Goal: Communication & Community: Answer question/provide support

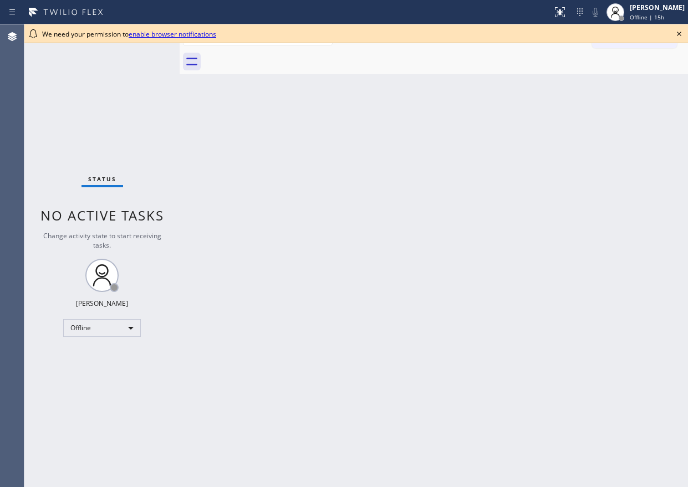
click at [679, 32] on icon at bounding box center [678, 33] width 13 height 13
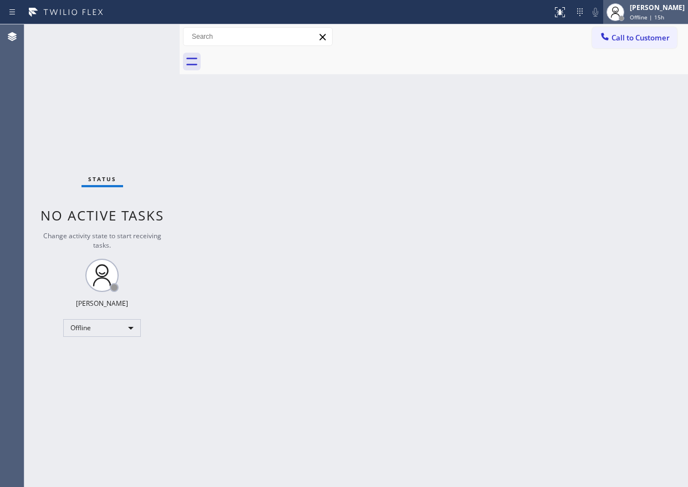
click at [664, 17] on span "Offline | 15h" at bounding box center [647, 17] width 34 height 8
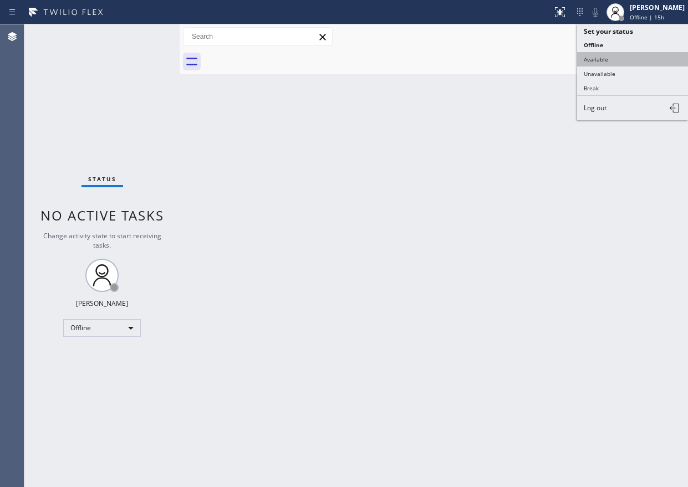
click at [609, 52] on button "Available" at bounding box center [632, 59] width 111 height 14
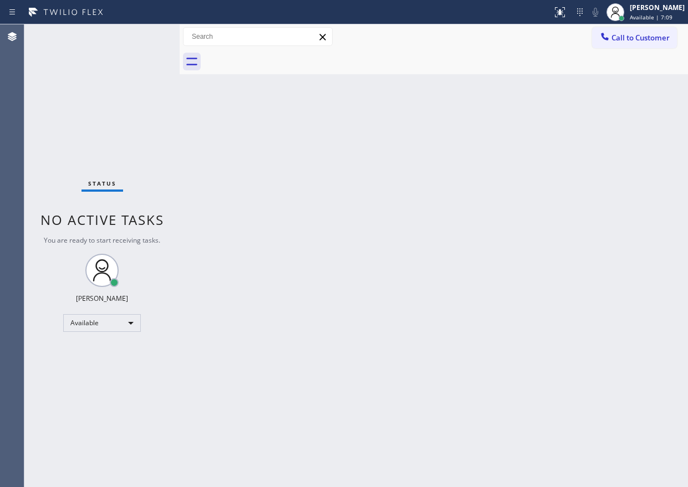
click at [530, 225] on div "Back to Dashboard Change Sender ID Customers Technicians Select a contact Outbo…" at bounding box center [434, 255] width 508 height 463
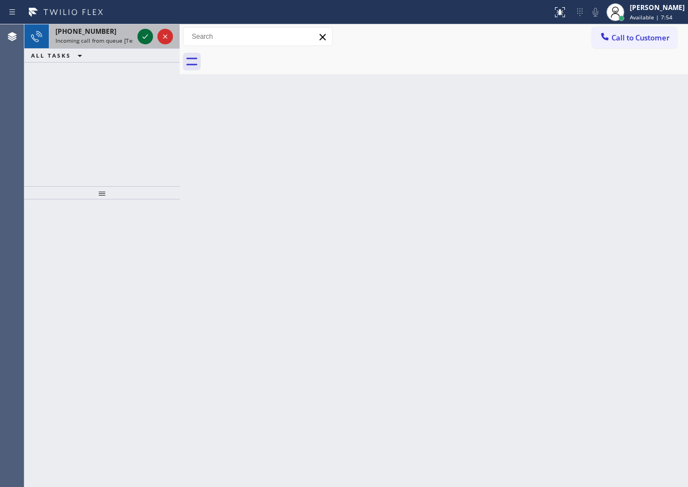
click at [149, 35] on icon at bounding box center [145, 36] width 13 height 13
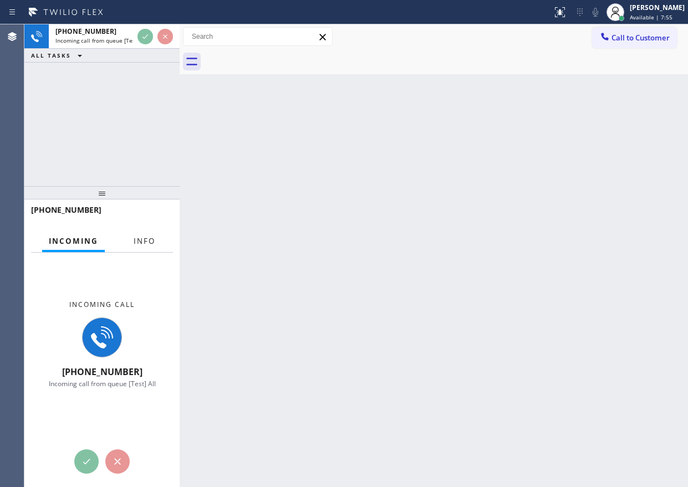
click at [150, 237] on span "Info" at bounding box center [145, 241] width 22 height 10
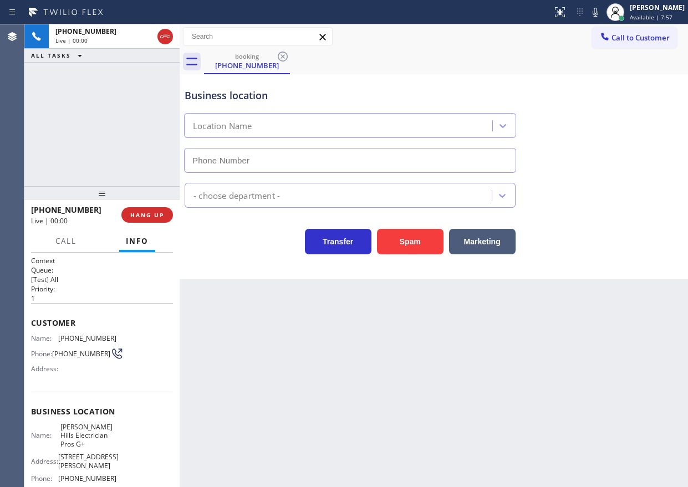
type input "(424) 281-6513"
click at [140, 219] on span "HANG UP" at bounding box center [147, 215] width 34 height 8
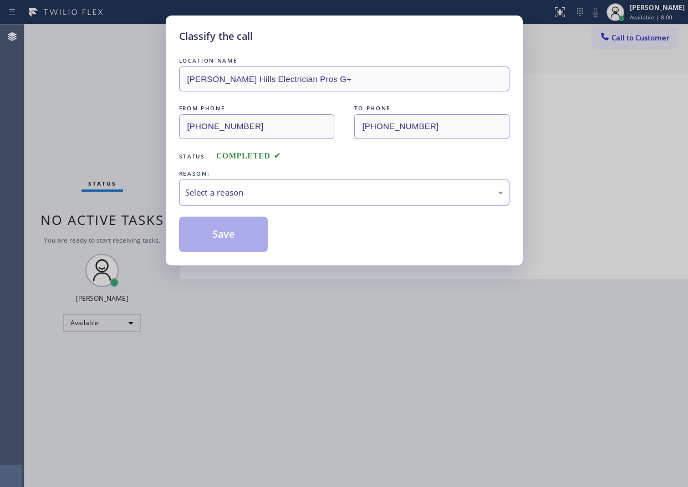
click at [275, 191] on div "Select a reason" at bounding box center [344, 192] width 318 height 13
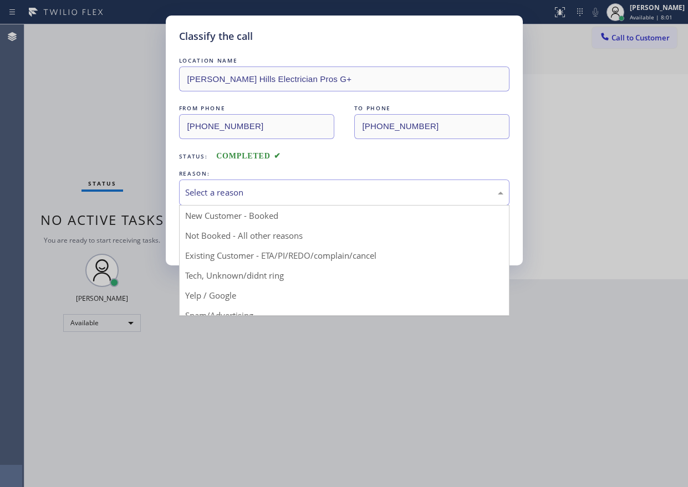
drag, startPoint x: 261, startPoint y: 278, endPoint x: 254, endPoint y: 239, distance: 39.9
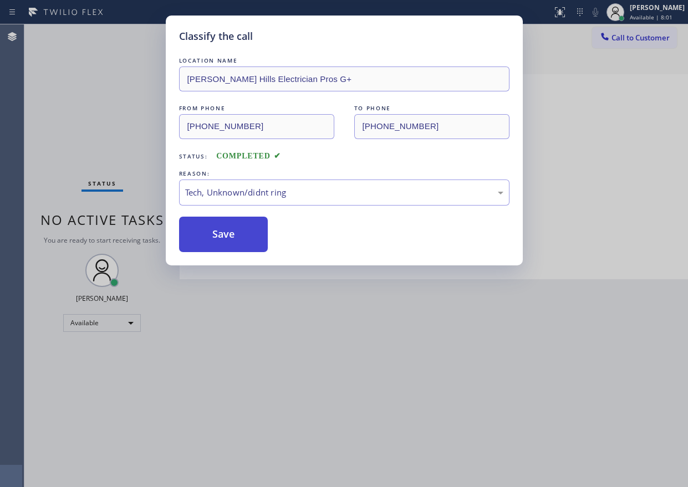
click at [254, 239] on button "Save" at bounding box center [223, 234] width 89 height 35
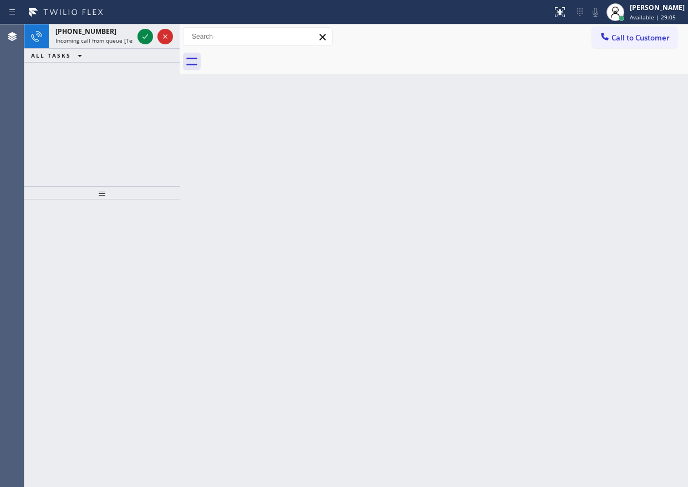
drag, startPoint x: 619, startPoint y: 297, endPoint x: 239, endPoint y: 154, distance: 405.8
click at [618, 297] on div "Back to Dashboard Change Sender ID Customers Technicians Select a contact Outbo…" at bounding box center [434, 255] width 508 height 463
click at [145, 35] on icon at bounding box center [145, 36] width 13 height 13
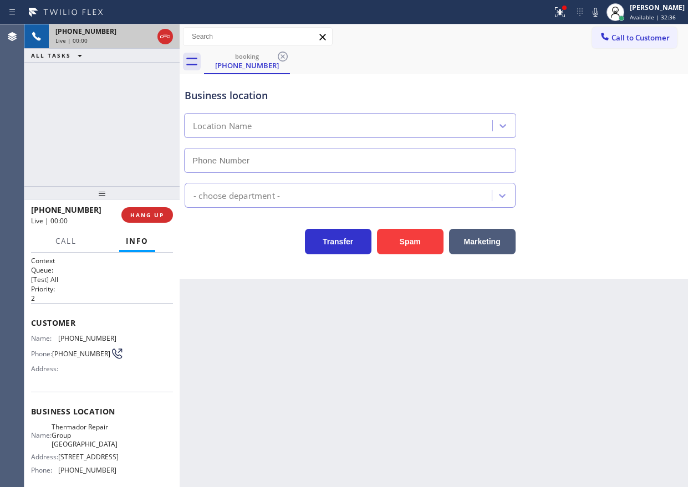
type input "(754) 205-3961"
click at [85, 445] on span "Thermador Repair Group Fort Lauderdale" at bounding box center [85, 435] width 66 height 25
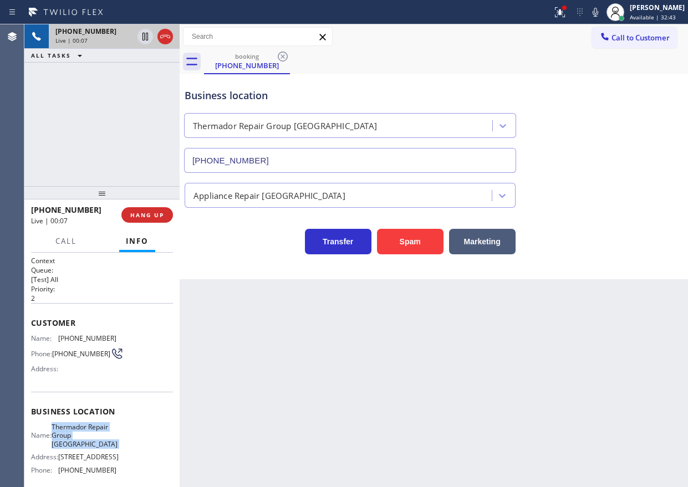
click at [85, 445] on span "Thermador Repair Group Fort Lauderdale" at bounding box center [85, 435] width 66 height 25
copy span "Thermador Repair Group Fort Lauderdale"
click at [343, 145] on div "(754) 205-3961" at bounding box center [350, 158] width 336 height 29
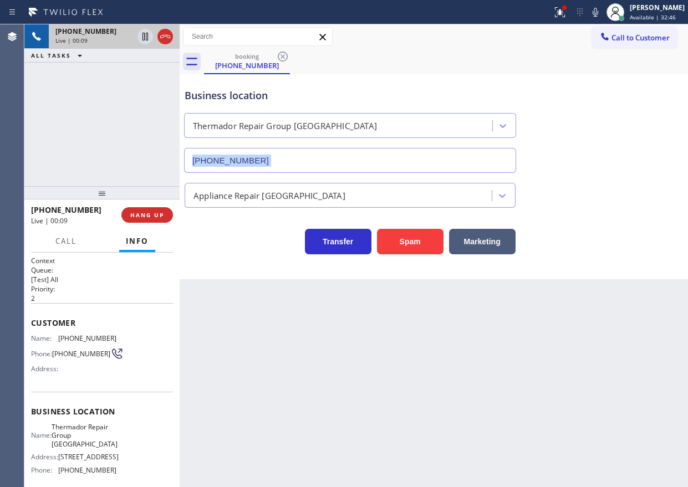
copy div
click at [80, 340] on span "(954) 548-2895" at bounding box center [87, 338] width 58 height 8
copy span "(954) 548-2895"
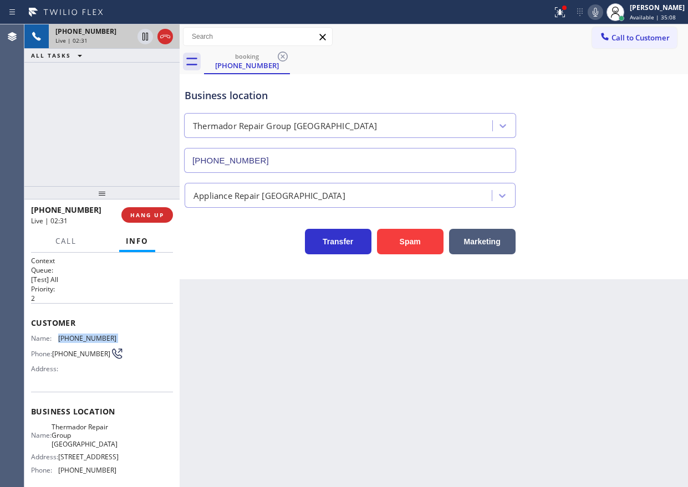
click at [602, 12] on icon at bounding box center [595, 12] width 13 height 13
click at [567, 11] on icon at bounding box center [559, 12] width 13 height 13
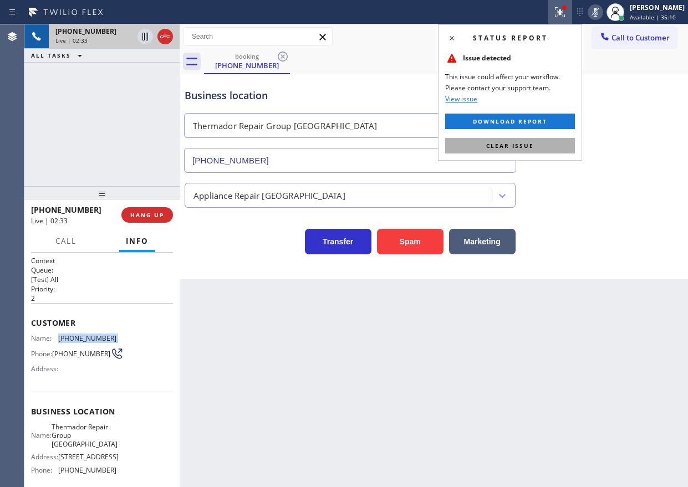
click at [534, 142] on button "Clear issue" at bounding box center [510, 146] width 130 height 16
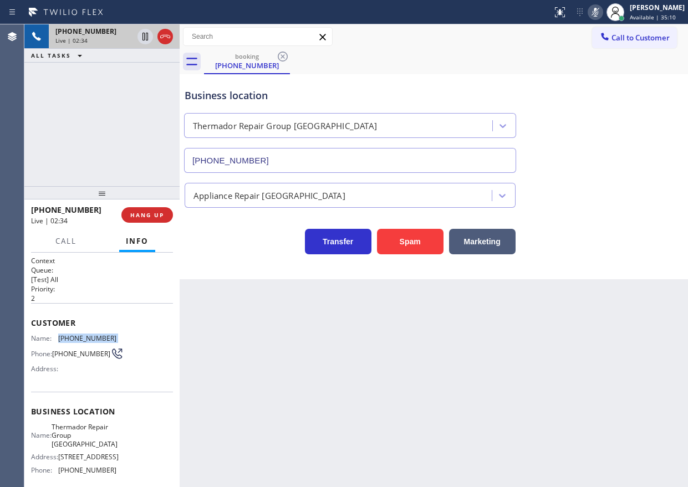
click at [602, 12] on icon at bounding box center [595, 12] width 13 height 13
click at [602, 17] on icon at bounding box center [595, 12] width 13 height 13
click at [602, 11] on icon at bounding box center [595, 12] width 13 height 13
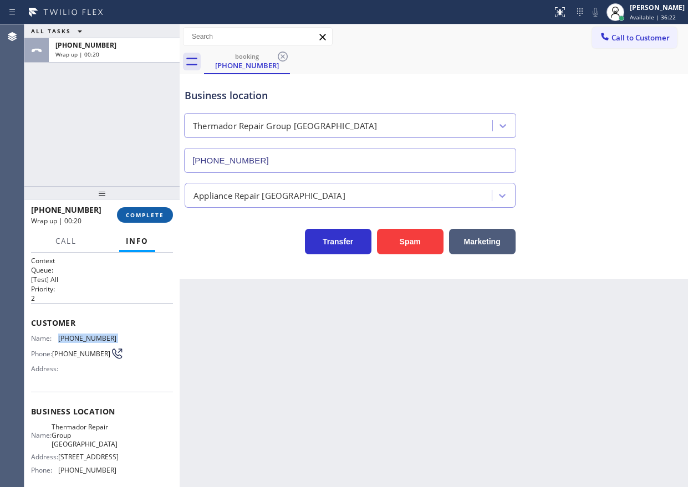
click at [161, 212] on span "COMPLETE" at bounding box center [145, 215] width 38 height 8
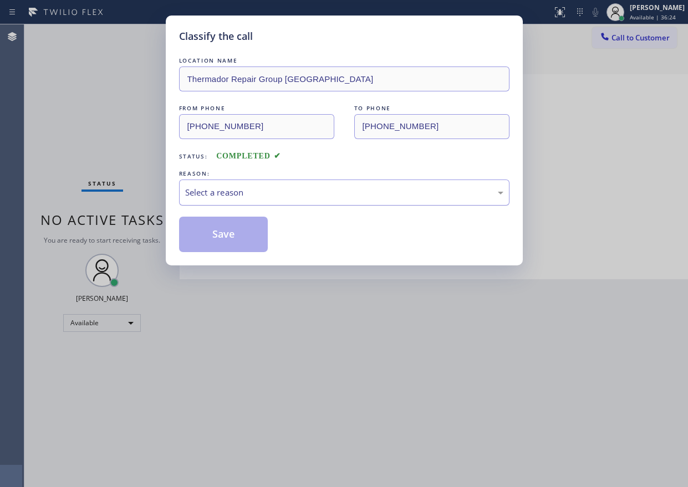
drag, startPoint x: 253, startPoint y: 188, endPoint x: 253, endPoint y: 198, distance: 10.5
click at [253, 188] on div "Select a reason" at bounding box center [344, 192] width 318 height 13
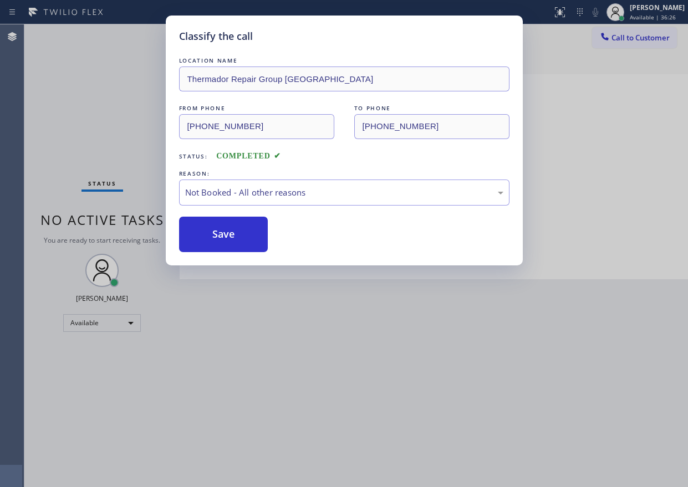
click at [247, 232] on button "Save" at bounding box center [223, 234] width 89 height 35
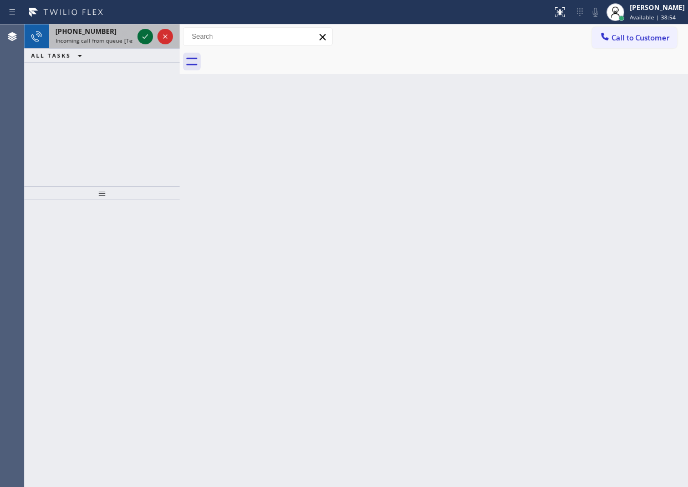
click at [147, 37] on icon at bounding box center [145, 36] width 13 height 13
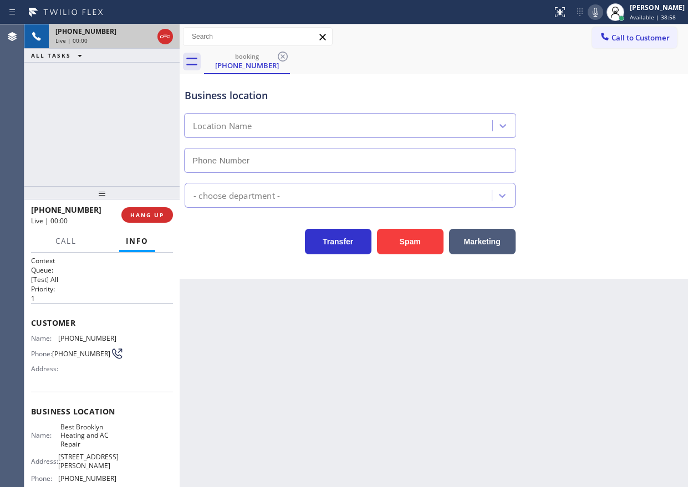
type input "(347) 407-9102"
click at [149, 211] on button "HANG UP" at bounding box center [147, 215] width 52 height 16
click at [150, 208] on button "HANG UP" at bounding box center [147, 215] width 52 height 16
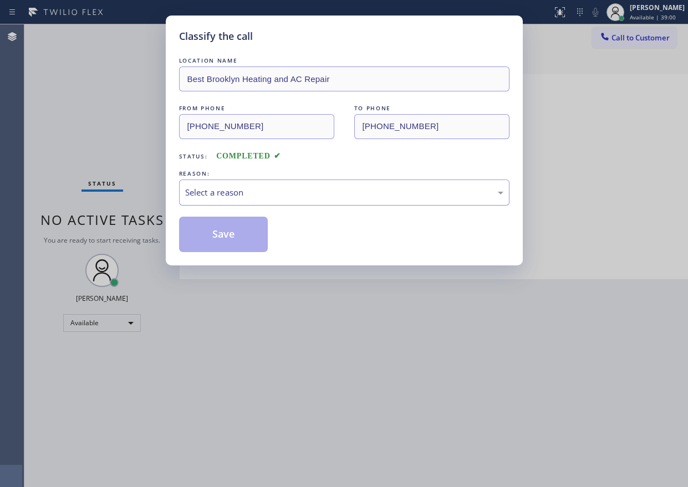
click at [270, 186] on div "Select a reason" at bounding box center [344, 192] width 318 height 13
click at [262, 238] on button "Save" at bounding box center [223, 234] width 89 height 35
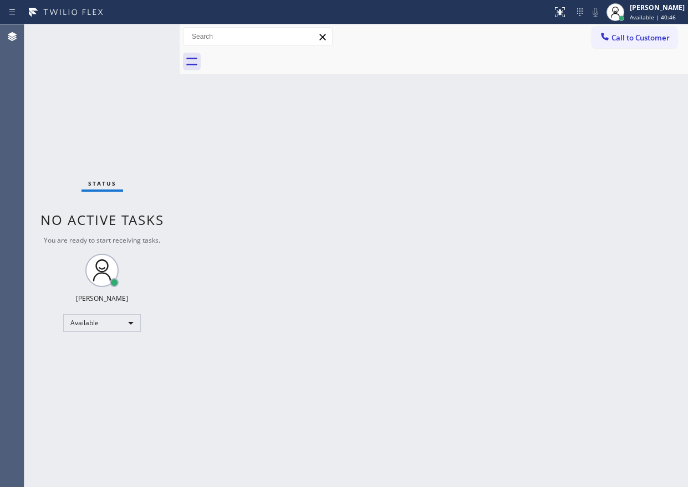
click at [602, 146] on div "Back to Dashboard Change Sender ID Customers Technicians Select a contact Outbo…" at bounding box center [434, 255] width 508 height 463
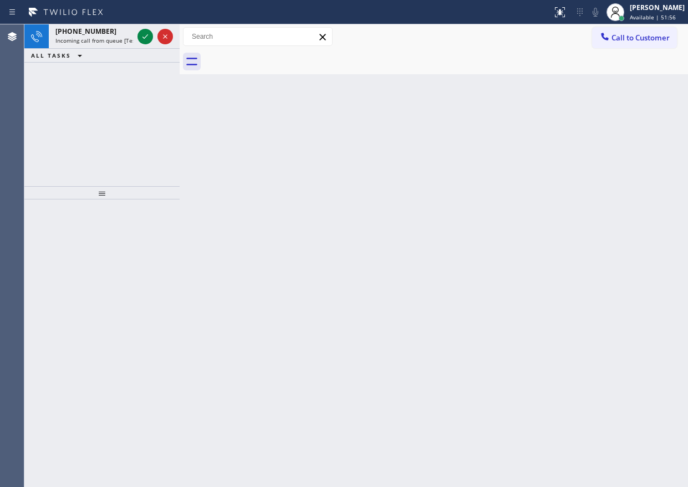
click at [537, 180] on div "Back to Dashboard Change Sender ID Customers Technicians Select a contact Outbo…" at bounding box center [434, 255] width 508 height 463
click at [146, 39] on icon at bounding box center [145, 36] width 13 height 13
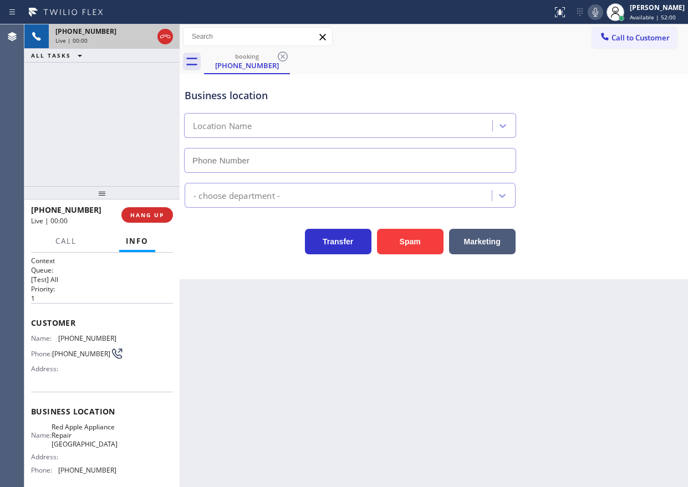
type input "(203) 693-9269"
click at [81, 448] on span "Red Apple Appliance Repair Branford" at bounding box center [85, 435] width 66 height 25
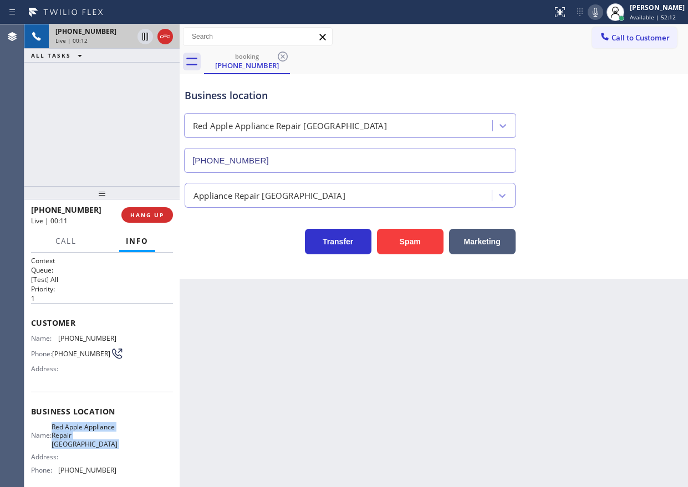
click at [81, 448] on span "Red Apple Appliance Repair Branford" at bounding box center [85, 435] width 66 height 25
copy span "Red Apple Appliance Repair Branford"
click at [278, 161] on input "(203) 693-9269" at bounding box center [350, 160] width 332 height 25
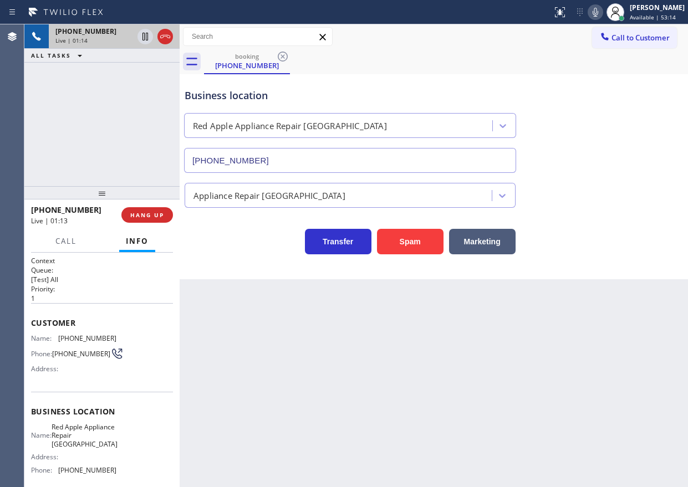
click at [76, 343] on div "Name: (860) 614-6834 Phone: (860) 614-6834 Address:" at bounding box center [73, 356] width 85 height 44
copy span "(860) 614-6834"
click at [63, 245] on span "Call" at bounding box center [65, 241] width 21 height 10
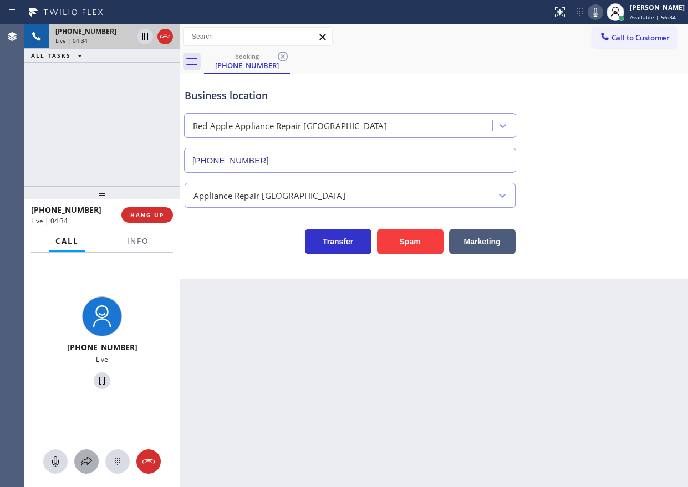
click at [80, 457] on icon at bounding box center [86, 461] width 13 height 13
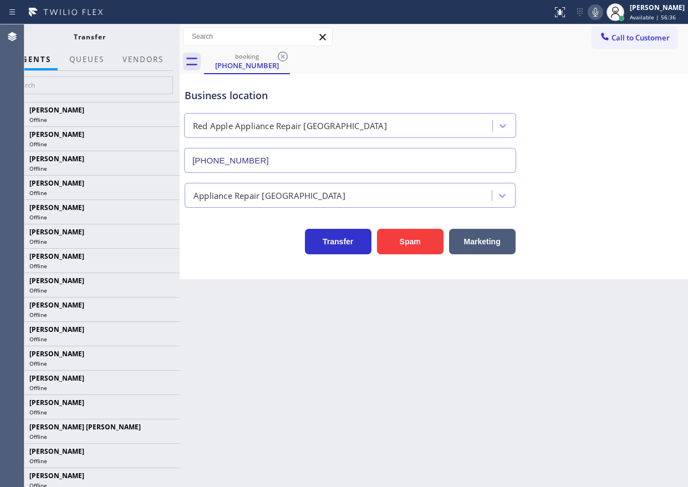
click at [145, 69] on div at bounding box center [143, 69] width 54 height 2
click at [145, 57] on button "Vendors" at bounding box center [143, 60] width 54 height 22
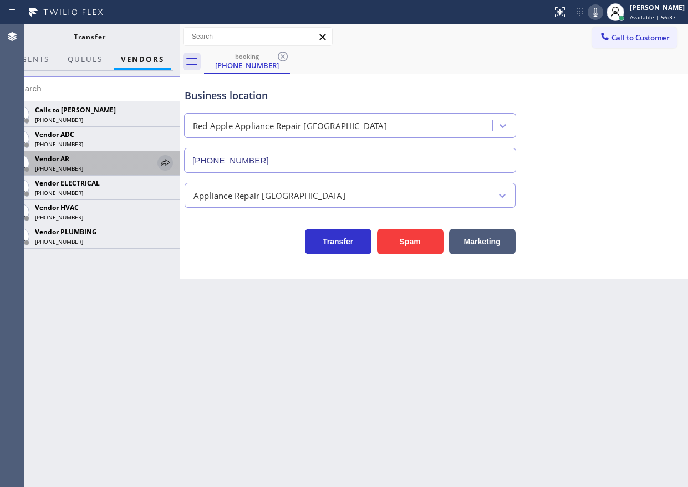
click at [164, 162] on icon at bounding box center [165, 162] width 9 height 7
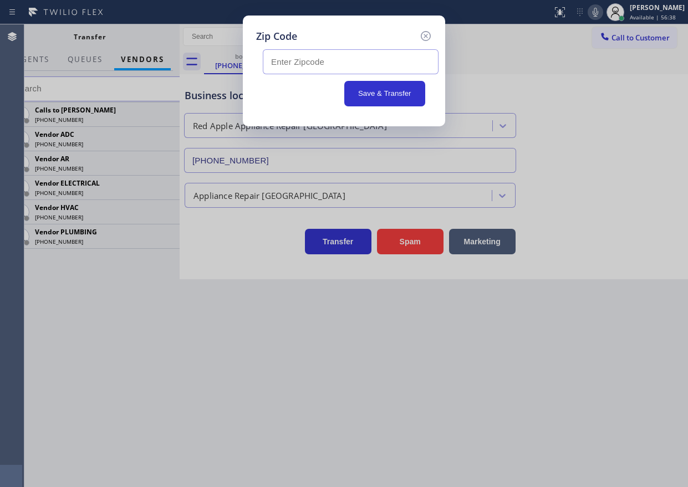
click at [301, 60] on input "text" at bounding box center [351, 61] width 176 height 25
paste input "06405"
type input "06405"
click at [382, 96] on button "Save & Transfer" at bounding box center [384, 93] width 81 height 25
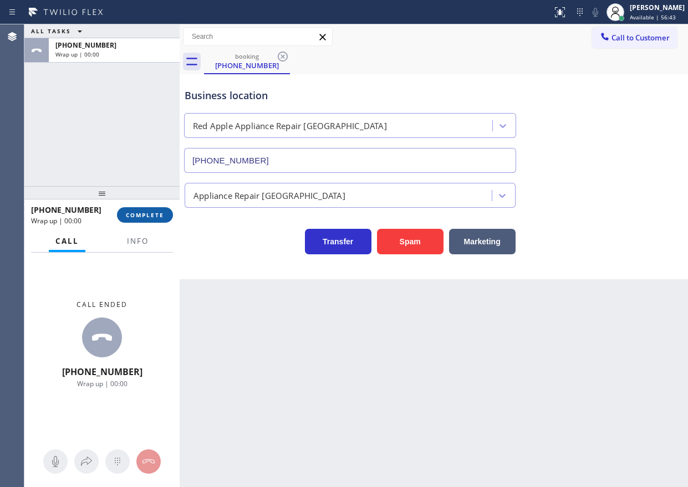
click at [131, 212] on span "COMPLETE" at bounding box center [145, 215] width 38 height 8
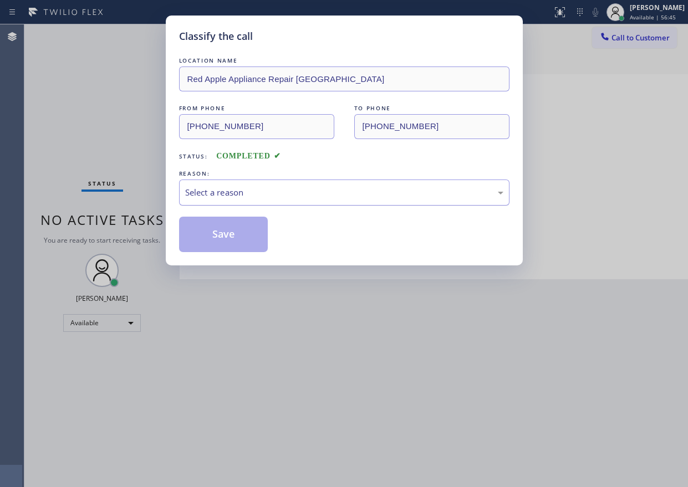
click at [273, 194] on div "Select a reason" at bounding box center [344, 192] width 318 height 13
click at [242, 236] on button "Save" at bounding box center [223, 234] width 89 height 35
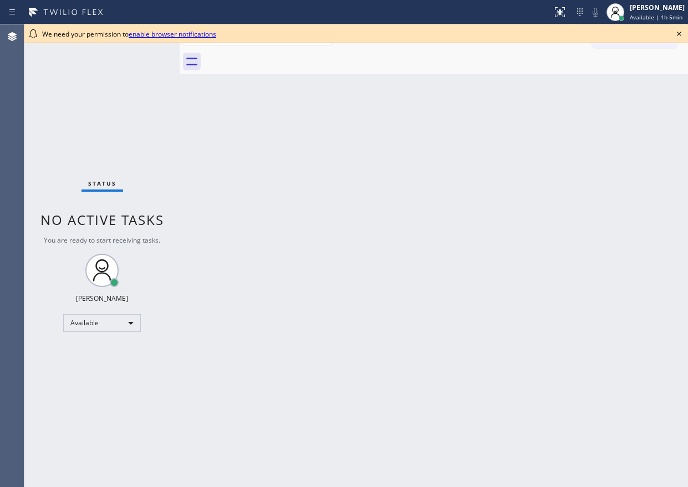
click at [681, 35] on icon at bounding box center [678, 33] width 13 height 13
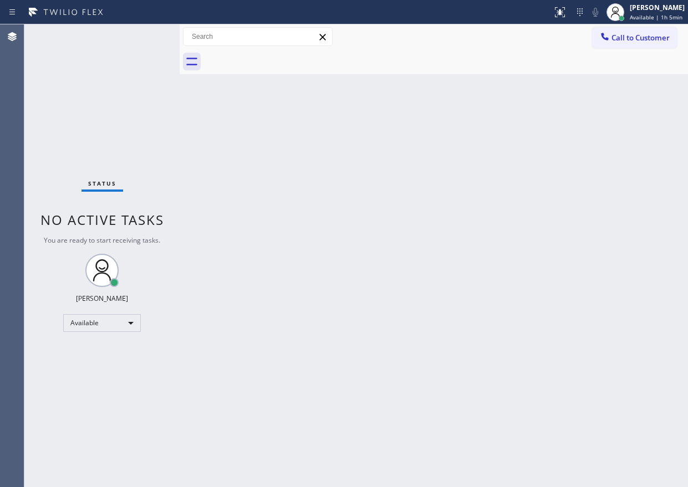
click at [583, 120] on div "Back to Dashboard Change Sender ID Customers Technicians Select a contact Outbo…" at bounding box center [434, 255] width 508 height 463
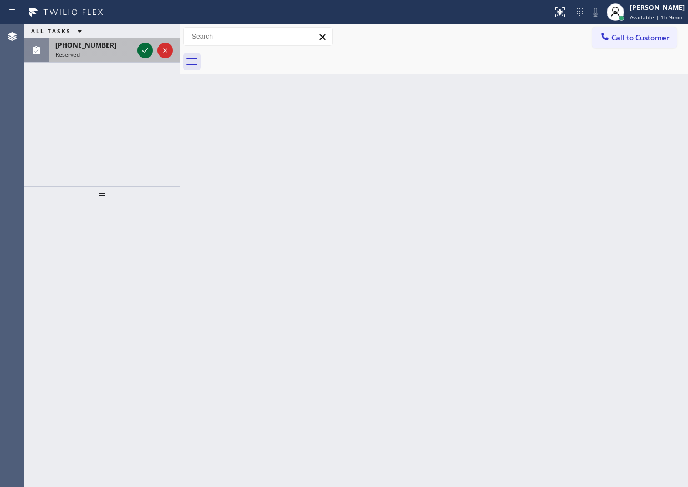
click at [141, 53] on icon at bounding box center [145, 50] width 13 height 13
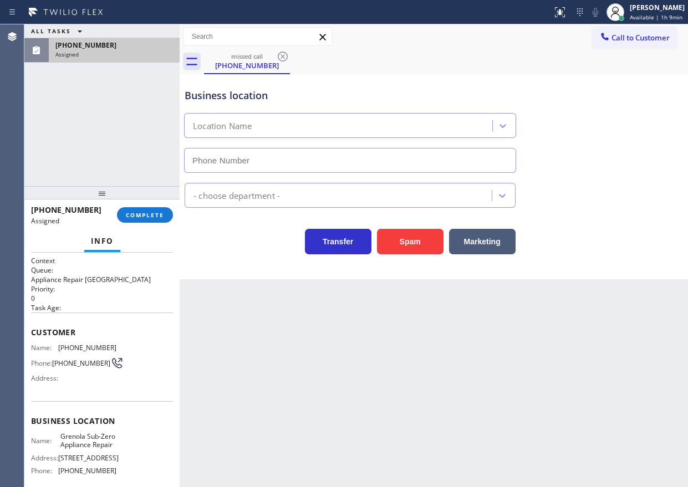
type input "[PHONE_NUMBER]"
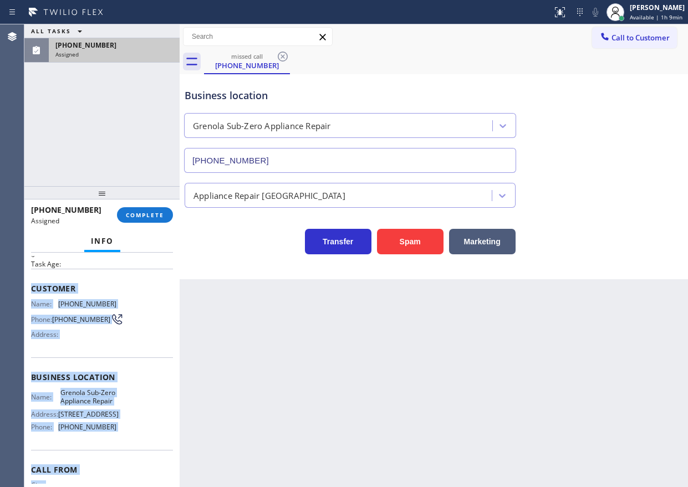
scroll to position [106, 0]
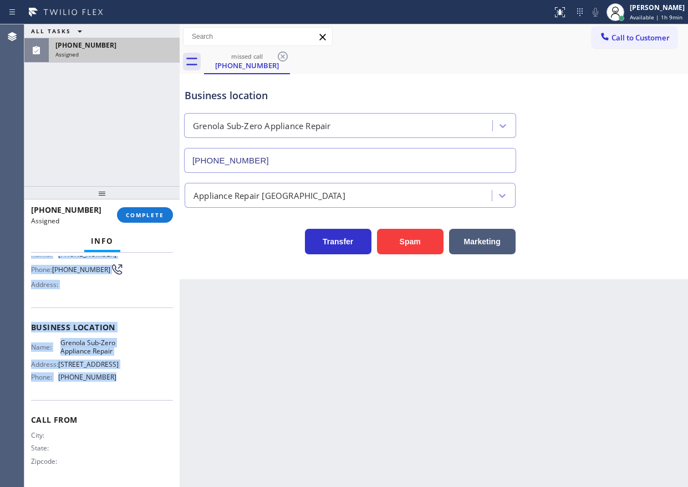
drag, startPoint x: 27, startPoint y: 329, endPoint x: 130, endPoint y: 379, distance: 114.0
click at [130, 379] on div "Context Queue: Appliance Repair High End Priority: 0 Task Age: Customer Name: […" at bounding box center [101, 370] width 155 height 234
copy div "Customer Name: [PHONE_NUMBER] Phone: [PHONE_NUMBER] Address: Business location …"
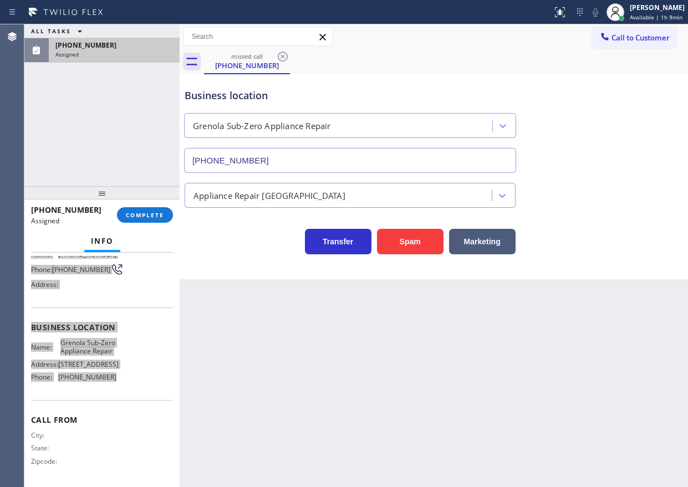
scroll to position [116, 0]
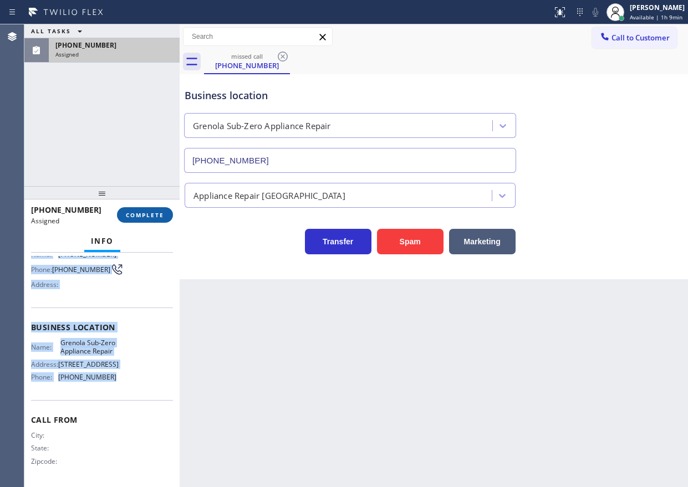
click at [163, 221] on button "COMPLETE" at bounding box center [145, 215] width 56 height 16
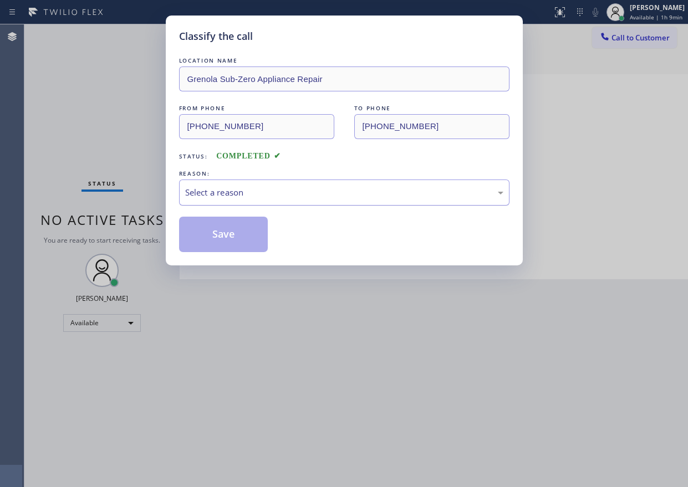
click at [262, 195] on div "Select a reason" at bounding box center [344, 192] width 318 height 13
click at [252, 229] on button "Save" at bounding box center [223, 234] width 89 height 35
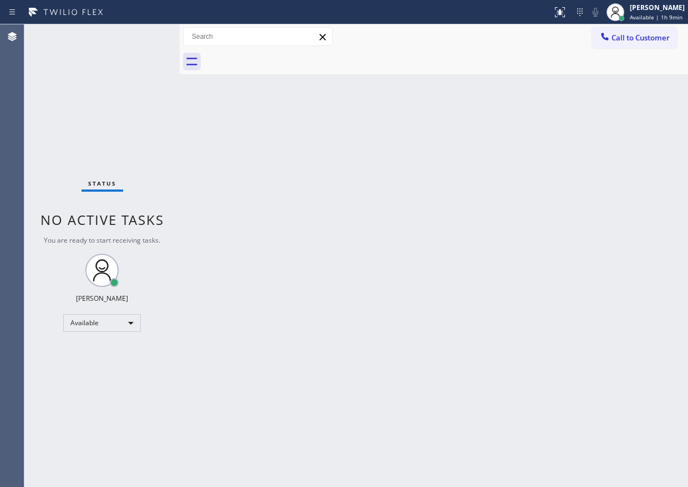
click at [622, 37] on span "Call to Customer" at bounding box center [640, 38] width 58 height 10
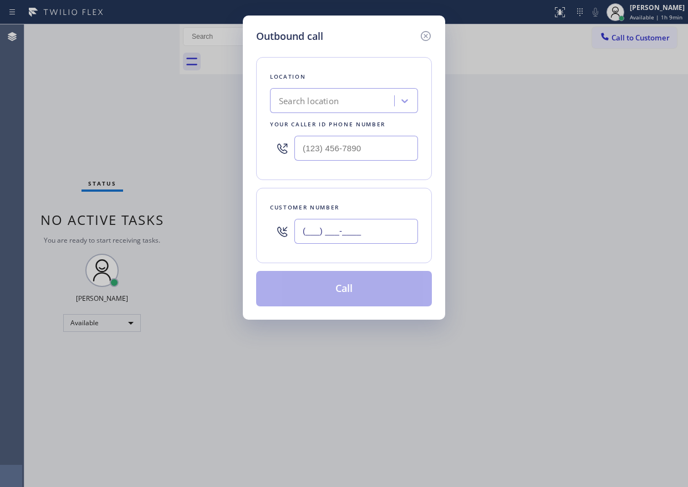
click at [360, 229] on input "(___) ___-____" at bounding box center [356, 231] width 124 height 25
paste input "630) 440-8971"
type input "[PHONE_NUMBER]"
click at [382, 145] on input "(___) ___-____" at bounding box center [356, 148] width 124 height 25
paste input "224) 479-0605"
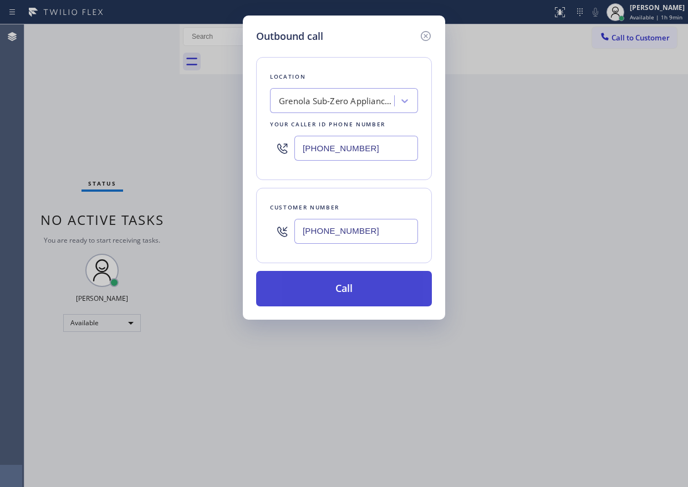
type input "[PHONE_NUMBER]"
click at [339, 290] on button "Call" at bounding box center [344, 288] width 176 height 35
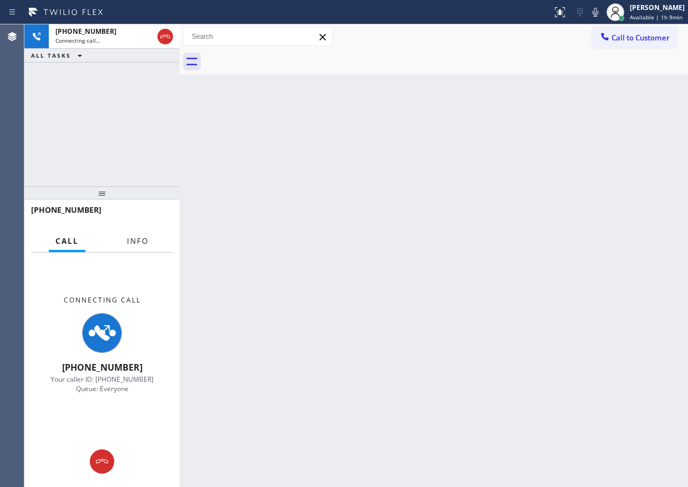
click at [149, 243] on button "Info" at bounding box center [137, 242] width 35 height 22
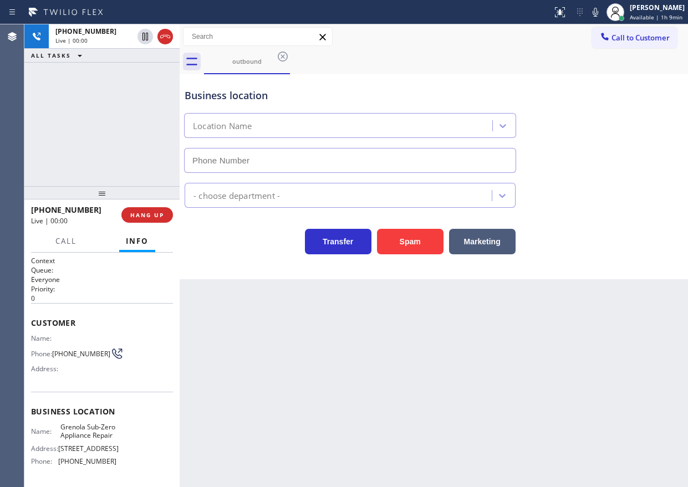
type input "[PHONE_NUMBER]"
click at [639, 250] on div "Transfer Spam Marketing" at bounding box center [433, 236] width 503 height 35
click at [156, 212] on span "HANG UP" at bounding box center [147, 215] width 34 height 8
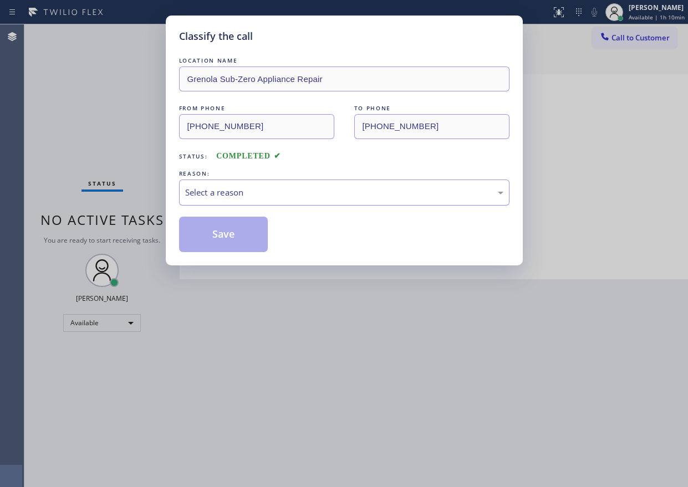
click at [323, 195] on div "Select a reason" at bounding box center [344, 192] width 318 height 13
click at [234, 244] on button "Save" at bounding box center [223, 234] width 89 height 35
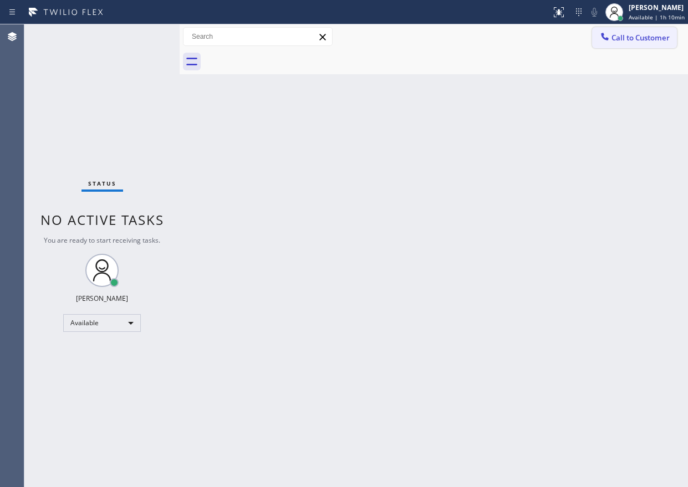
click at [645, 35] on span "Call to Customer" at bounding box center [640, 38] width 58 height 10
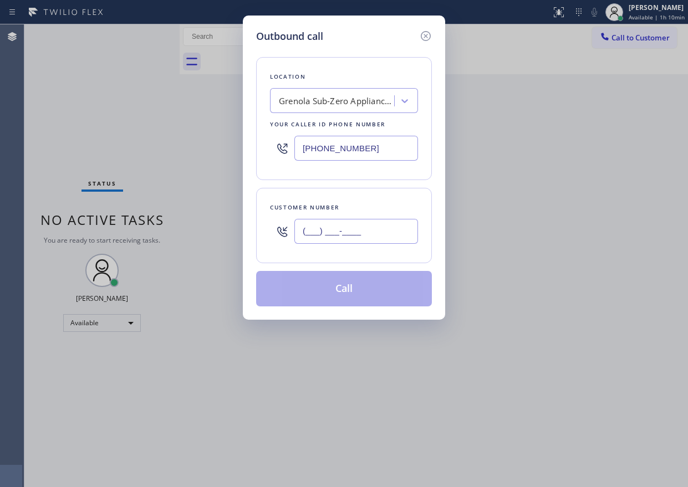
click at [390, 232] on input "(___) ___-____" at bounding box center [356, 231] width 124 height 25
paste input "224) 479-0605"
type input "[PHONE_NUMBER]"
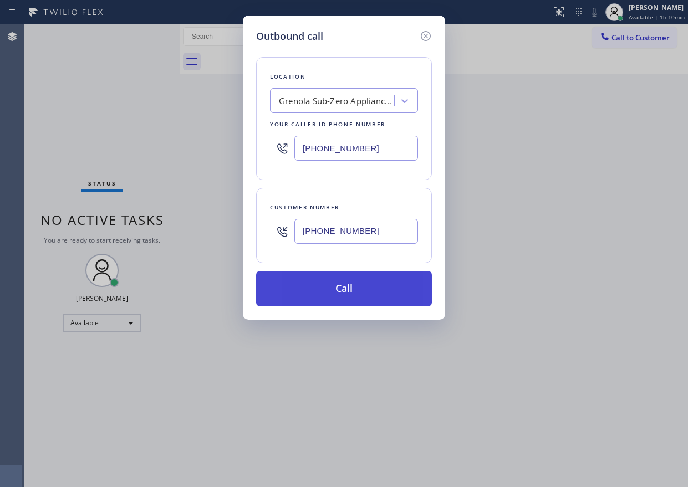
click at [371, 300] on button "Call" at bounding box center [344, 288] width 176 height 35
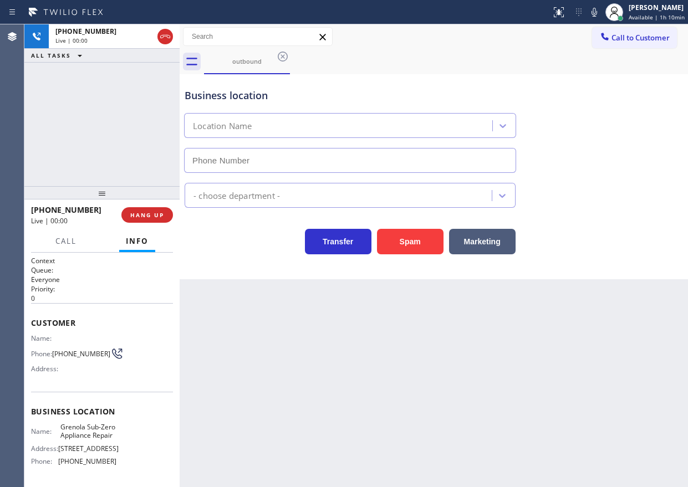
type input "[PHONE_NUMBER]"
click at [153, 218] on span "HANG UP" at bounding box center [147, 215] width 34 height 8
click at [154, 217] on span "HANG UP" at bounding box center [147, 215] width 34 height 8
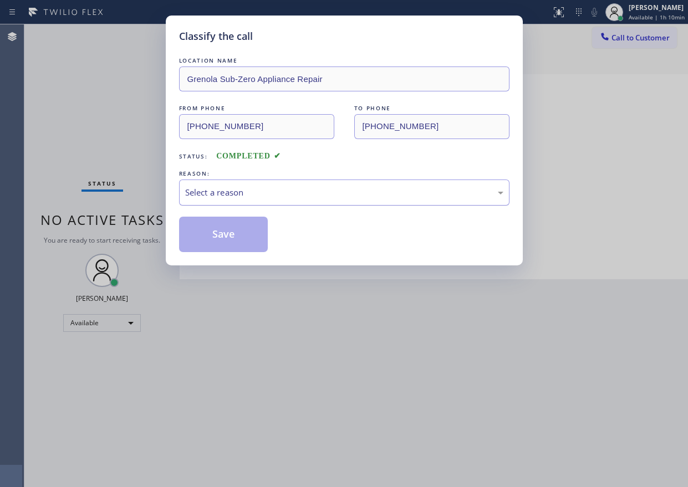
click at [282, 200] on div "Select a reason" at bounding box center [344, 193] width 330 height 26
drag, startPoint x: 280, startPoint y: 277, endPoint x: 232, endPoint y: 230, distance: 67.8
click at [232, 230] on button "Save" at bounding box center [223, 234] width 89 height 35
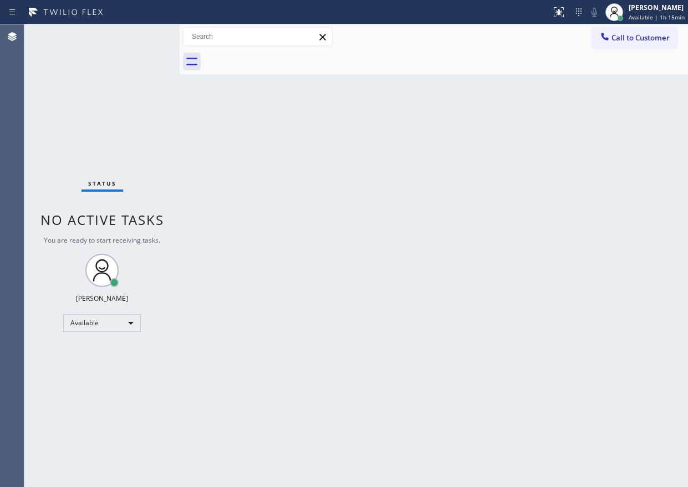
click at [598, 195] on div "Back to Dashboard Change Sender ID Customers Technicians Select a contact Outbo…" at bounding box center [434, 255] width 508 height 463
click at [554, 54] on div at bounding box center [446, 61] width 484 height 25
click at [568, 219] on div "Back to Dashboard Change Sender ID Customers Technicians Select a contact Outbo…" at bounding box center [434, 255] width 508 height 463
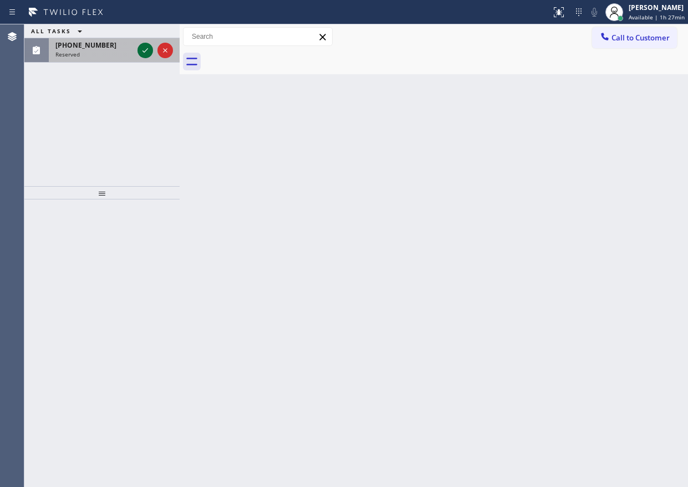
click at [149, 49] on icon at bounding box center [145, 50] width 13 height 13
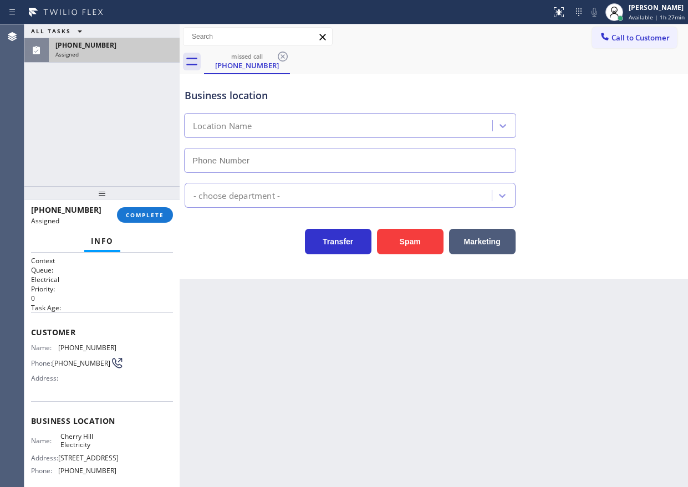
type input "[PHONE_NUMBER]"
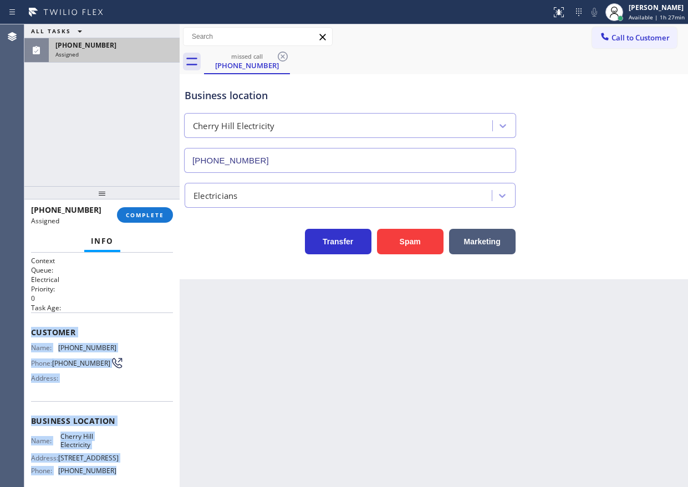
scroll to position [98, 0]
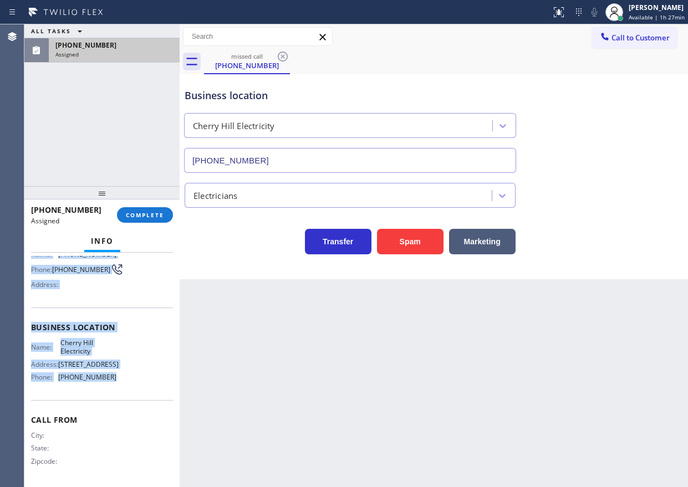
drag, startPoint x: 76, startPoint y: 370, endPoint x: 134, endPoint y: 396, distance: 62.8
click at [134, 396] on div "Context Queue: Electrical Priority: 0 Task Age: Customer Name: [PHONE_NUMBER] P…" at bounding box center [102, 323] width 142 height 322
copy div "Customer Name: [PHONE_NUMBER] Phone: [PHONE_NUMBER] Address: Business location …"
click at [135, 220] on button "COMPLETE" at bounding box center [145, 215] width 56 height 16
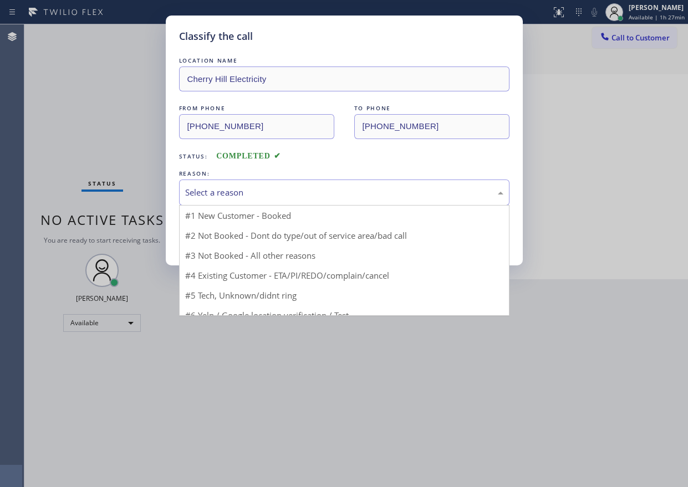
click at [256, 188] on div "Select a reason" at bounding box center [344, 192] width 318 height 13
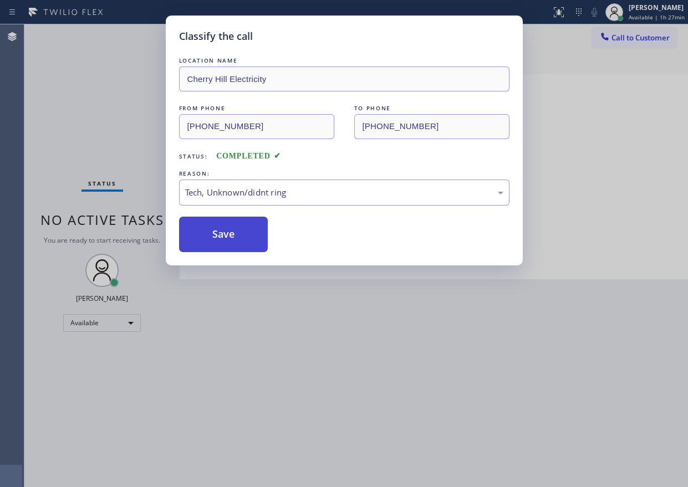
click at [221, 248] on button "Save" at bounding box center [223, 234] width 89 height 35
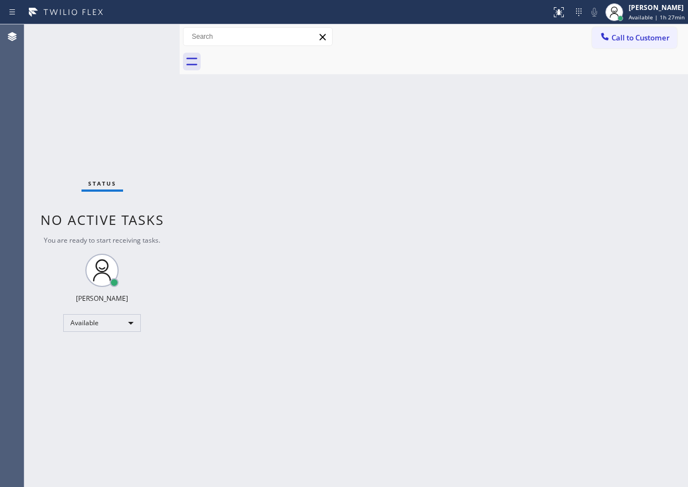
click at [603, 231] on div "Back to Dashboard Change Sender ID Customers Technicians Select a contact Outbo…" at bounding box center [434, 255] width 508 height 463
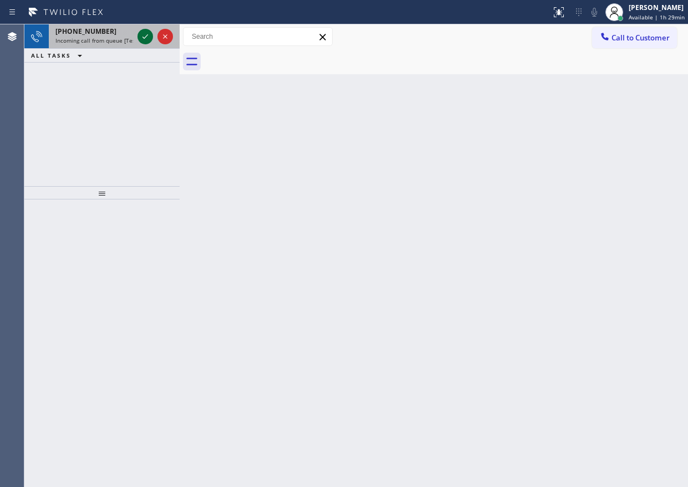
click at [144, 38] on icon at bounding box center [145, 36] width 13 height 13
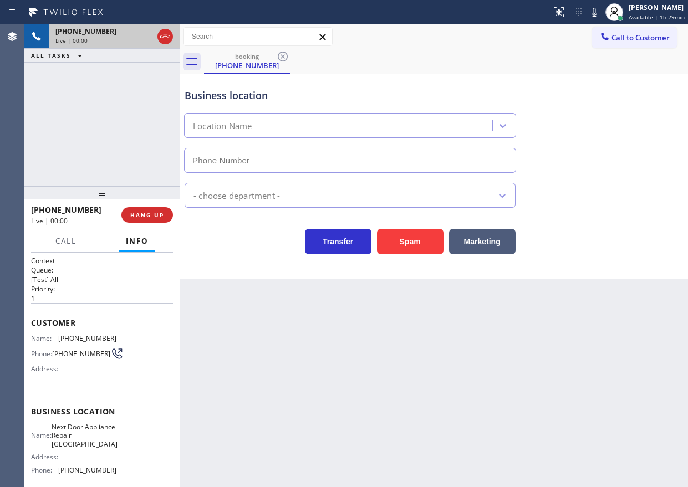
type input "[PHONE_NUMBER]"
click at [79, 437] on span "Next Door Appliance Repair [GEOGRAPHIC_DATA]" at bounding box center [85, 435] width 66 height 25
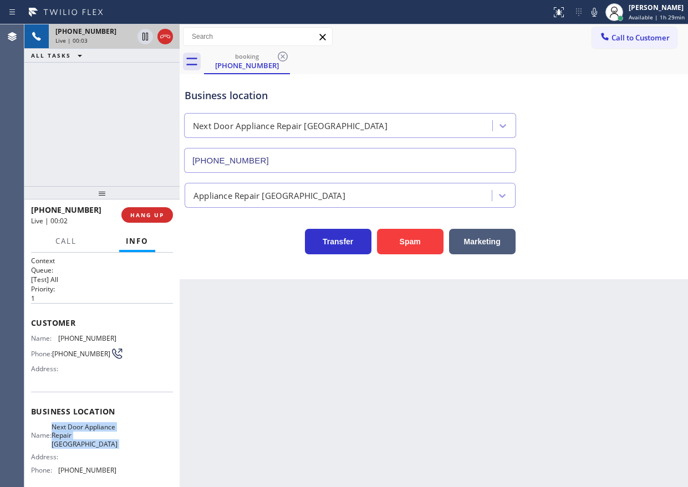
click at [79, 437] on span "Next Door Appliance Repair [GEOGRAPHIC_DATA]" at bounding box center [85, 435] width 66 height 25
copy span "Next Door Appliance Repair [GEOGRAPHIC_DATA]"
click at [271, 155] on input "[PHONE_NUMBER]" at bounding box center [350, 160] width 332 height 25
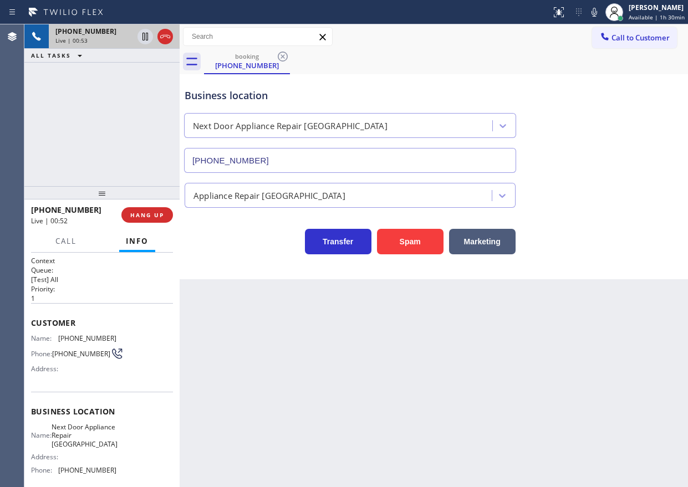
click at [72, 342] on span "[PHONE_NUMBER]" at bounding box center [87, 338] width 58 height 8
copy span "[PHONE_NUMBER]"
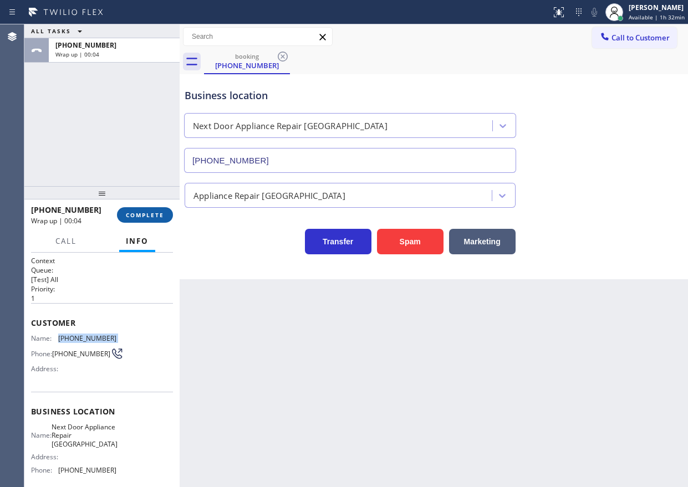
click at [149, 217] on span "COMPLETE" at bounding box center [145, 215] width 38 height 8
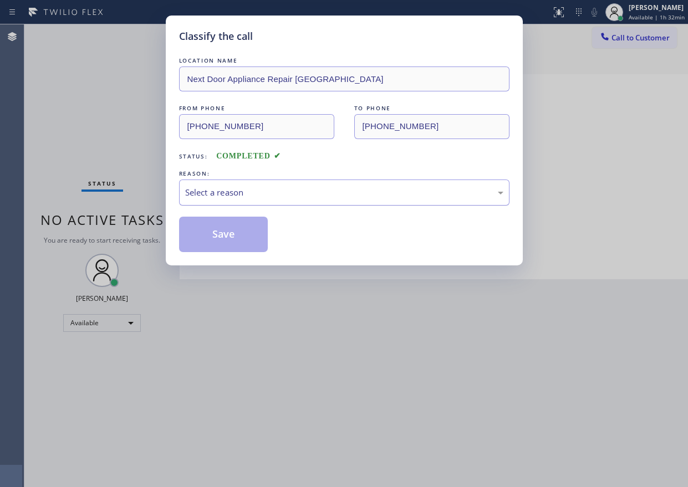
click at [233, 185] on div "Select a reason" at bounding box center [344, 193] width 330 height 26
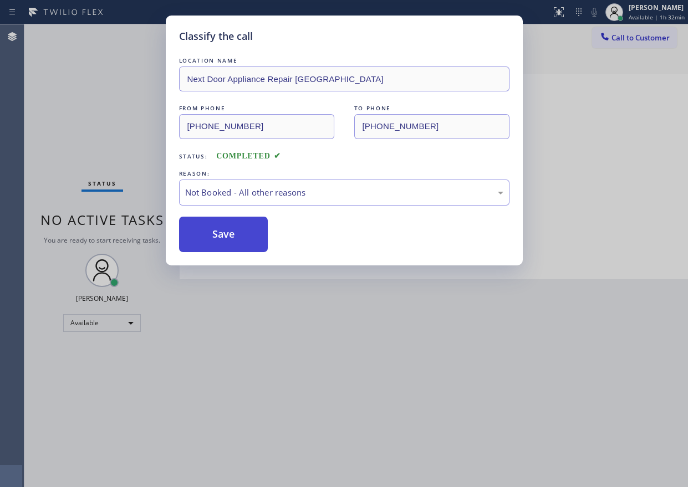
click at [230, 234] on button "Save" at bounding box center [223, 234] width 89 height 35
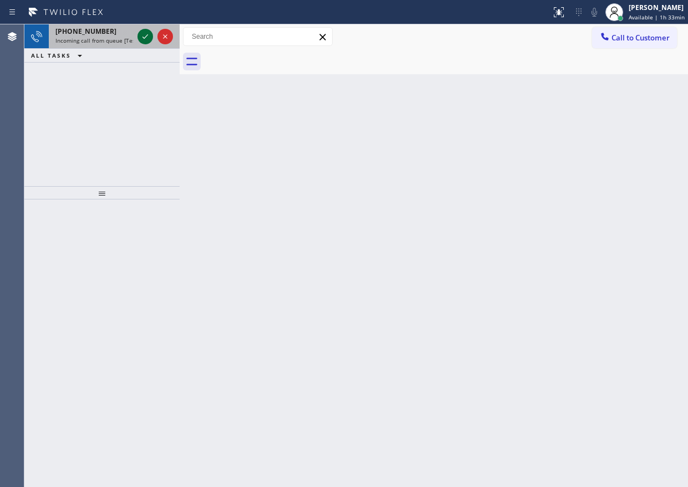
click at [142, 35] on icon at bounding box center [145, 36] width 13 height 13
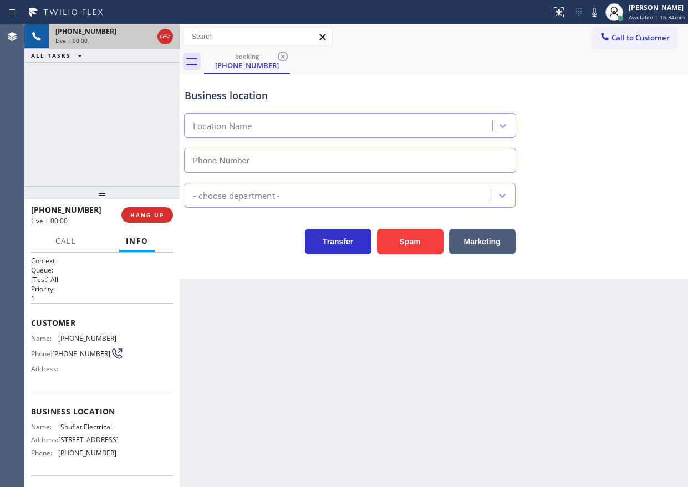
type input "[PHONE_NUMBER]"
click at [158, 210] on button "HANG UP" at bounding box center [147, 215] width 52 height 16
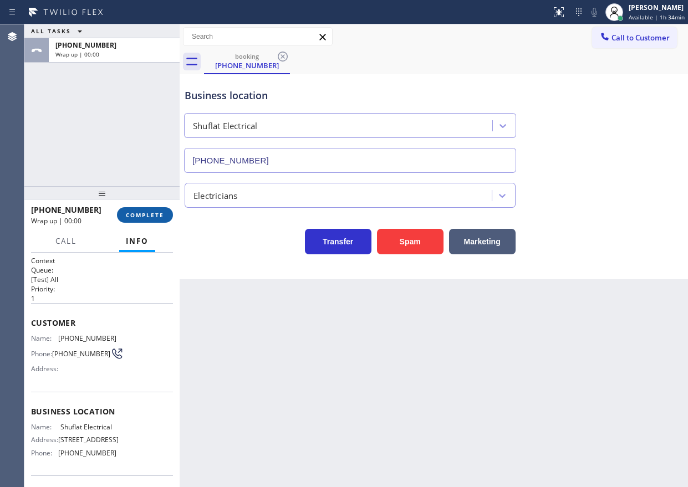
click at [158, 210] on button "COMPLETE" at bounding box center [145, 215] width 56 height 16
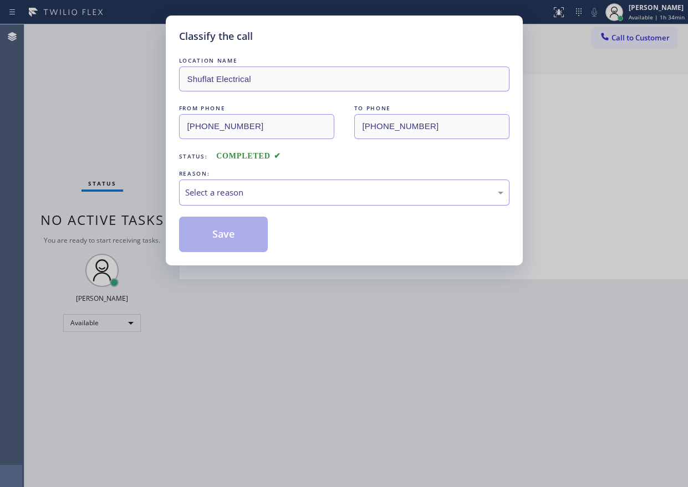
drag, startPoint x: 263, startPoint y: 175, endPoint x: 262, endPoint y: 188, distance: 13.4
click at [262, 186] on div "REASON: Select a reason" at bounding box center [344, 187] width 330 height 38
click at [262, 190] on div "Select a reason" at bounding box center [344, 192] width 318 height 13
click at [232, 224] on button "Save" at bounding box center [223, 234] width 89 height 35
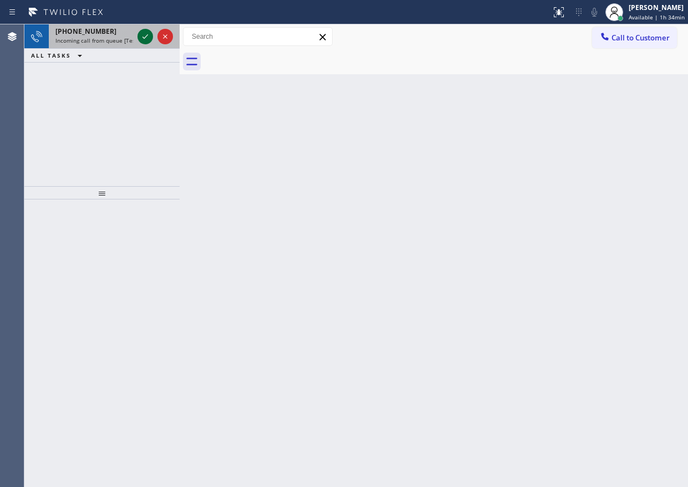
click at [140, 36] on icon at bounding box center [145, 36] width 13 height 13
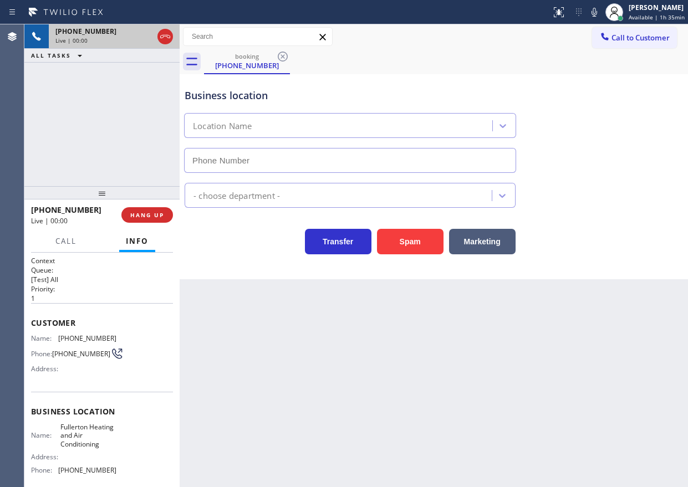
type input "[PHONE_NUMBER]"
click at [146, 215] on span "HANG UP" at bounding box center [147, 215] width 34 height 8
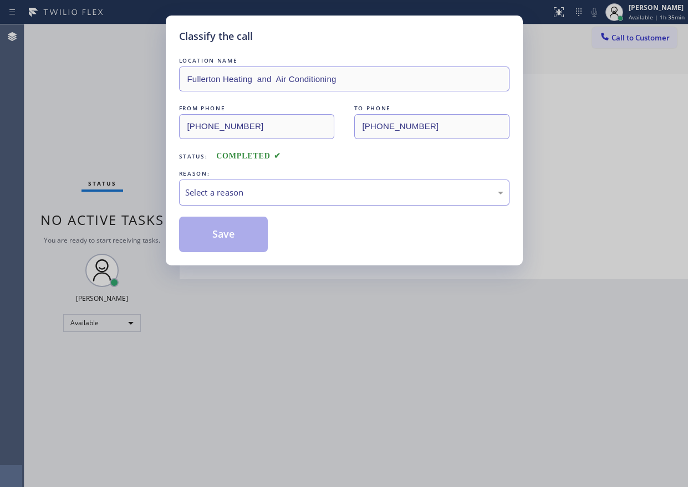
click at [278, 181] on div "Select a reason" at bounding box center [344, 193] width 330 height 26
click at [230, 221] on button "Save" at bounding box center [223, 234] width 89 height 35
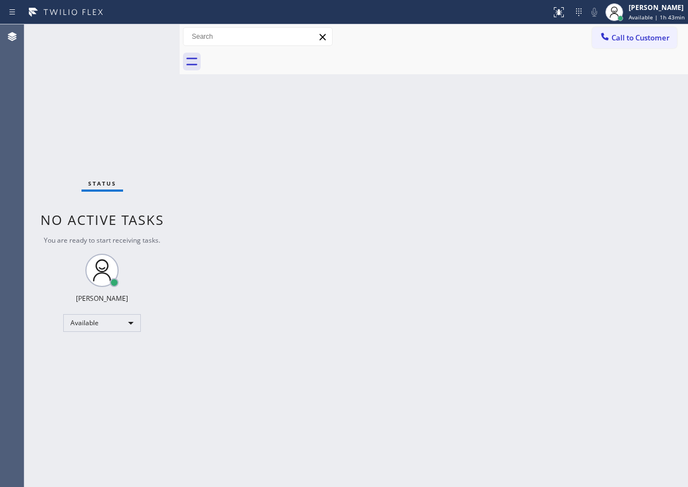
click at [594, 288] on div "Back to Dashboard Change Sender ID Customers Technicians Select a contact Outbo…" at bounding box center [434, 255] width 508 height 463
click at [514, 336] on div "Back to Dashboard Change Sender ID Customers Technicians Select a contact Outbo…" at bounding box center [434, 255] width 508 height 463
click at [98, 88] on div "Status No active tasks You are ready to start receiving tasks. [PERSON_NAME] Av…" at bounding box center [101, 255] width 155 height 463
drag, startPoint x: 538, startPoint y: 203, endPoint x: 545, endPoint y: 203, distance: 7.8
click at [540, 203] on div "Back to Dashboard Change Sender ID Customers Technicians Select a contact Outbo…" at bounding box center [434, 255] width 508 height 463
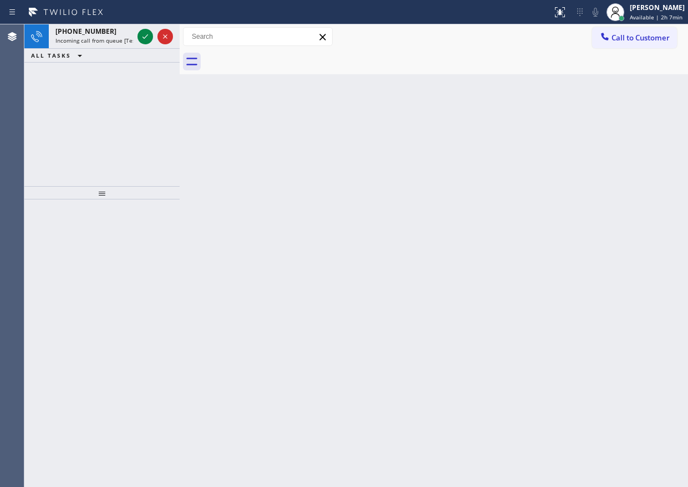
click at [69, 134] on div "[PHONE_NUMBER] Incoming call from queue [Test] All ALL TASKS ALL TASKS ACTIVE T…" at bounding box center [101, 105] width 155 height 162
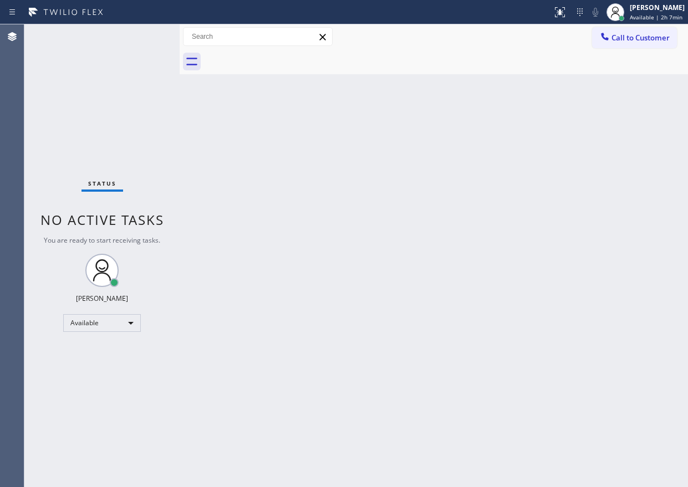
click at [147, 44] on div "Status No active tasks You are ready to start receiving tasks. [PERSON_NAME] Av…" at bounding box center [101, 255] width 155 height 463
click at [552, 176] on div "Back to Dashboard Change Sender ID Customers Technicians Select a contact Outbo…" at bounding box center [434, 255] width 508 height 463
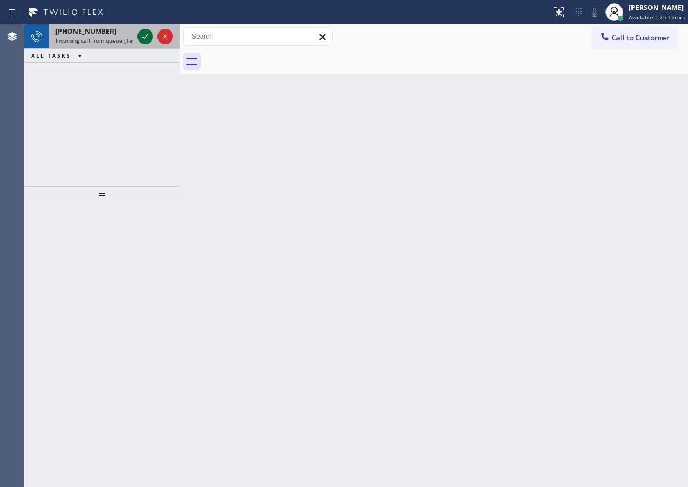
click at [145, 37] on icon at bounding box center [145, 36] width 13 height 13
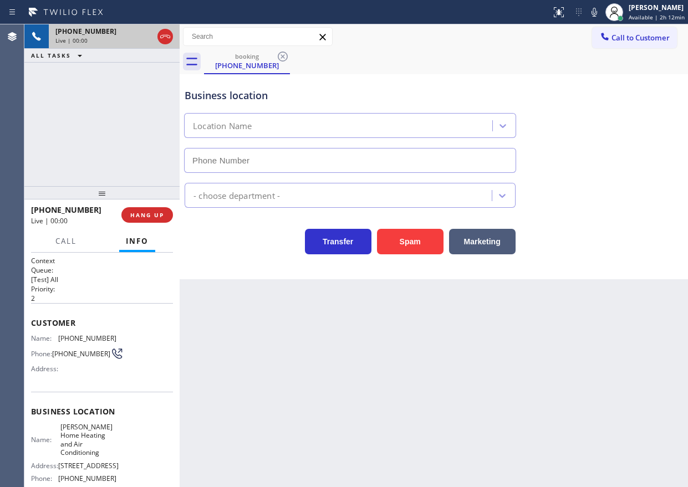
type input "[PHONE_NUMBER]"
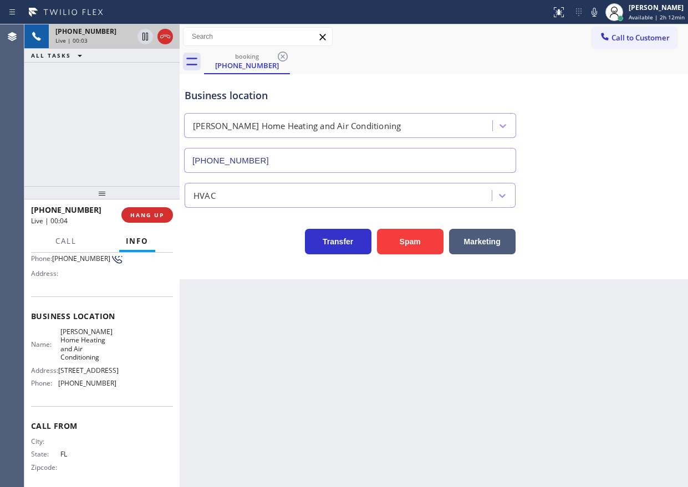
scroll to position [97, 0]
click at [78, 331] on span "[PERSON_NAME] Home Heating and Air Conditioning" at bounding box center [87, 343] width 55 height 34
copy span "[PERSON_NAME] Home Heating and Air Conditioning"
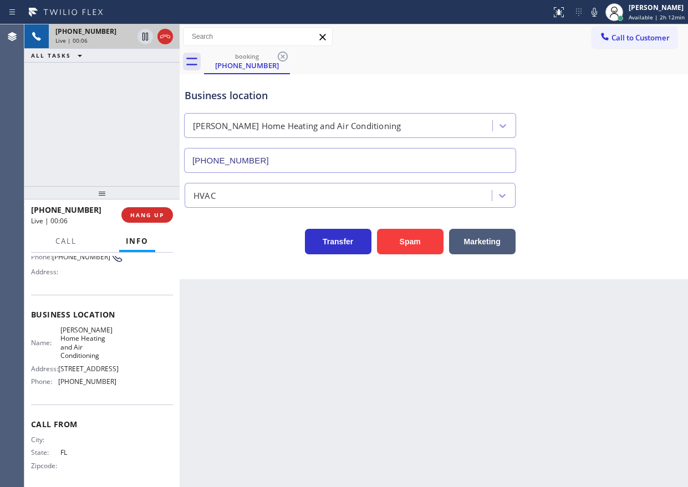
click at [304, 173] on div "HVAC" at bounding box center [433, 190] width 503 height 35
click at [308, 162] on input "[PHONE_NUMBER]" at bounding box center [350, 160] width 332 height 25
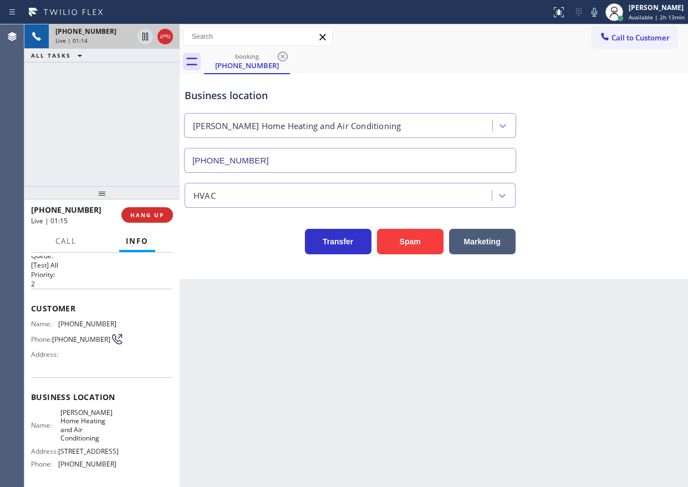
scroll to position [0, 0]
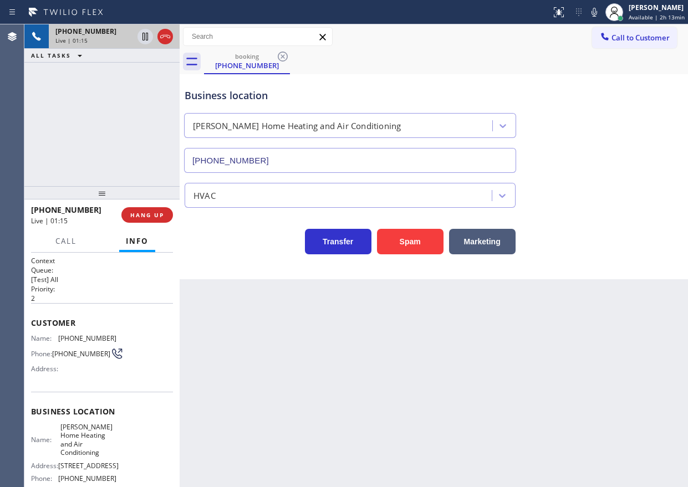
click at [79, 340] on span "[PHONE_NUMBER]" at bounding box center [87, 338] width 58 height 8
copy span "[PHONE_NUMBER]"
click at [140, 209] on button "HANG UP" at bounding box center [147, 215] width 52 height 16
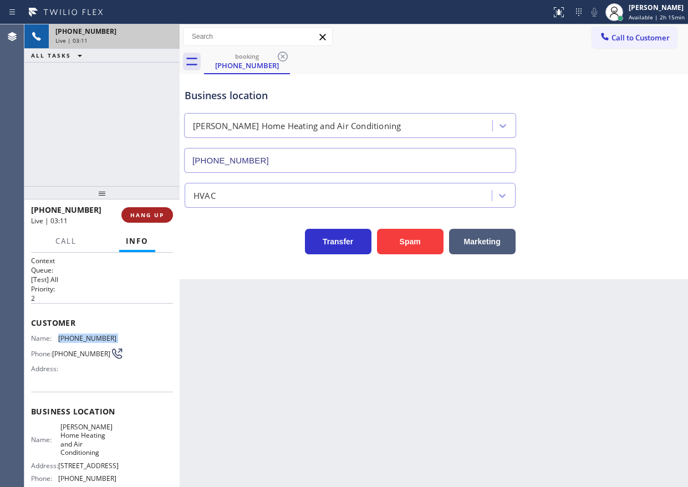
click at [142, 212] on span "HANG UP" at bounding box center [147, 215] width 34 height 8
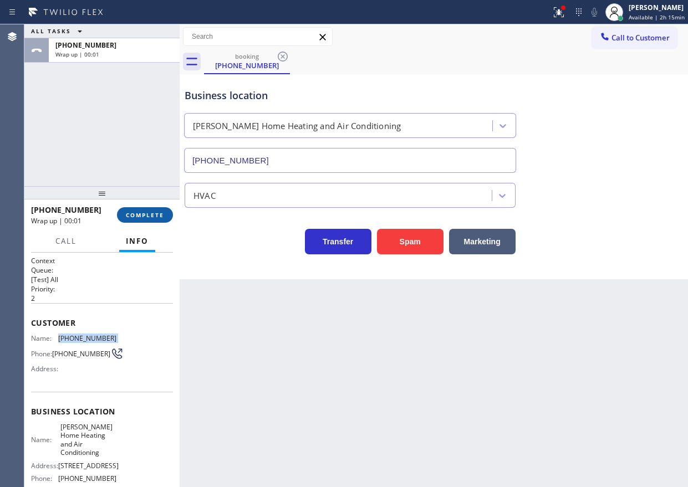
click at [154, 220] on button "COMPLETE" at bounding box center [145, 215] width 56 height 16
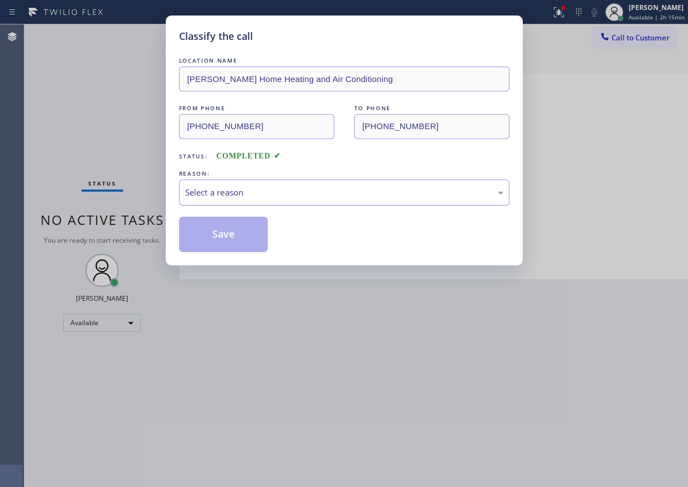
click at [258, 197] on div "Select a reason" at bounding box center [344, 192] width 318 height 13
drag, startPoint x: 228, startPoint y: 234, endPoint x: 233, endPoint y: 231, distance: 6.5
click at [228, 233] on button "Save" at bounding box center [223, 234] width 89 height 35
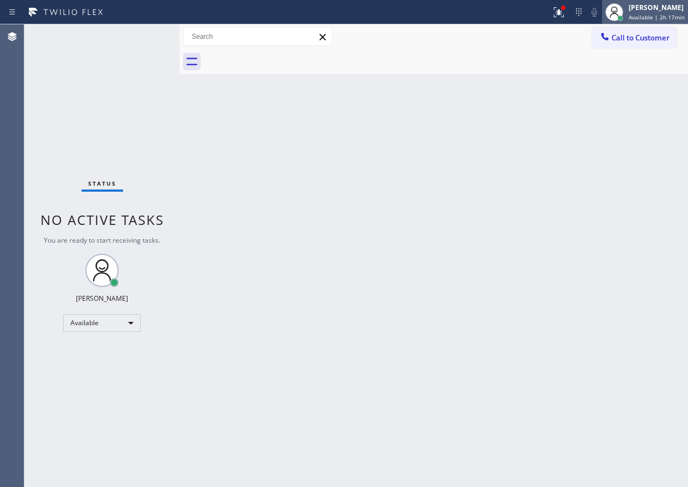
click at [650, 10] on div "[PERSON_NAME]" at bounding box center [657, 7] width 56 height 9
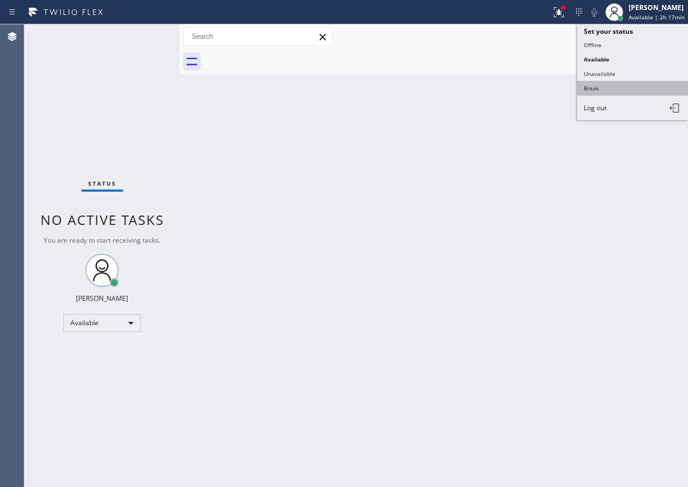
click at [626, 90] on button "Break" at bounding box center [632, 88] width 111 height 14
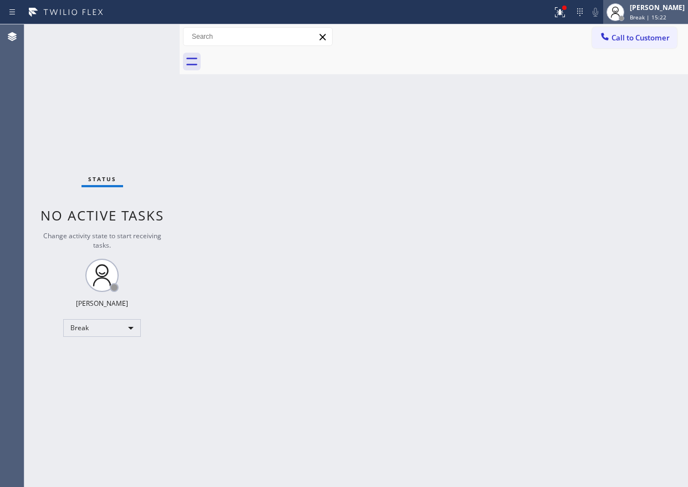
click at [658, 12] on div "[PERSON_NAME]" at bounding box center [657, 7] width 55 height 9
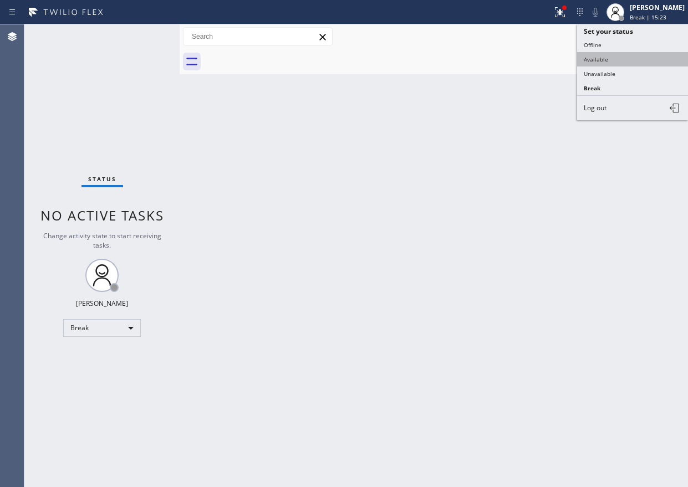
click at [618, 64] on button "Available" at bounding box center [632, 59] width 111 height 14
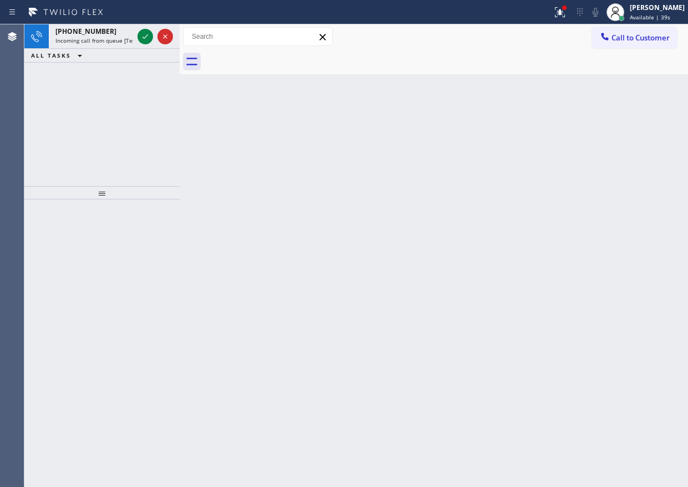
click at [606, 216] on div "Back to Dashboard Change Sender ID Customers Technicians Select a contact Outbo…" at bounding box center [434, 255] width 508 height 463
click at [141, 37] on icon at bounding box center [145, 36] width 13 height 13
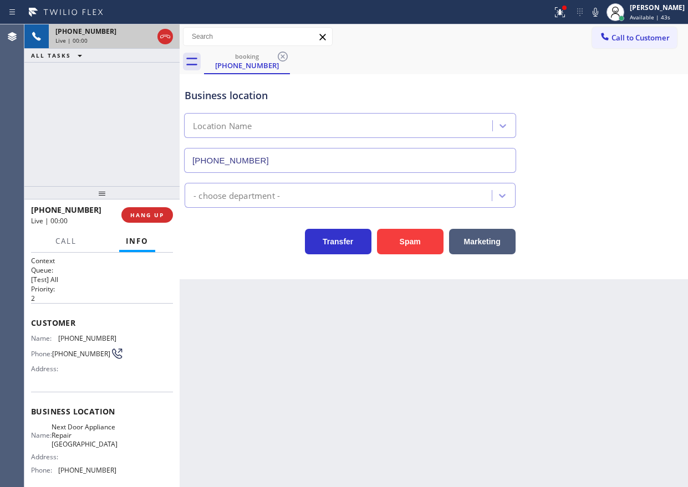
click at [142, 38] on div "Live | 00:00" at bounding box center [104, 41] width 98 height 8
click at [66, 432] on span "Next Door Appliance Repair [GEOGRAPHIC_DATA]" at bounding box center [85, 435] width 66 height 25
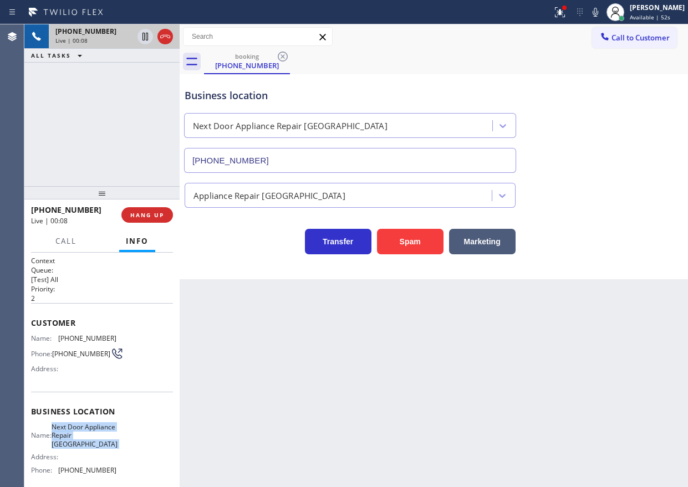
click at [66, 432] on span "Next Door Appliance Repair [GEOGRAPHIC_DATA]" at bounding box center [85, 435] width 66 height 25
copy span "Next Door Appliance Repair [GEOGRAPHIC_DATA]"
click at [315, 154] on input "[PHONE_NUMBER]" at bounding box center [350, 160] width 332 height 25
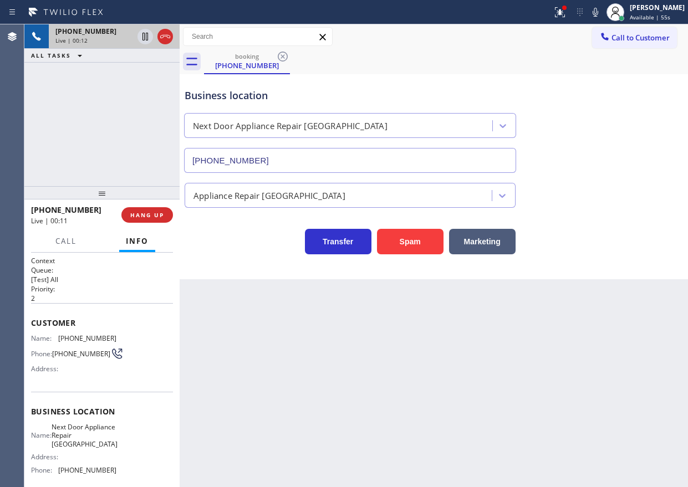
paste input "___) ___-____"
type input "(___) ___-____"
click at [386, 150] on input "(___) ___-____" at bounding box center [350, 160] width 332 height 25
click at [74, 468] on div "Name: Next Door Appliance Repair [GEOGRAPHIC_DATA] Address: Phone: [PHONE_NUMBE…" at bounding box center [73, 451] width 85 height 56
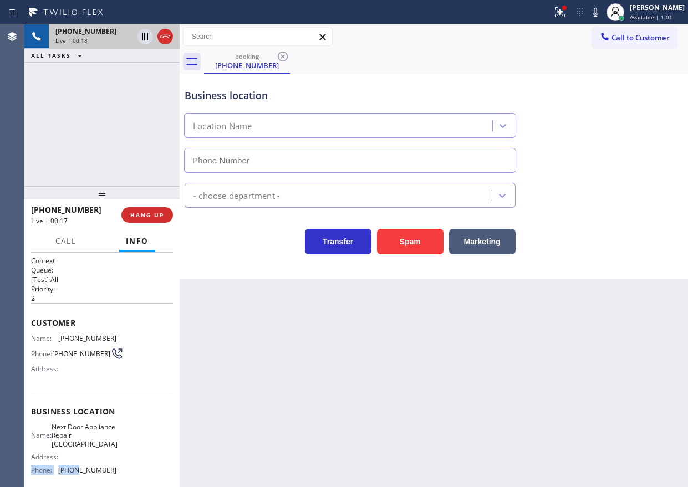
click at [74, 468] on div "Name: Next Door Appliance Repair [GEOGRAPHIC_DATA] Address: Phone: [PHONE_NUMBE…" at bounding box center [73, 451] width 85 height 56
copy span "[PHONE_NUMBER]"
click at [312, 159] on input "(___) ___-____" at bounding box center [350, 160] width 332 height 25
paste input "631) 203-1974"
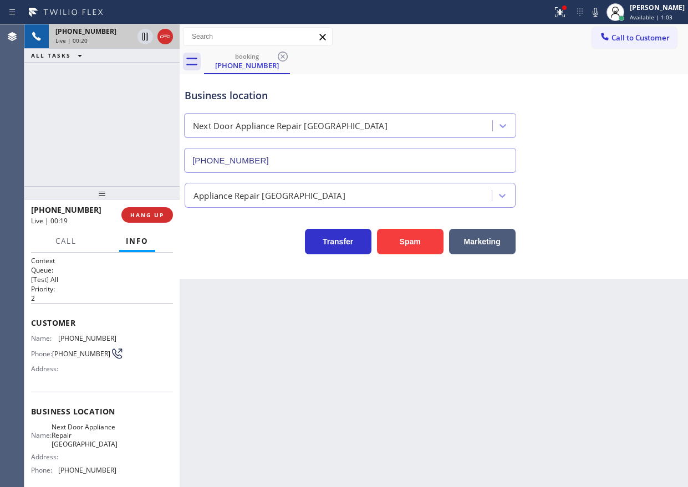
type input "[PHONE_NUMBER]"
click at [148, 220] on button "HANG UP" at bounding box center [147, 215] width 52 height 16
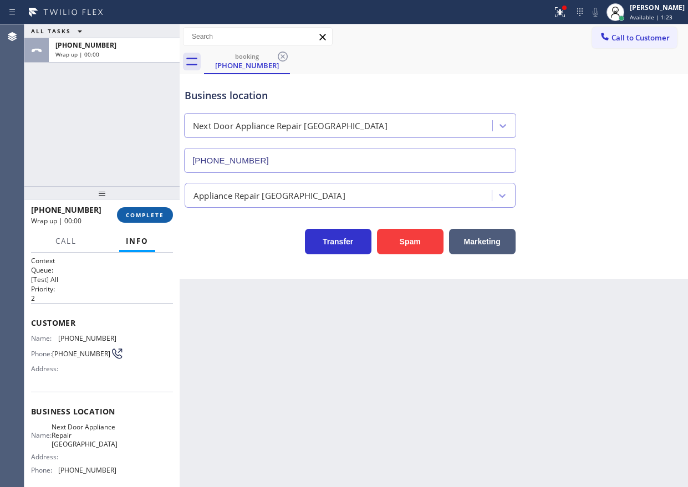
click at [143, 219] on span "COMPLETE" at bounding box center [145, 215] width 38 height 8
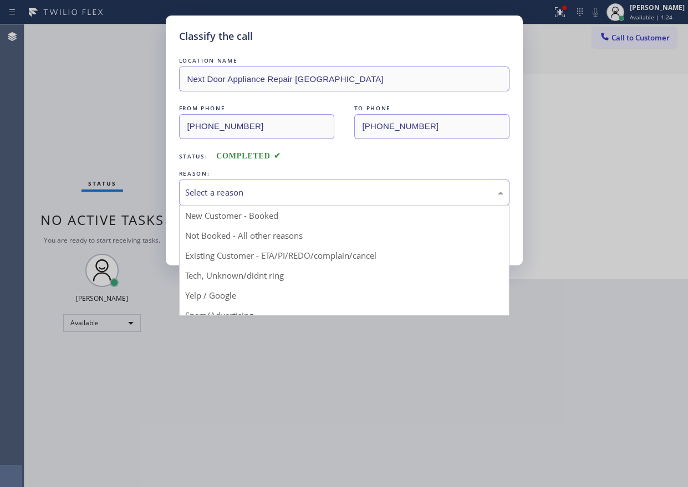
click at [327, 188] on div "Select a reason" at bounding box center [344, 192] width 318 height 13
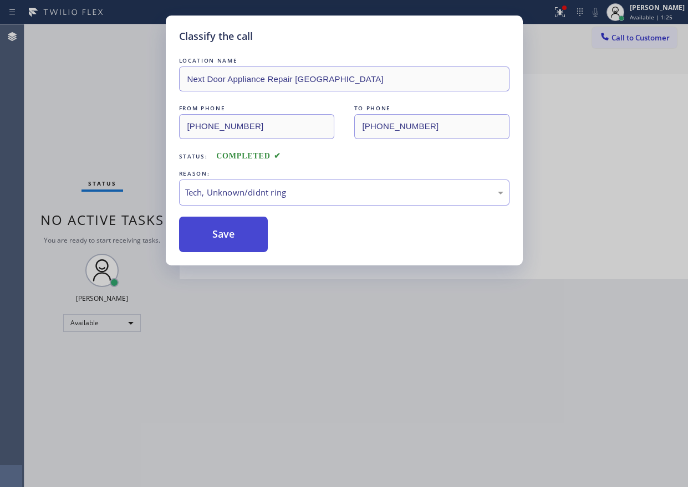
click at [242, 244] on button "Save" at bounding box center [223, 234] width 89 height 35
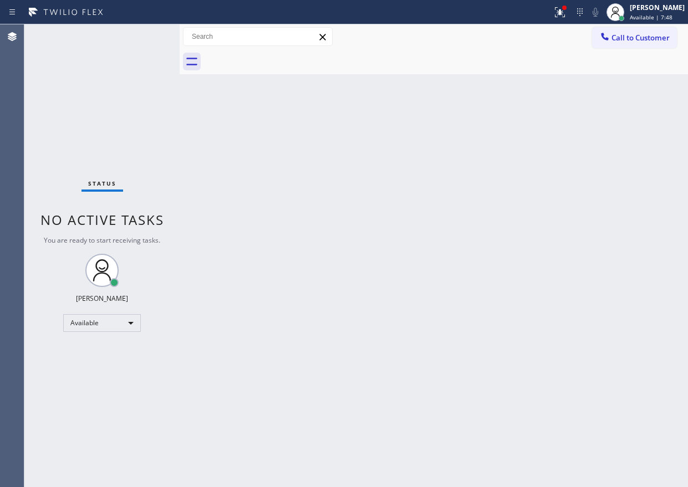
click at [559, 172] on div "Back to Dashboard Change Sender ID Customers Technicians Select a contact Outbo…" at bounding box center [434, 255] width 508 height 463
click at [572, 1] on button at bounding box center [560, 12] width 24 height 24
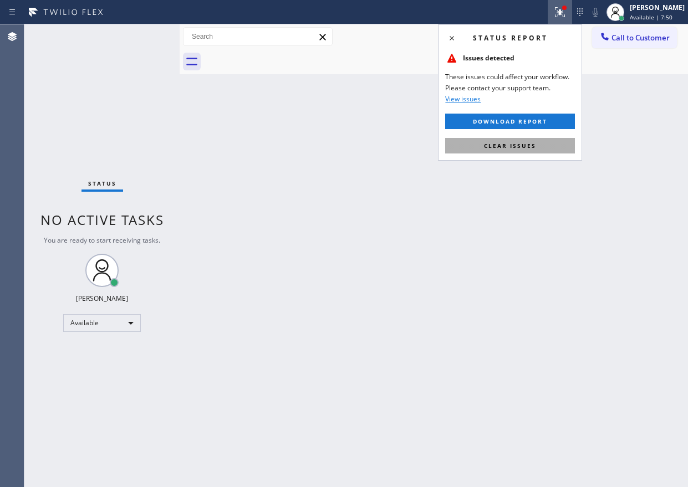
click at [545, 141] on button "Clear issues" at bounding box center [510, 146] width 130 height 16
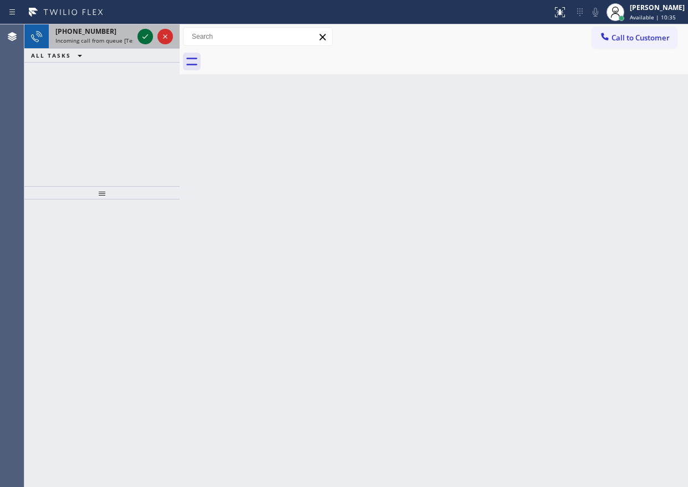
click at [150, 35] on icon at bounding box center [145, 36] width 13 height 13
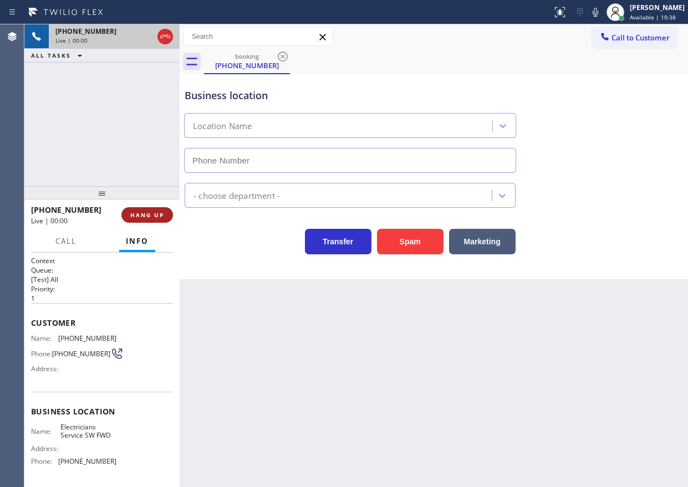
type input "[PHONE_NUMBER]"
click at [154, 216] on span "HANG UP" at bounding box center [147, 215] width 34 height 8
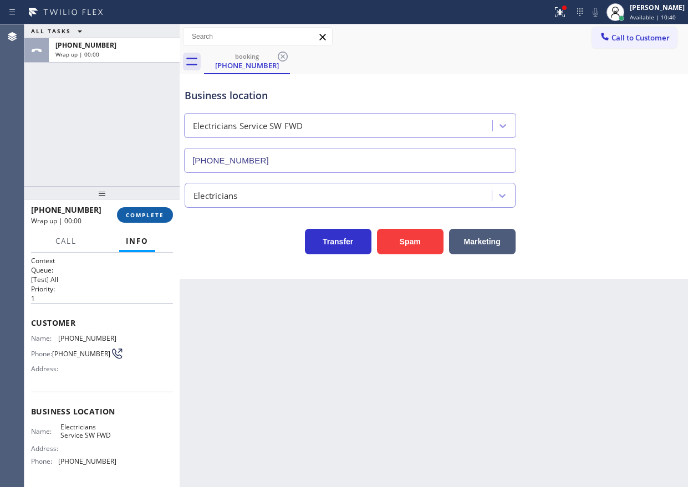
click at [160, 214] on span "COMPLETE" at bounding box center [145, 215] width 38 height 8
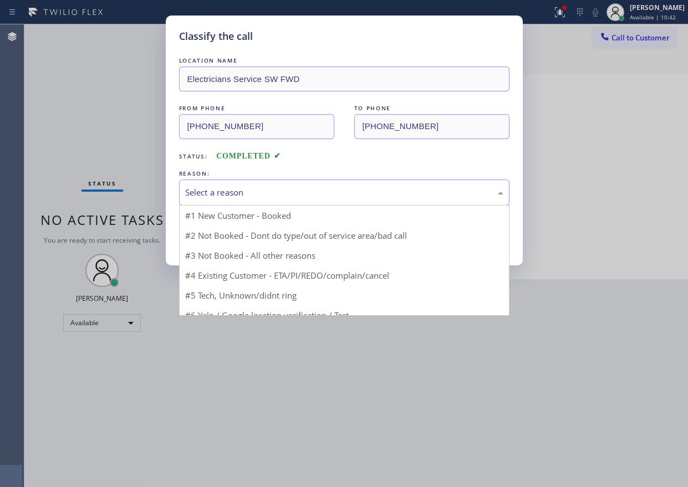
click at [236, 193] on div "Select a reason" at bounding box center [344, 192] width 318 height 13
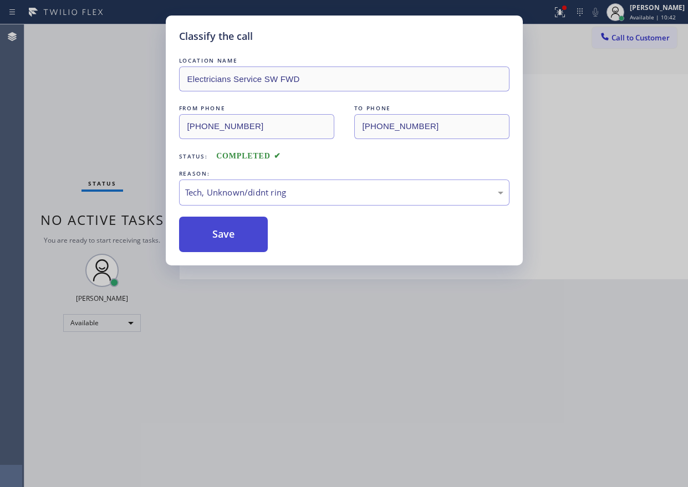
click at [250, 251] on button "Save" at bounding box center [223, 234] width 89 height 35
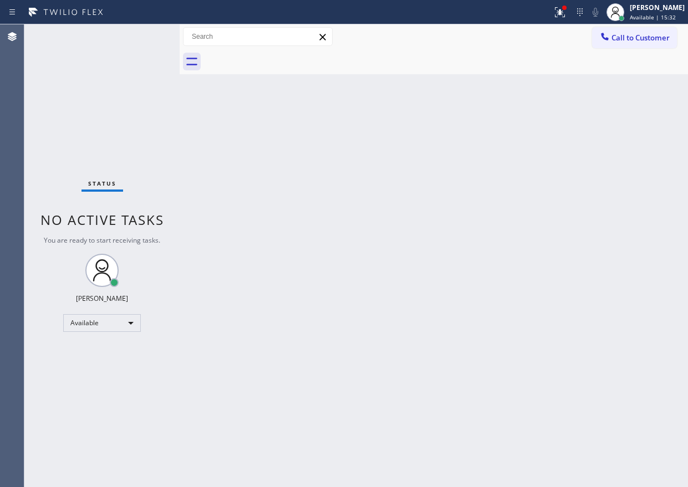
click at [608, 214] on div "Back to Dashboard Change Sender ID Customers Technicians Select a contact Outbo…" at bounding box center [434, 255] width 508 height 463
click at [583, 152] on div "Back to Dashboard Change Sender ID Customers Technicians Select a contact Outbo…" at bounding box center [434, 255] width 508 height 463
click at [572, 14] on div at bounding box center [560, 12] width 24 height 13
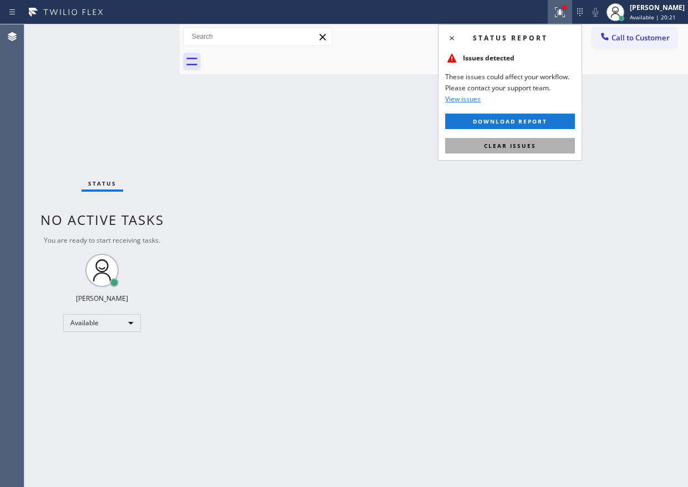
click at [536, 152] on button "Clear issues" at bounding box center [510, 146] width 130 height 16
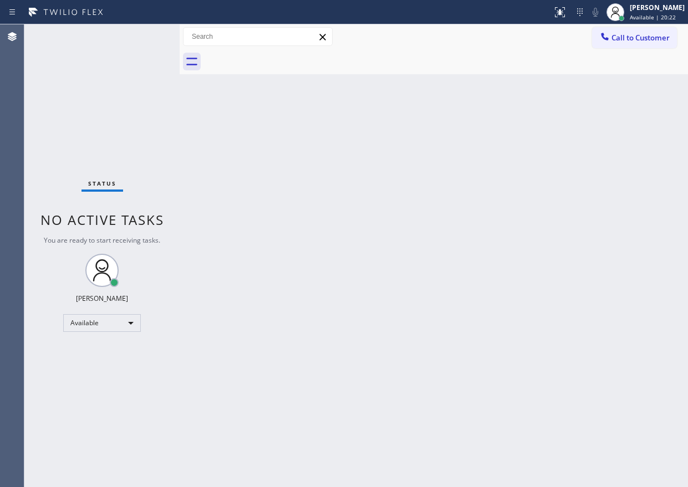
click at [524, 175] on div "Back to Dashboard Change Sender ID Customers Technicians Select a contact Outbo…" at bounding box center [434, 255] width 508 height 463
click at [572, 159] on div "Back to Dashboard Change Sender ID Customers Technicians Select a contact Outbo…" at bounding box center [434, 255] width 508 height 463
click at [636, 170] on div "Back to Dashboard Change Sender ID Customers Technicians Select a contact Outbo…" at bounding box center [434, 255] width 508 height 463
click at [600, 217] on div "Back to Dashboard Change Sender ID Customers Technicians Select a contact Outbo…" at bounding box center [434, 255] width 508 height 463
click at [645, 274] on div "Back to Dashboard Change Sender ID Customers Technicians Select a contact Outbo…" at bounding box center [434, 255] width 508 height 463
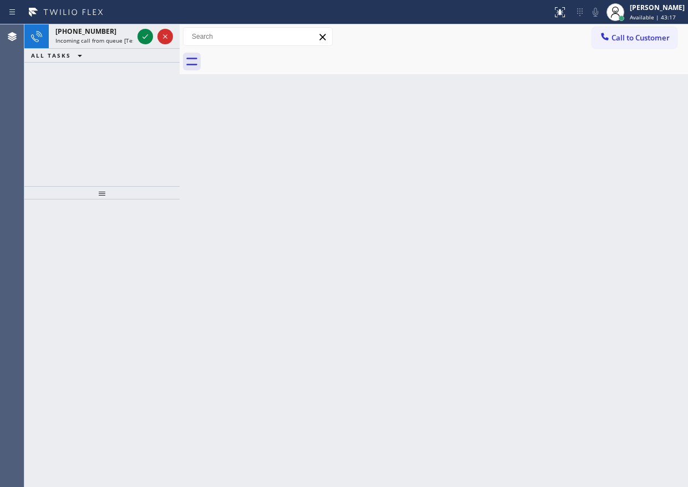
click at [649, 227] on div "Back to Dashboard Change Sender ID Customers Technicians Select a contact Outbo…" at bounding box center [434, 255] width 508 height 463
click at [146, 40] on icon at bounding box center [145, 36] width 13 height 13
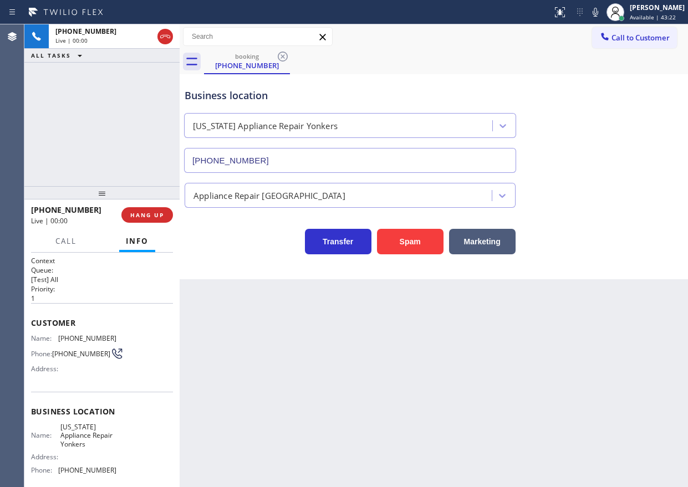
type input "[PHONE_NUMBER]"
click at [94, 446] on span "[US_STATE] Appliance Repair Yonkers" at bounding box center [87, 435] width 55 height 25
copy span "[US_STATE] Appliance Repair Yonkers"
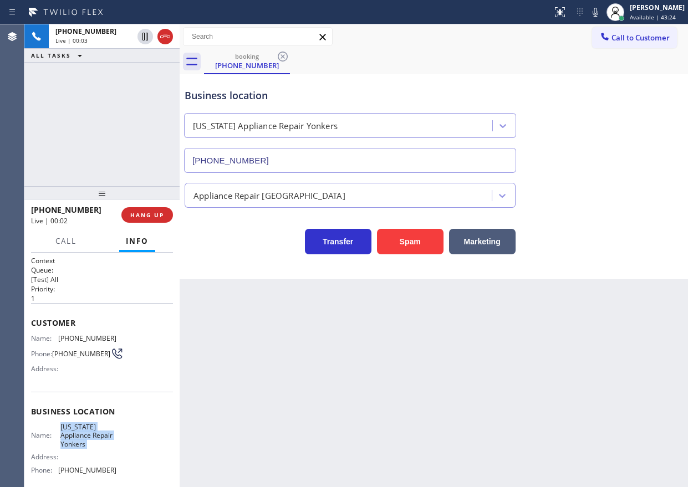
click at [303, 151] on input "[PHONE_NUMBER]" at bounding box center [350, 160] width 332 height 25
click at [85, 336] on span "[PHONE_NUMBER]" at bounding box center [87, 338] width 58 height 8
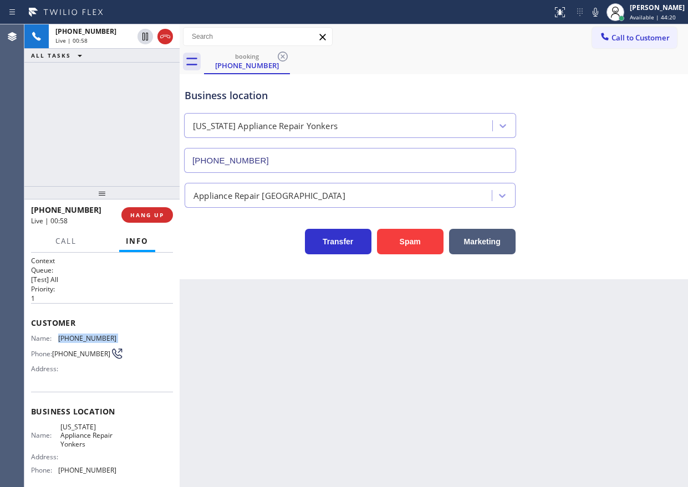
click at [85, 336] on span "[PHONE_NUMBER]" at bounding box center [87, 338] width 58 height 8
copy span "[PHONE_NUMBER]"
click at [140, 34] on icon at bounding box center [145, 36] width 13 height 13
click at [599, 14] on icon at bounding box center [595, 12] width 13 height 13
click at [538, 180] on div "Appliance Repair [GEOGRAPHIC_DATA]" at bounding box center [433, 192] width 503 height 29
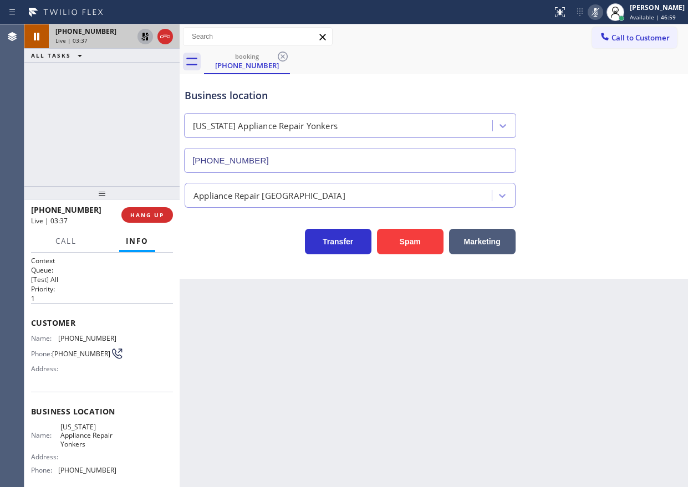
click at [143, 32] on icon at bounding box center [145, 36] width 13 height 13
click at [602, 7] on icon at bounding box center [595, 12] width 13 height 13
click at [602, 12] on icon at bounding box center [595, 12] width 13 height 13
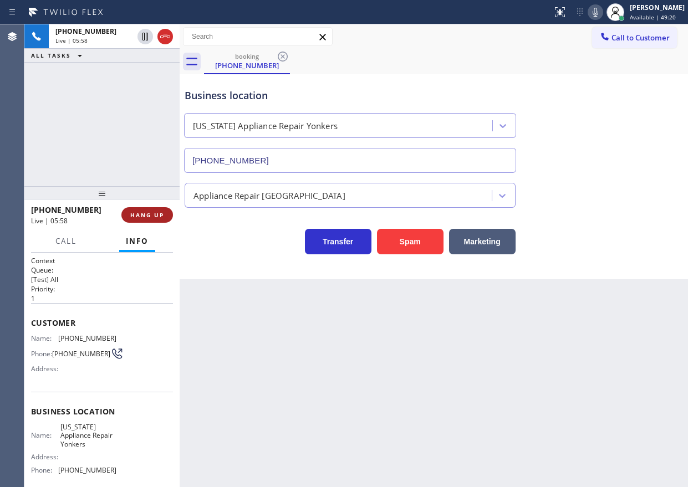
click at [151, 215] on div "[PHONE_NUMBER] Live | 05:58 HANG UP" at bounding box center [102, 215] width 142 height 29
click at [151, 215] on span "HANG UP" at bounding box center [147, 215] width 34 height 8
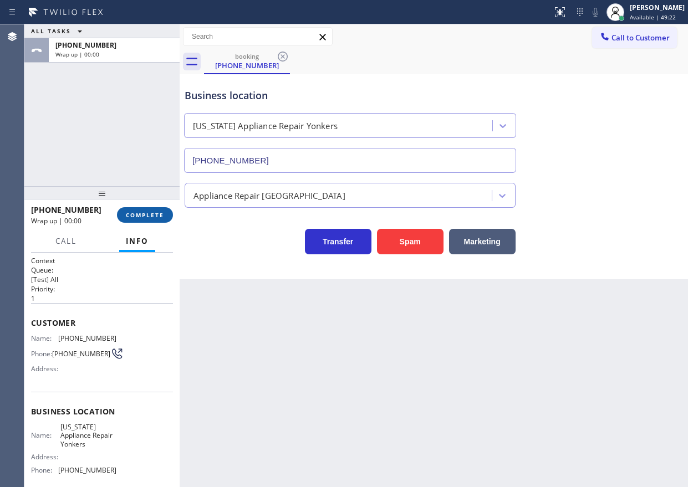
click at [151, 215] on span "COMPLETE" at bounding box center [145, 215] width 38 height 8
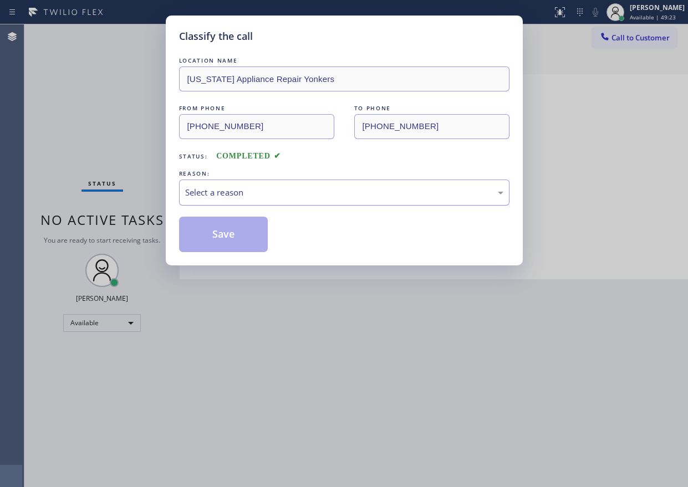
click at [322, 195] on div "Select a reason" at bounding box center [344, 192] width 318 height 13
click at [212, 243] on button "Save" at bounding box center [223, 234] width 89 height 35
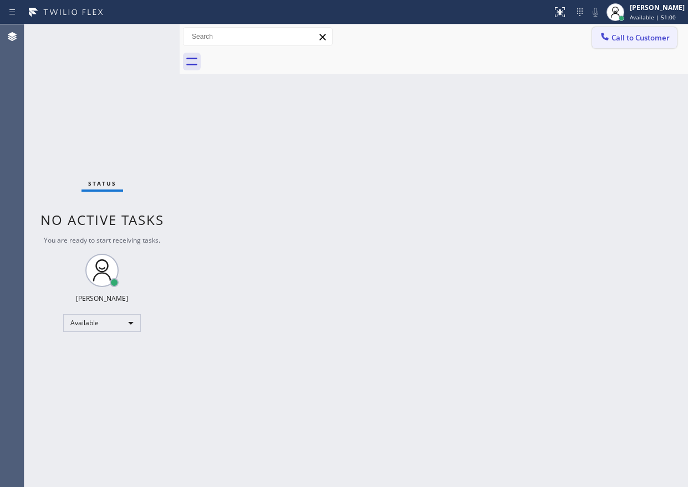
click at [618, 30] on button "Call to Customer" at bounding box center [634, 37] width 85 height 21
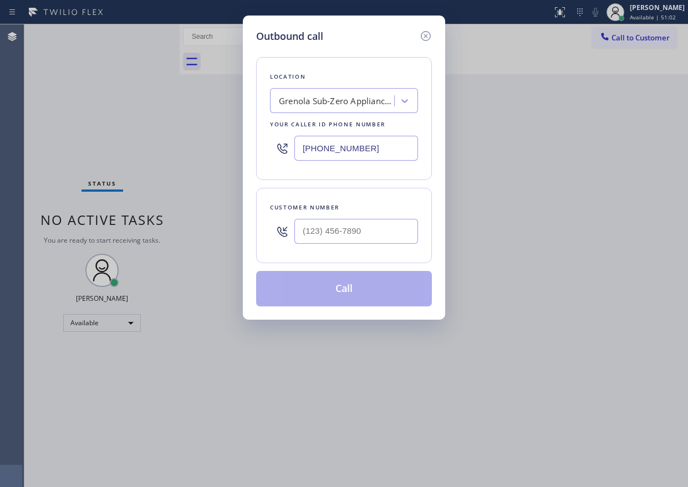
click at [418, 232] on div "Customer number" at bounding box center [344, 225] width 176 height 75
click at [406, 144] on input "[PHONE_NUMBER]" at bounding box center [356, 148] width 124 height 25
paste input "914) 873-079"
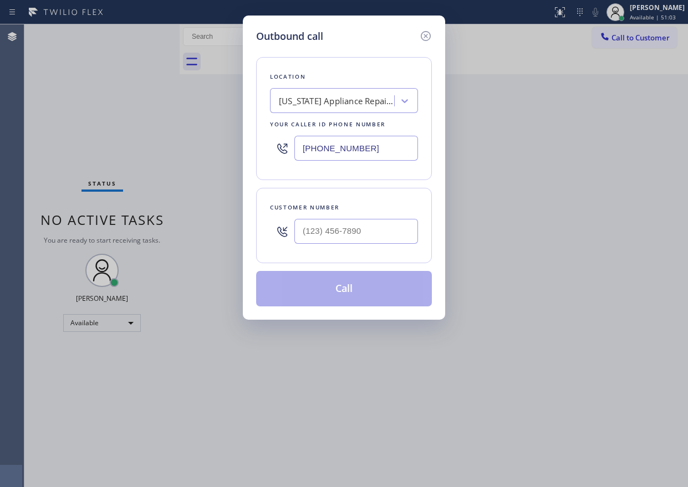
type input "[PHONE_NUMBER]"
click at [406, 229] on input "(___) ___-____" at bounding box center [356, 231] width 124 height 25
paste input "864) 483-1949"
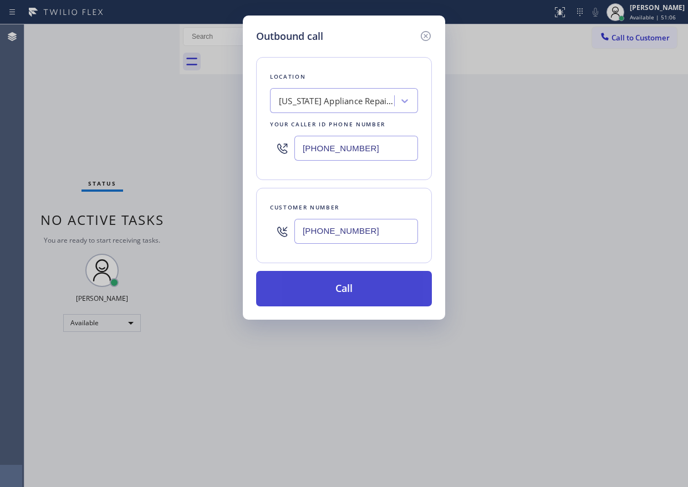
type input "[PHONE_NUMBER]"
click at [372, 292] on button "Call" at bounding box center [344, 288] width 176 height 35
click at [325, 285] on button "Call" at bounding box center [344, 288] width 176 height 35
click at [352, 288] on button "Call" at bounding box center [344, 288] width 176 height 35
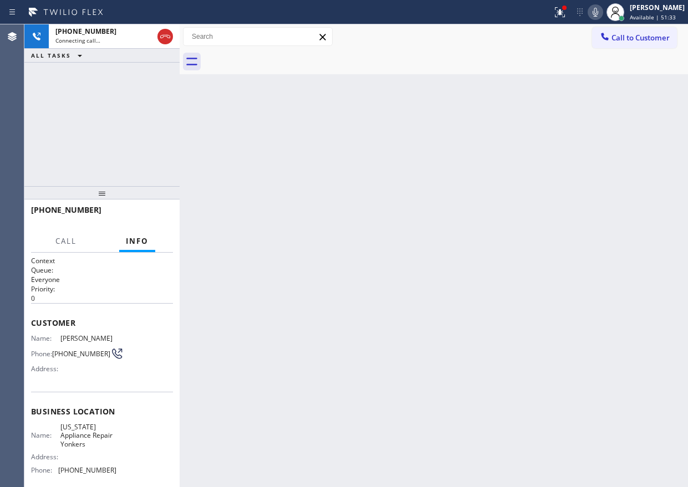
click at [568, 203] on div "Back to Dashboard Change Sender ID Customers Technicians Select a contact Outbo…" at bounding box center [434, 255] width 508 height 463
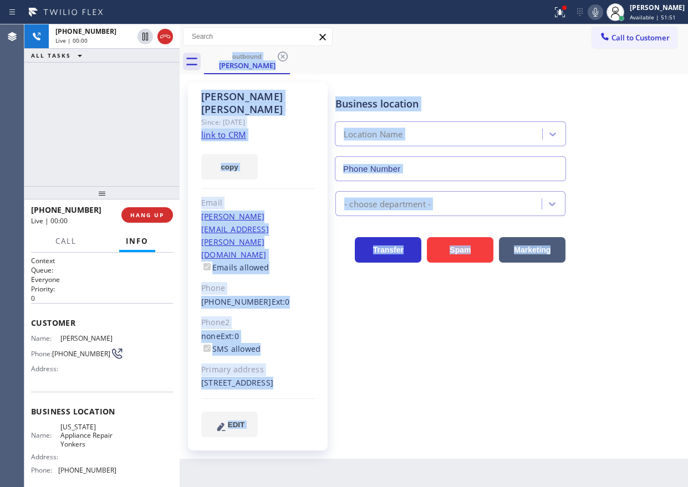
type input "[PHONE_NUMBER]"
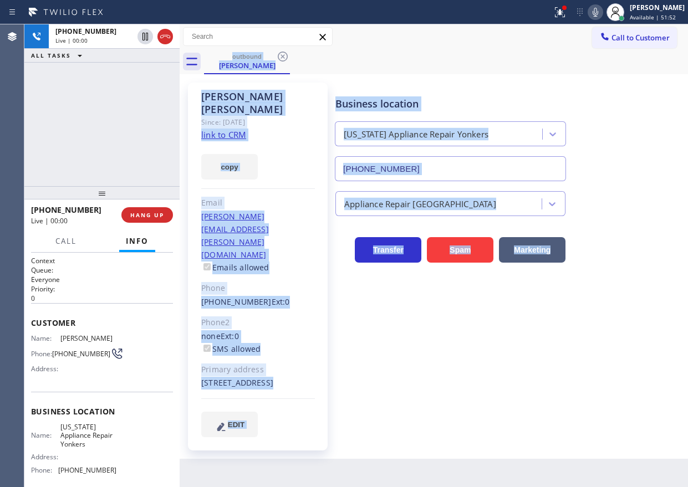
click at [440, 365] on div "Business location [US_STATE] Appliance Repair [GEOGRAPHIC_DATA] [PHONE_NUMBER] …" at bounding box center [509, 259] width 352 height 349
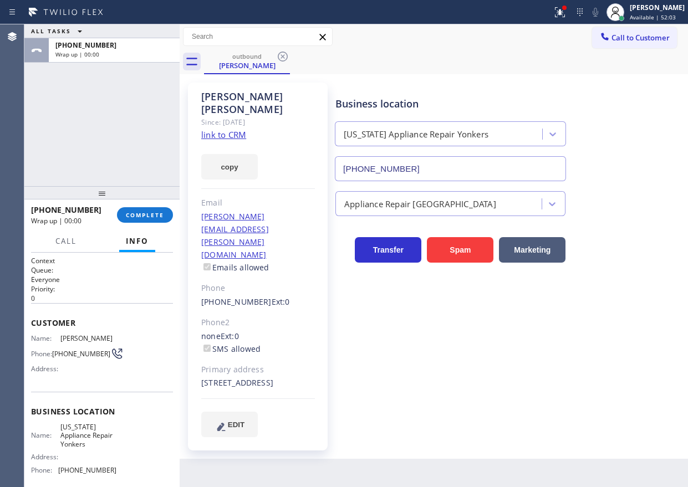
drag, startPoint x: 607, startPoint y: 364, endPoint x: 567, endPoint y: 167, distance: 200.9
click at [607, 364] on div "Business location [US_STATE] Appliance Repair [GEOGRAPHIC_DATA] [PHONE_NUMBER] …" at bounding box center [509, 259] width 352 height 349
click at [130, 218] on span "COMPLETE" at bounding box center [145, 215] width 38 height 8
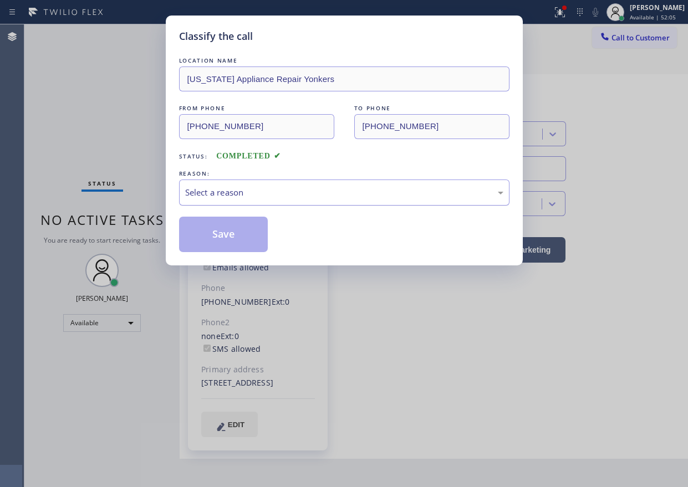
click at [285, 190] on div "Select a reason" at bounding box center [344, 192] width 318 height 13
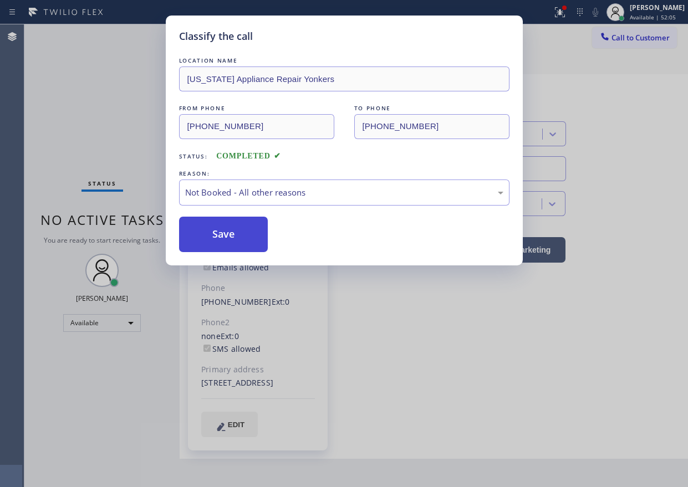
drag, startPoint x: 216, startPoint y: 237, endPoint x: 221, endPoint y: 234, distance: 5.7
click at [216, 238] on button "Save" at bounding box center [223, 234] width 89 height 35
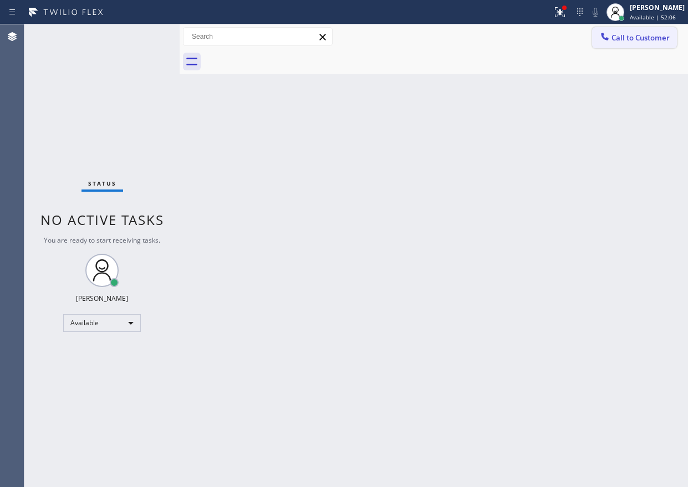
click at [632, 43] on button "Call to Customer" at bounding box center [634, 37] width 85 height 21
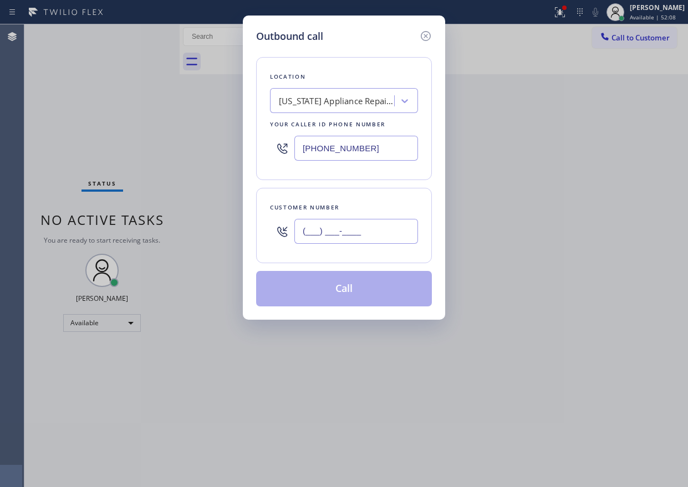
click at [412, 236] on input "(___) ___-____" at bounding box center [356, 231] width 124 height 25
paste input "864) 483-1949"
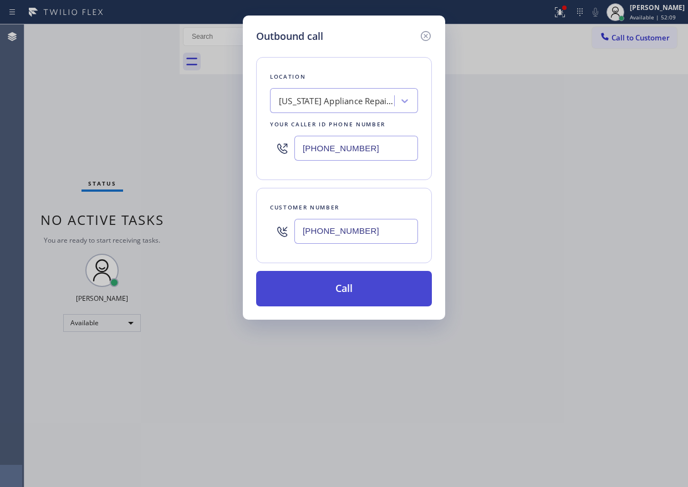
type input "[PHONE_NUMBER]"
click at [363, 290] on button "Call" at bounding box center [344, 288] width 176 height 35
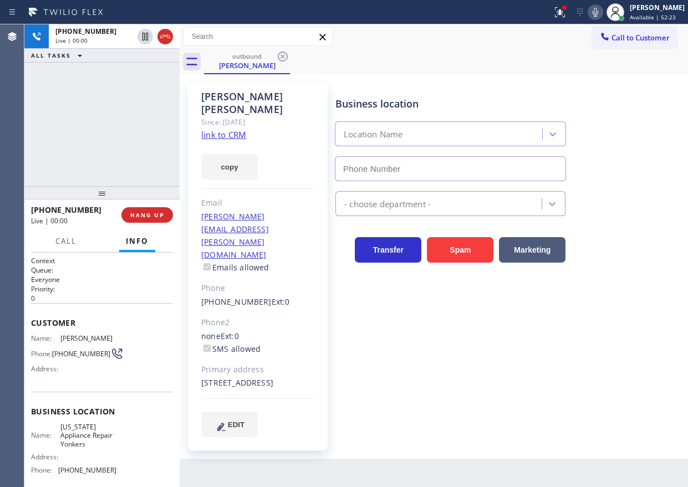
type input "[PHONE_NUMBER]"
click at [147, 217] on span "HANG UP" at bounding box center [147, 215] width 34 height 8
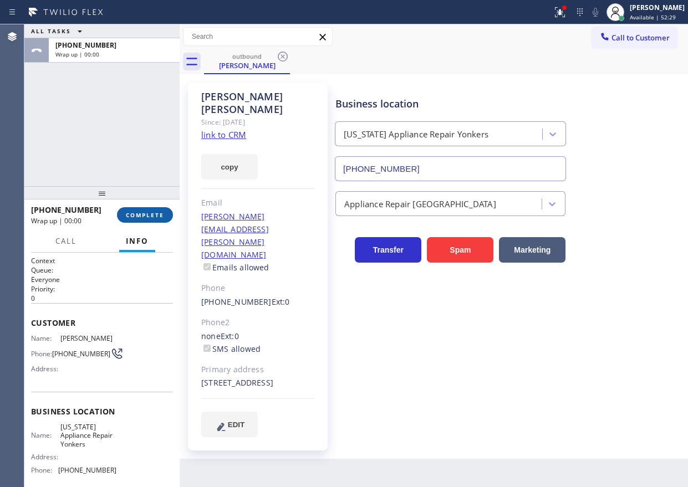
click at [160, 211] on span "COMPLETE" at bounding box center [145, 215] width 38 height 8
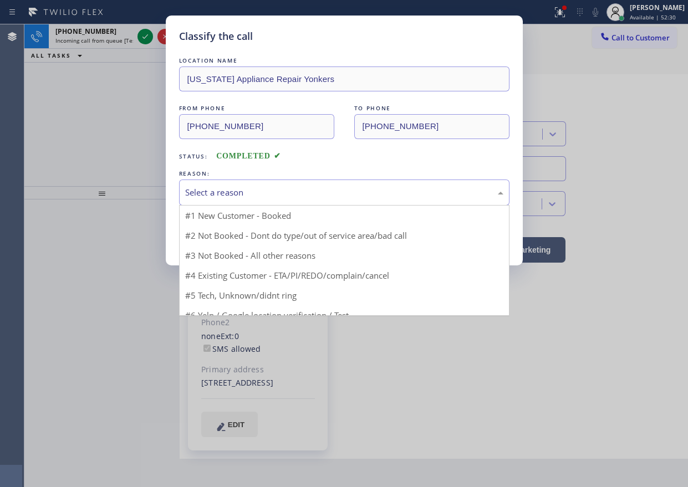
click at [244, 190] on div "Select a reason" at bounding box center [344, 192] width 318 height 13
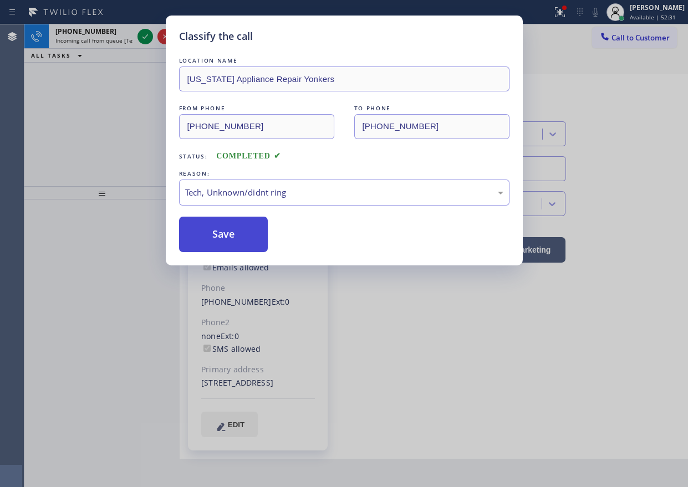
click at [218, 243] on button "Save" at bounding box center [223, 234] width 89 height 35
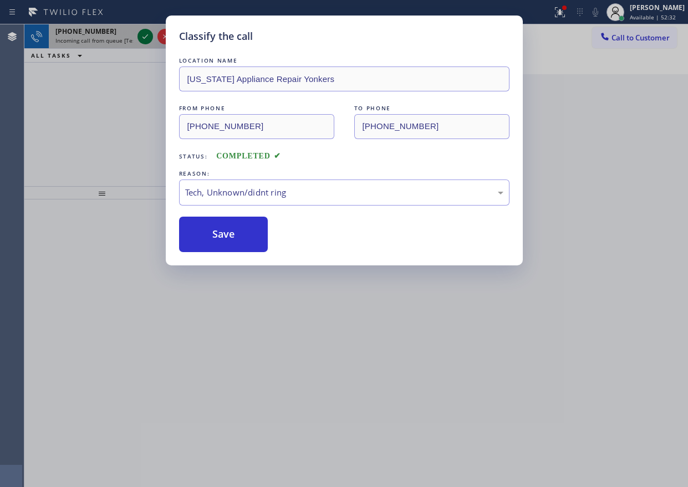
click at [146, 36] on icon at bounding box center [145, 36] width 6 height 4
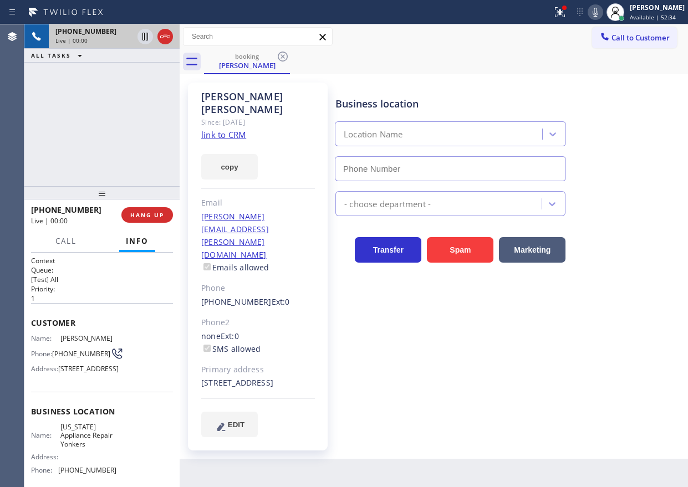
type input "[PHONE_NUMBER]"
click at [598, 14] on icon at bounding box center [596, 12] width 6 height 9
click at [602, 14] on icon at bounding box center [595, 12] width 13 height 13
click at [602, 11] on icon at bounding box center [595, 12] width 13 height 13
click at [157, 217] on span "HANG UP" at bounding box center [147, 215] width 34 height 8
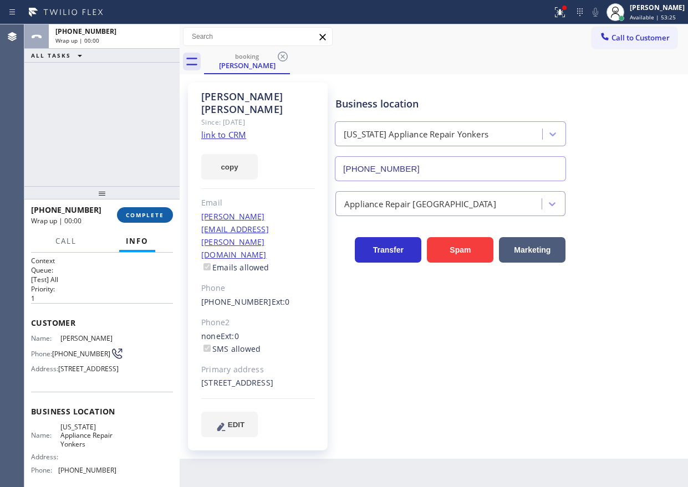
click at [157, 217] on span "COMPLETE" at bounding box center [145, 215] width 38 height 8
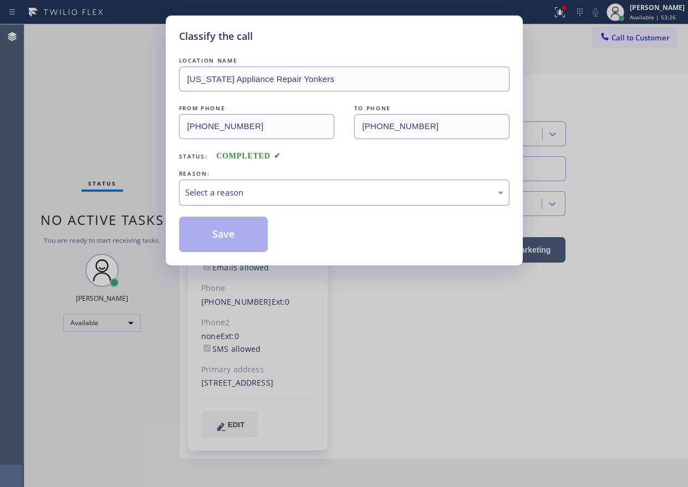
click at [243, 190] on div "Select a reason" at bounding box center [344, 192] width 318 height 13
click at [227, 239] on button "Save" at bounding box center [223, 234] width 89 height 35
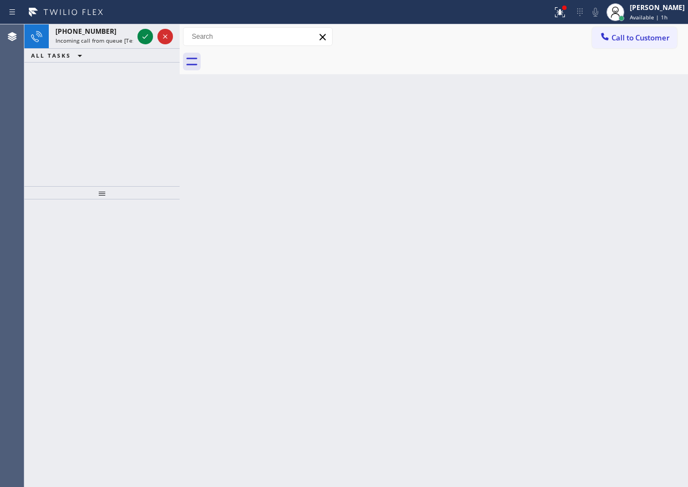
drag, startPoint x: 606, startPoint y: 284, endPoint x: 237, endPoint y: 144, distance: 395.6
click at [606, 284] on div "Back to Dashboard Change Sender ID Customers Technicians Select a contact Outbo…" at bounding box center [434, 255] width 508 height 463
click at [140, 38] on icon at bounding box center [145, 36] width 13 height 13
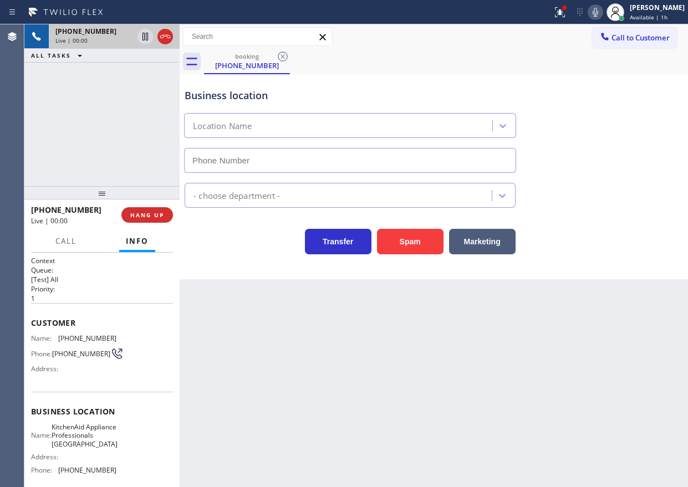
type input "[PHONE_NUMBER]"
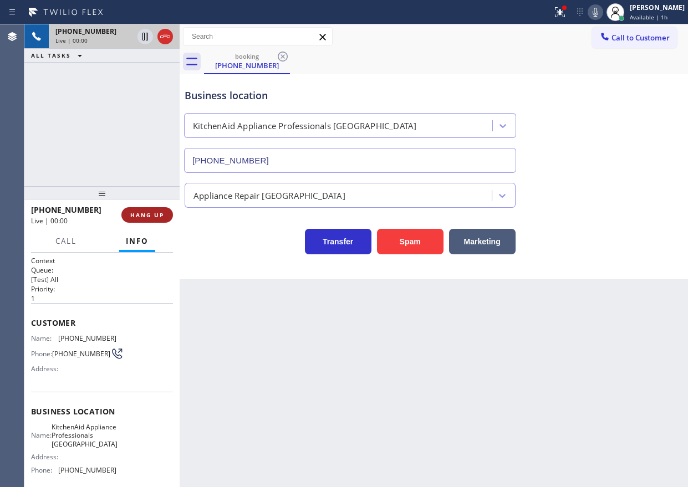
click at [142, 219] on span "HANG UP" at bounding box center [147, 215] width 34 height 8
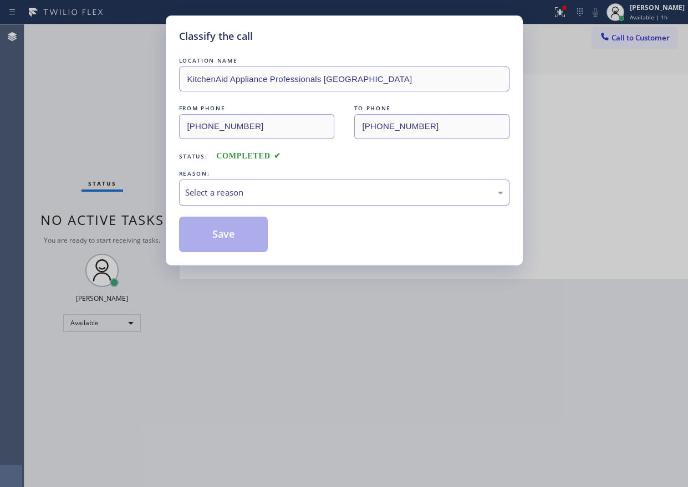
click at [267, 191] on div "Select a reason" at bounding box center [344, 192] width 318 height 13
click at [241, 226] on button "Save" at bounding box center [223, 234] width 89 height 35
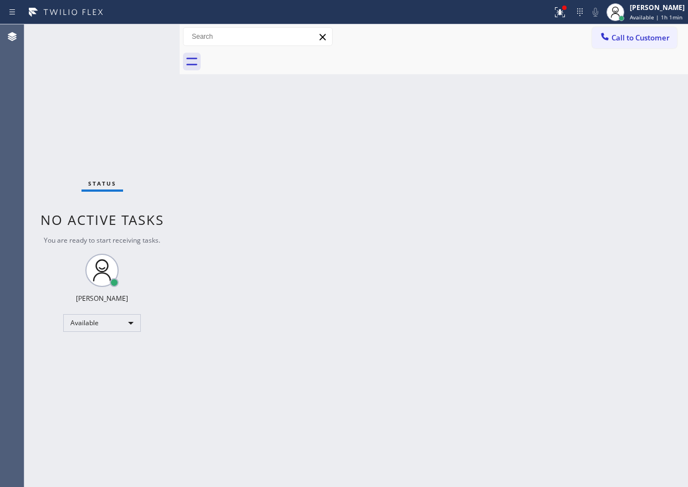
click at [577, 254] on div "Back to Dashboard Change Sender ID Customers Technicians Select a contact Outbo…" at bounding box center [434, 255] width 508 height 463
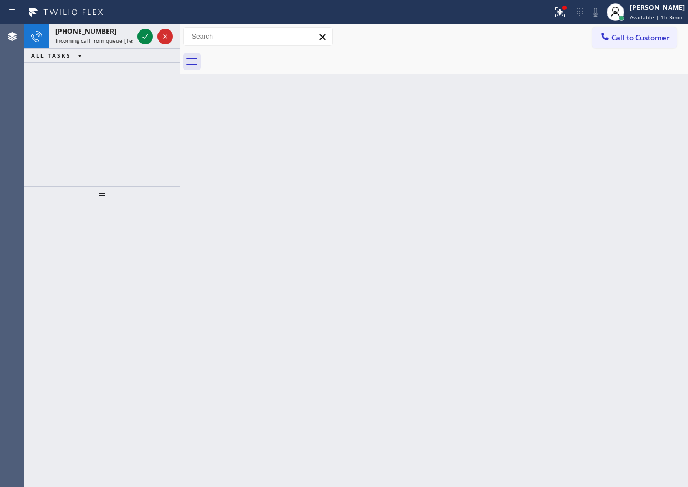
click at [659, 224] on div "Back to Dashboard Change Sender ID Customers Technicians Select a contact Outbo…" at bounding box center [434, 255] width 508 height 463
click at [148, 38] on icon at bounding box center [145, 36] width 13 height 13
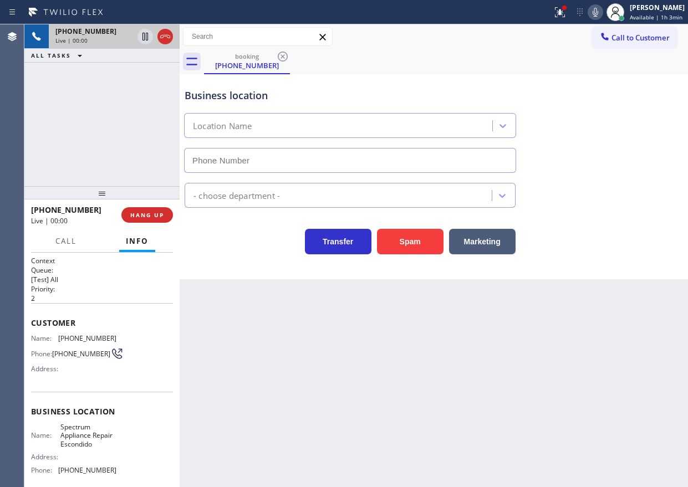
type input "[PHONE_NUMBER]"
click at [76, 446] on span "Spectrum Appliance Repair Escondido" at bounding box center [87, 435] width 55 height 25
click at [279, 162] on input "[PHONE_NUMBER]" at bounding box center [350, 160] width 332 height 25
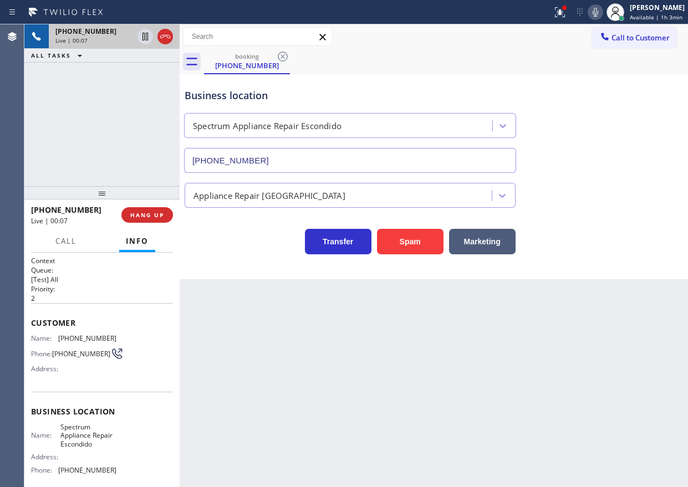
click at [279, 162] on input "[PHONE_NUMBER]" at bounding box center [350, 160] width 332 height 25
click at [75, 338] on span "[PHONE_NUMBER]" at bounding box center [87, 338] width 58 height 8
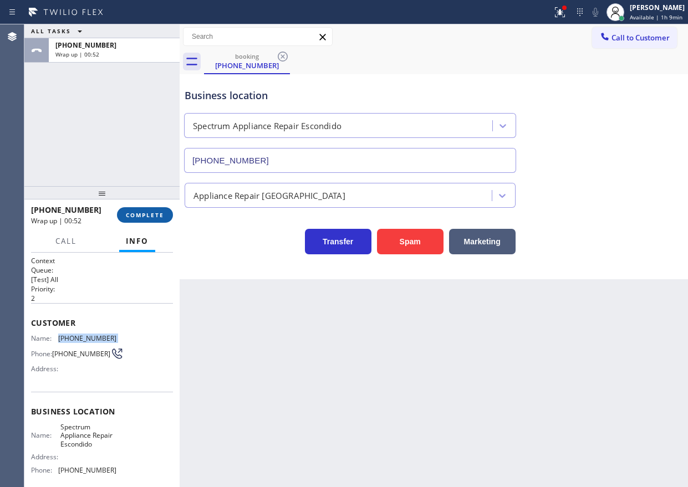
click at [162, 210] on button "COMPLETE" at bounding box center [145, 215] width 56 height 16
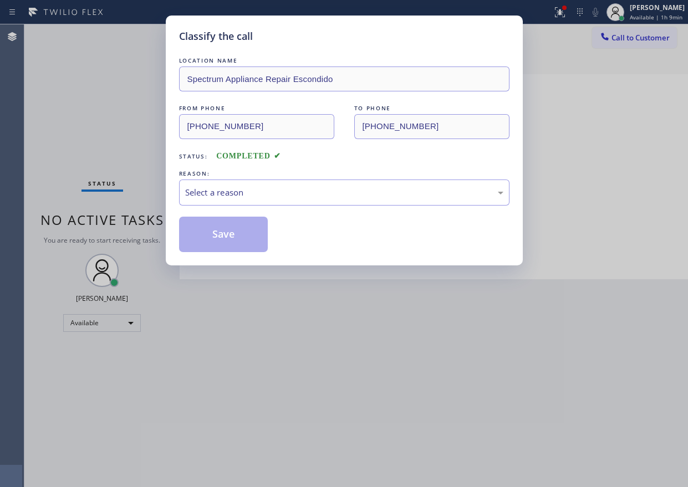
click at [299, 194] on div "Select a reason" at bounding box center [344, 192] width 318 height 13
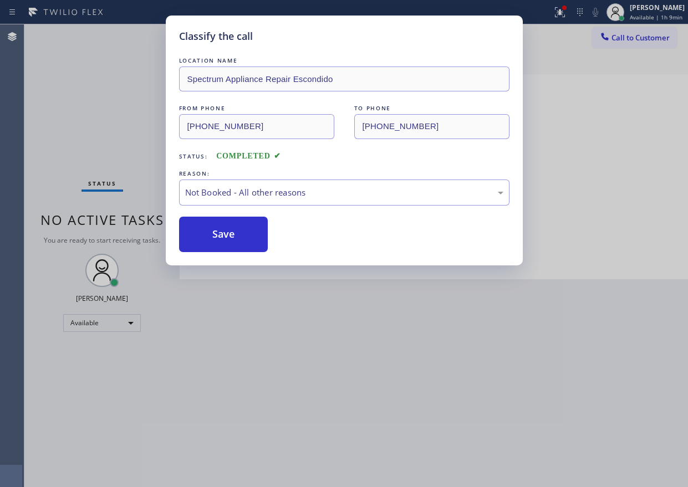
click at [229, 240] on button "Save" at bounding box center [223, 234] width 89 height 35
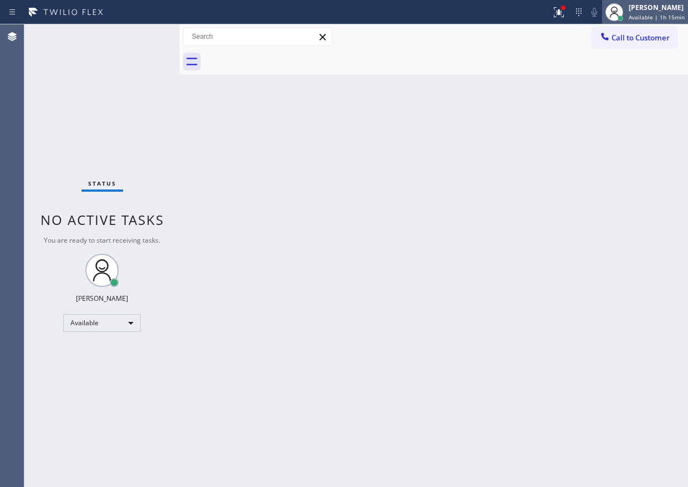
drag, startPoint x: 558, startPoint y: 125, endPoint x: 605, endPoint y: 4, distance: 130.2
click at [558, 125] on div "Back to Dashboard Change Sender ID Customers Technicians Select a contact Outbo…" at bounding box center [434, 255] width 508 height 463
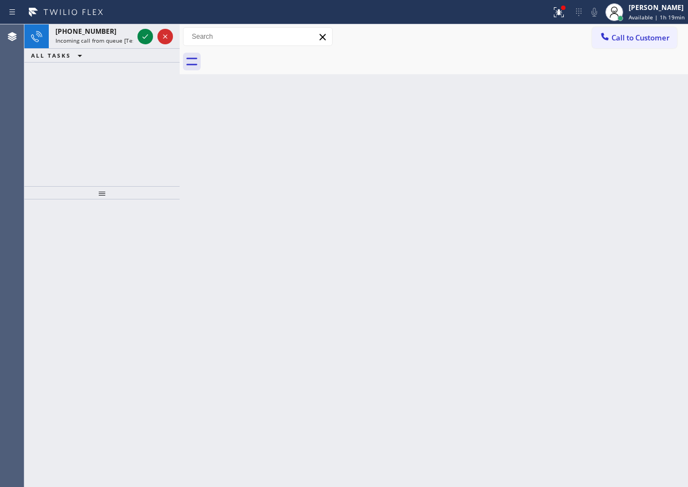
drag, startPoint x: 601, startPoint y: 222, endPoint x: 300, endPoint y: 83, distance: 331.1
click at [601, 222] on div "Back to Dashboard Change Sender ID Customers Technicians Select a contact Outbo…" at bounding box center [434, 255] width 508 height 463
click at [136, 34] on div at bounding box center [155, 36] width 40 height 24
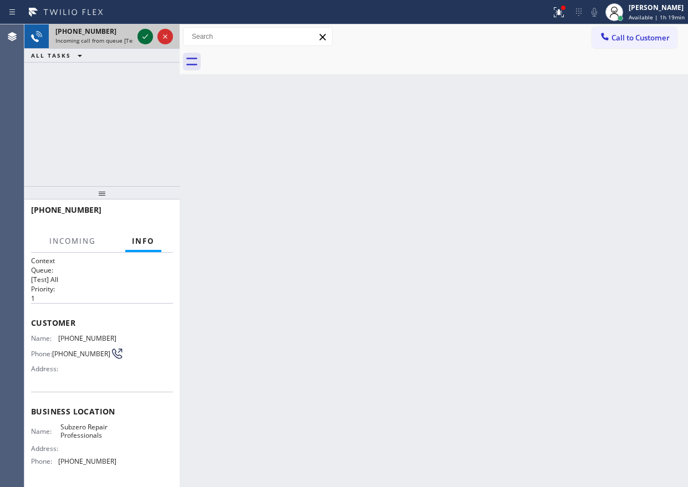
click at [140, 35] on icon at bounding box center [145, 36] width 13 height 13
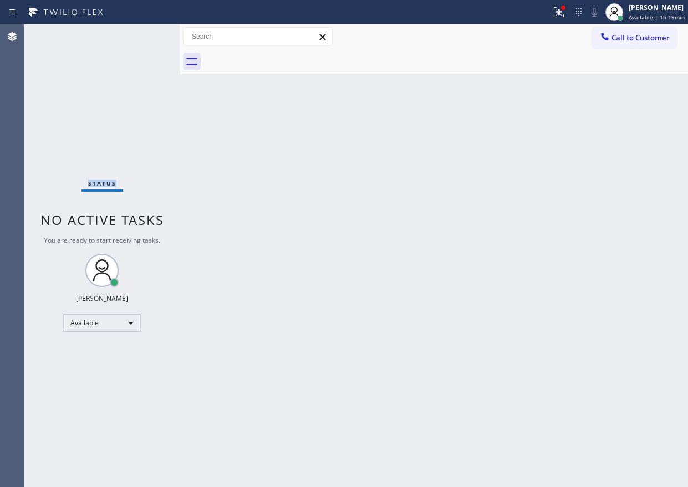
click at [140, 35] on div "Status No active tasks You are ready to start receiving tasks. [PERSON_NAME] Av…" at bounding box center [101, 255] width 155 height 463
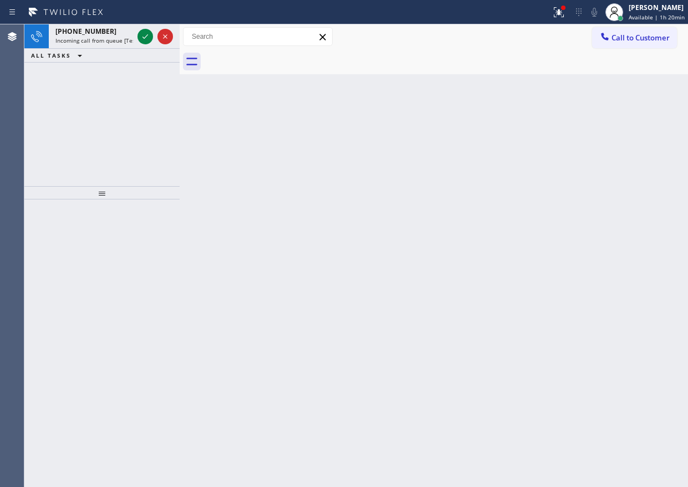
click at [535, 188] on div "Back to Dashboard Change Sender ID Customers Technicians Select a contact Outbo…" at bounding box center [434, 255] width 508 height 463
click at [141, 37] on div at bounding box center [145, 36] width 16 height 13
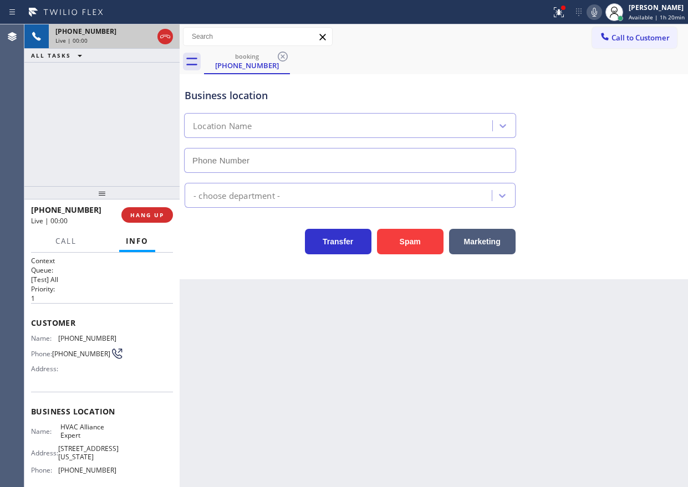
type input "[PHONE_NUMBER]"
click at [151, 212] on span "HANG UP" at bounding box center [147, 215] width 34 height 8
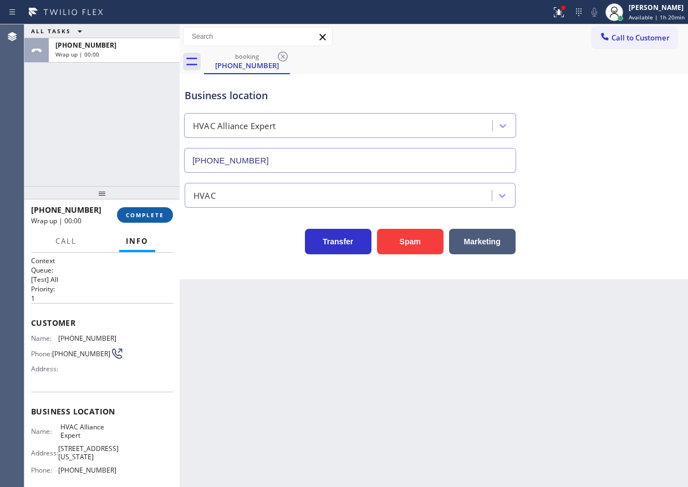
click at [151, 212] on span "COMPLETE" at bounding box center [145, 215] width 38 height 8
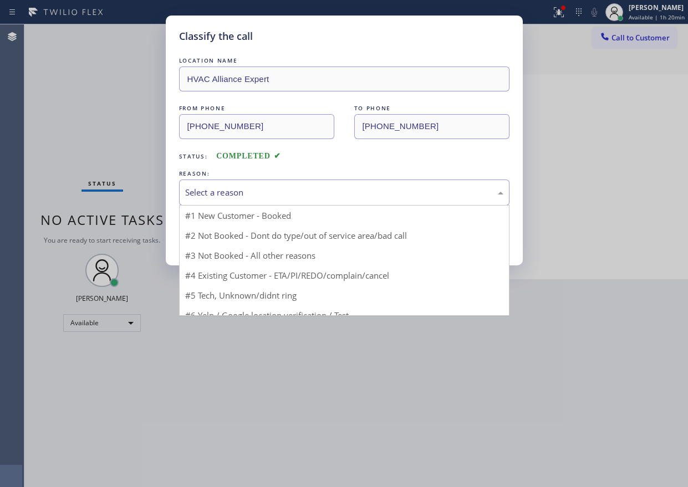
click at [231, 194] on div "Select a reason" at bounding box center [344, 192] width 318 height 13
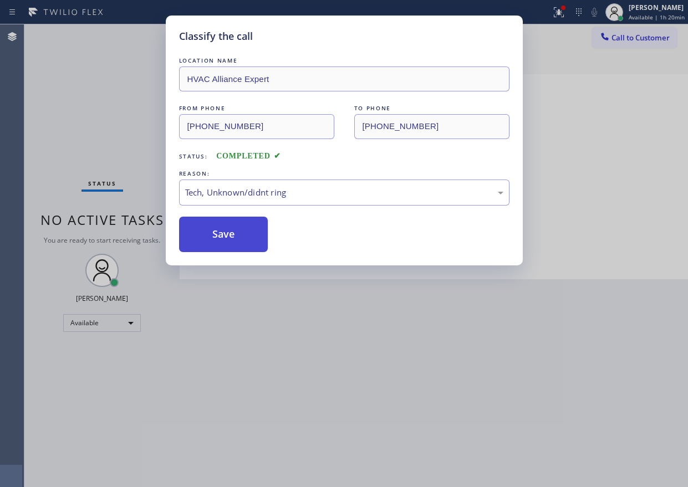
click at [231, 246] on button "Save" at bounding box center [223, 234] width 89 height 35
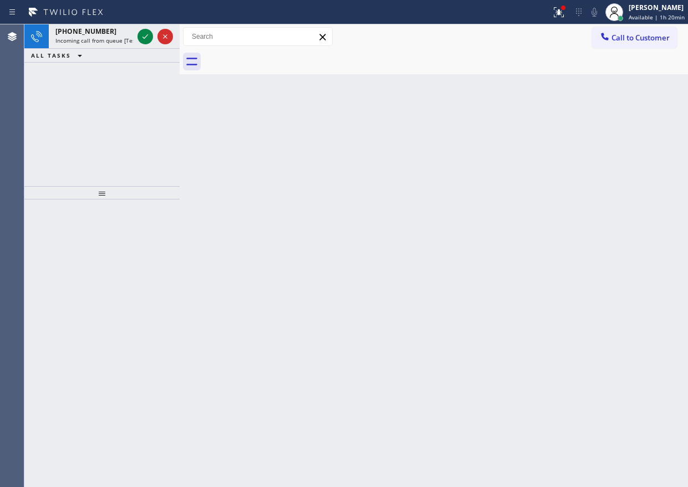
click at [586, 261] on div "Back to Dashboard Change Sender ID Customers Technicians Select a contact Outbo…" at bounding box center [434, 255] width 508 height 463
click at [120, 43] on span "Incoming call from queue [Test] All" at bounding box center [101, 41] width 92 height 8
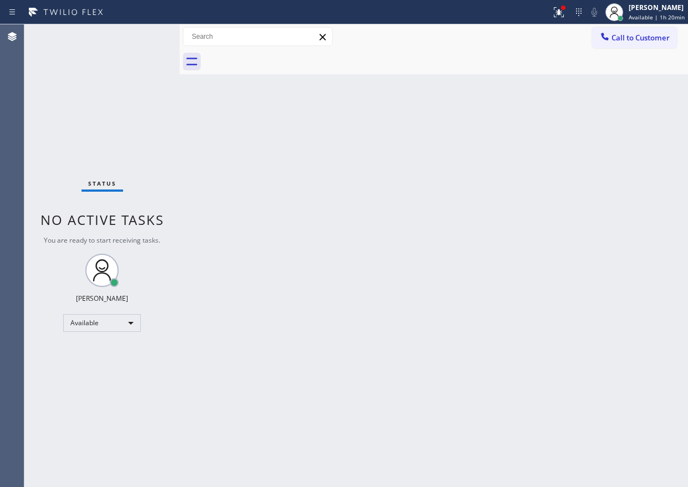
click at [142, 33] on div "Status No active tasks You are ready to start receiving tasks. [PERSON_NAME] Av…" at bounding box center [101, 255] width 155 height 463
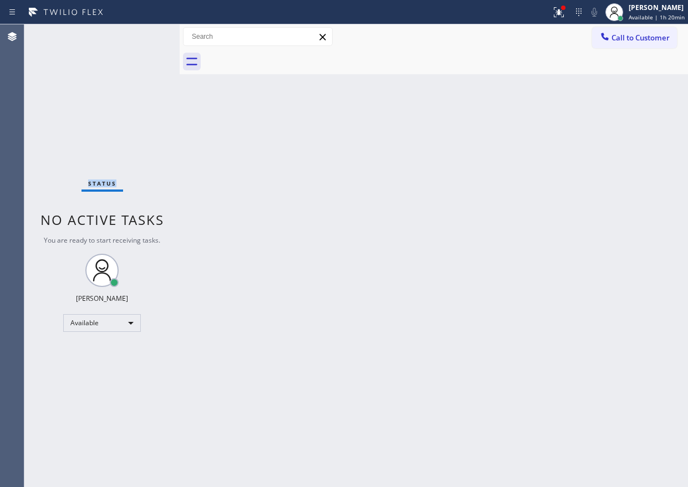
click at [142, 33] on div "Status No active tasks You are ready to start receiving tasks. [PERSON_NAME] Av…" at bounding box center [101, 255] width 155 height 463
click at [400, 172] on div "Back to Dashboard Change Sender ID Customers Technicians Select a contact Outbo…" at bounding box center [434, 255] width 508 height 463
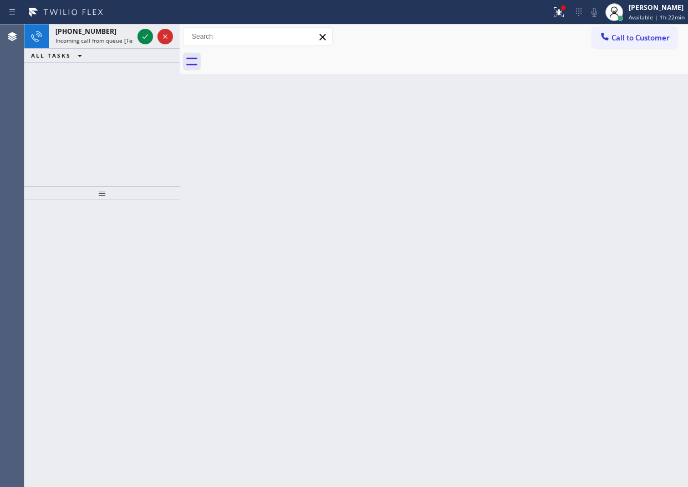
drag, startPoint x: 602, startPoint y: 162, endPoint x: 225, endPoint y: 73, distance: 387.5
click at [602, 163] on div "Back to Dashboard Change Sender ID Customers Technicians Select a contact Outbo…" at bounding box center [434, 255] width 508 height 463
click at [144, 39] on icon at bounding box center [145, 36] width 13 height 13
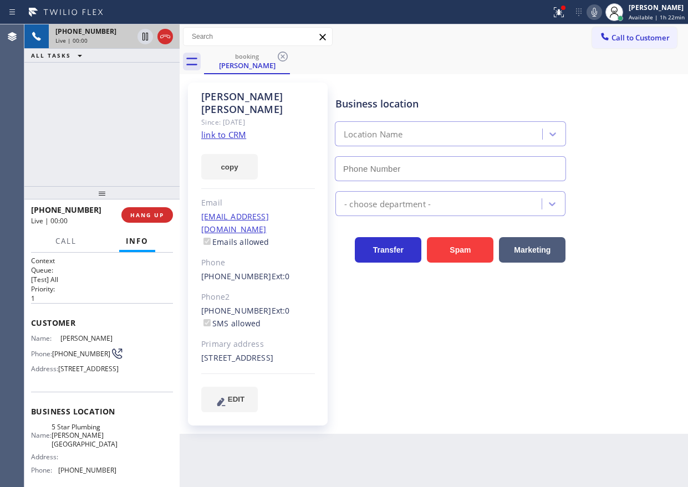
type input "[PHONE_NUMBER]"
click at [89, 448] on span "5 Star Plumbing [PERSON_NAME][GEOGRAPHIC_DATA]" at bounding box center [85, 435] width 66 height 25
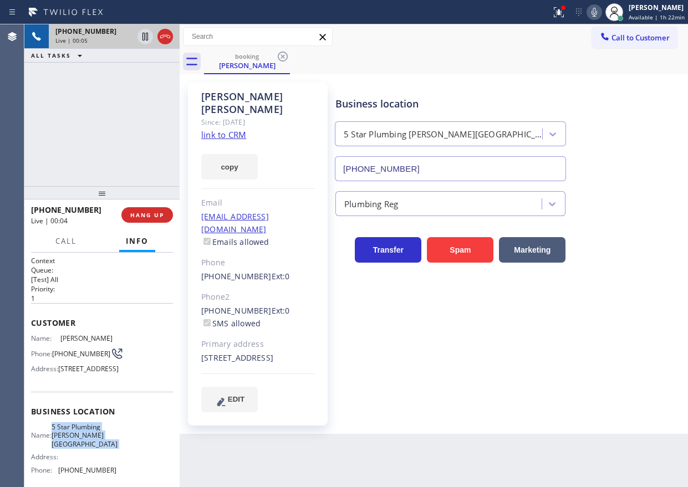
click at [89, 448] on span "5 Star Plumbing [PERSON_NAME][GEOGRAPHIC_DATA]" at bounding box center [85, 435] width 66 height 25
click at [453, 172] on input "[PHONE_NUMBER]" at bounding box center [450, 168] width 231 height 25
click at [237, 129] on link "link to CRM" at bounding box center [223, 134] width 45 height 11
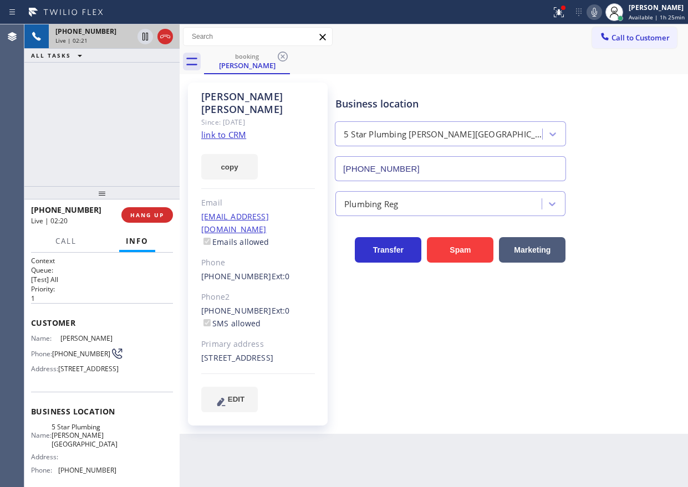
click at [634, 186] on div "Plumbing Reg" at bounding box center [509, 198] width 352 height 35
click at [598, 17] on icon at bounding box center [594, 12] width 13 height 13
click at [143, 36] on icon at bounding box center [145, 37] width 6 height 8
click at [635, 347] on div "Business location 5 Star Plumbing [PERSON_NAME][GEOGRAPHIC_DATA] [PHONE_NUMBER]…" at bounding box center [509, 247] width 352 height 324
click at [144, 35] on icon at bounding box center [145, 37] width 8 height 8
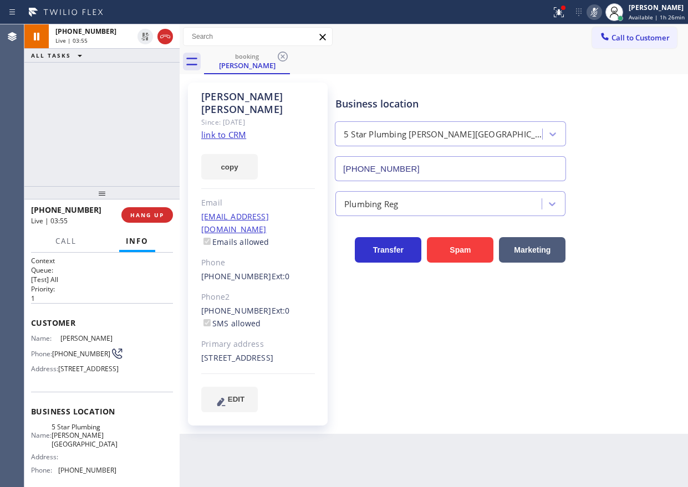
click at [592, 14] on icon at bounding box center [594, 12] width 13 height 13
click at [597, 10] on icon at bounding box center [594, 12] width 6 height 9
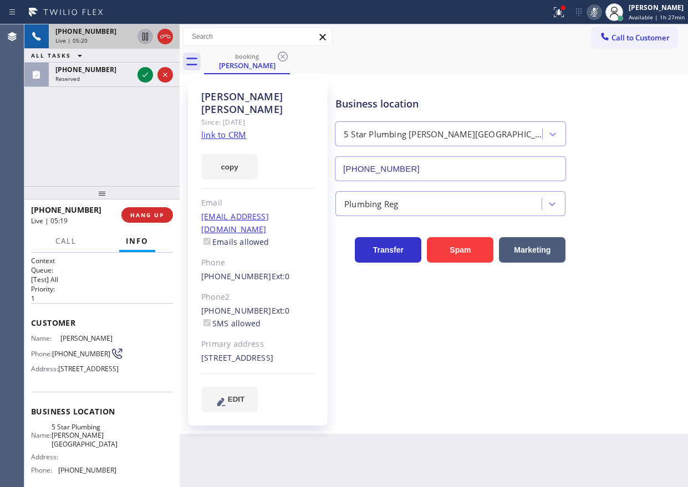
click at [145, 35] on icon at bounding box center [145, 37] width 6 height 8
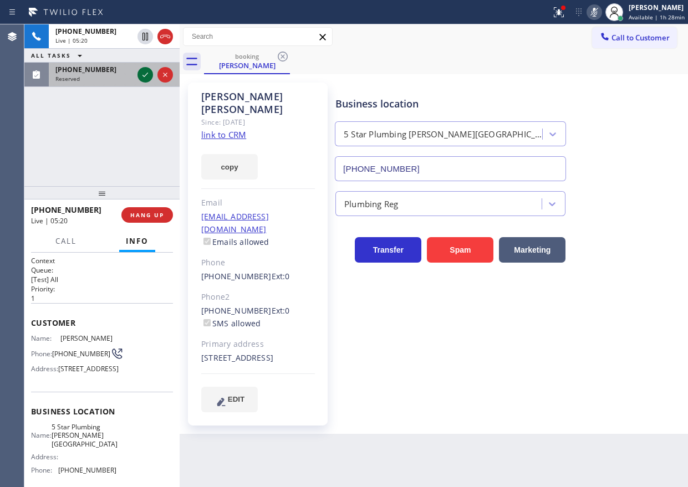
click at [145, 70] on icon at bounding box center [145, 74] width 13 height 13
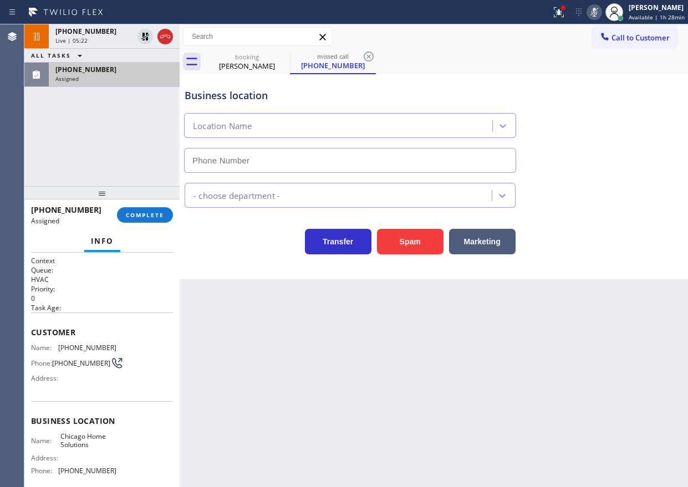
type input "[PHONE_NUMBER]"
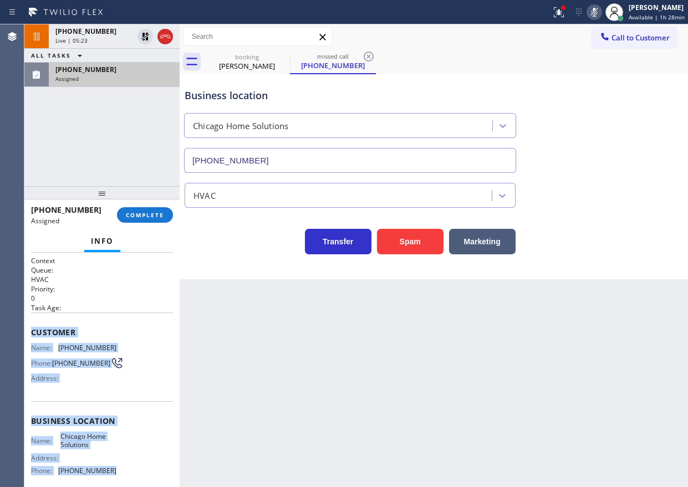
scroll to position [98, 0]
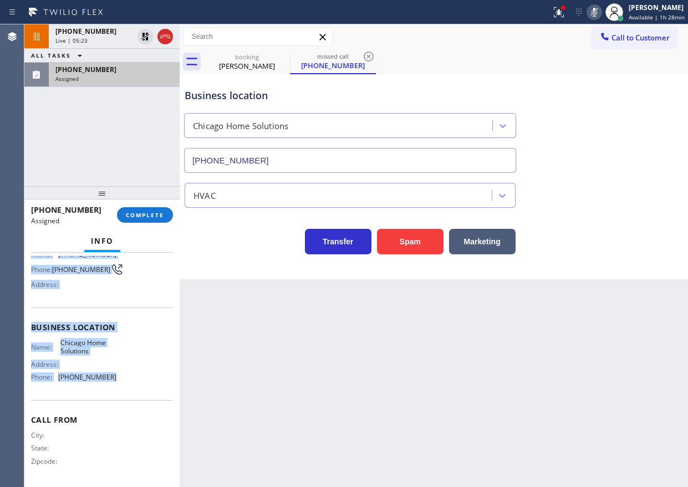
drag, startPoint x: 30, startPoint y: 330, endPoint x: 142, endPoint y: 389, distance: 126.5
click at [142, 389] on div "Context Queue: HVAC Priority: 0 Task Age: Customer Name: [PHONE_NUMBER] Phone: …" at bounding box center [101, 370] width 155 height 234
click at [158, 208] on button "COMPLETE" at bounding box center [145, 215] width 56 height 16
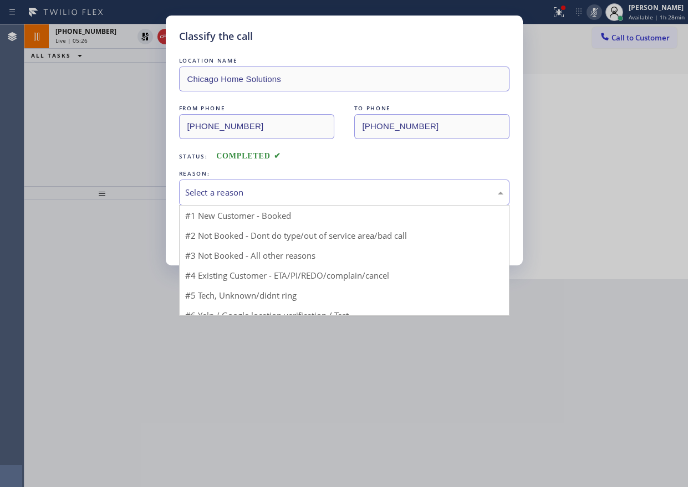
click at [234, 195] on div "Select a reason" at bounding box center [344, 192] width 318 height 13
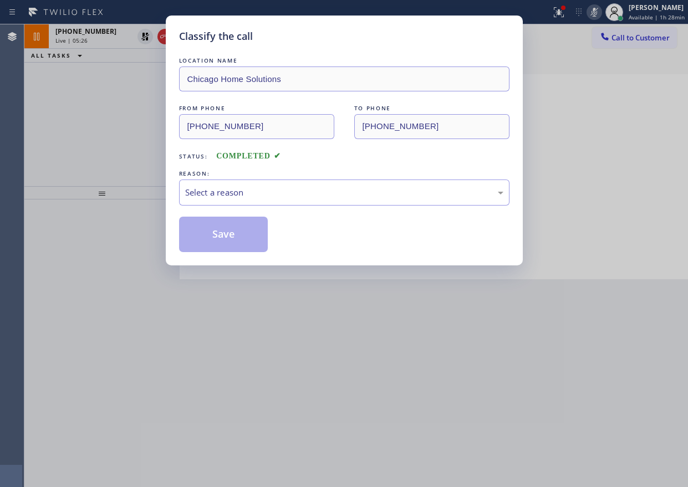
click at [234, 195] on div "Select a reason" at bounding box center [344, 192] width 318 height 13
click at [233, 231] on button "Save" at bounding box center [223, 234] width 89 height 35
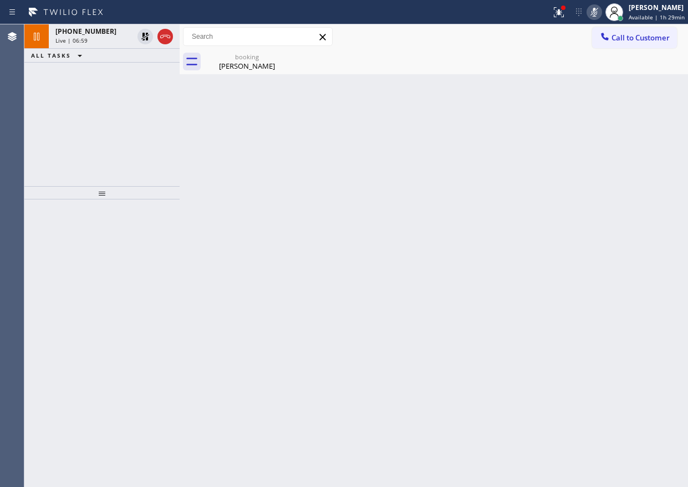
click at [610, 222] on div "Back to Dashboard Change Sender ID Customers Technicians Select a contact Outbo…" at bounding box center [434, 255] width 508 height 463
click at [238, 66] on div "[PERSON_NAME]" at bounding box center [247, 66] width 84 height 10
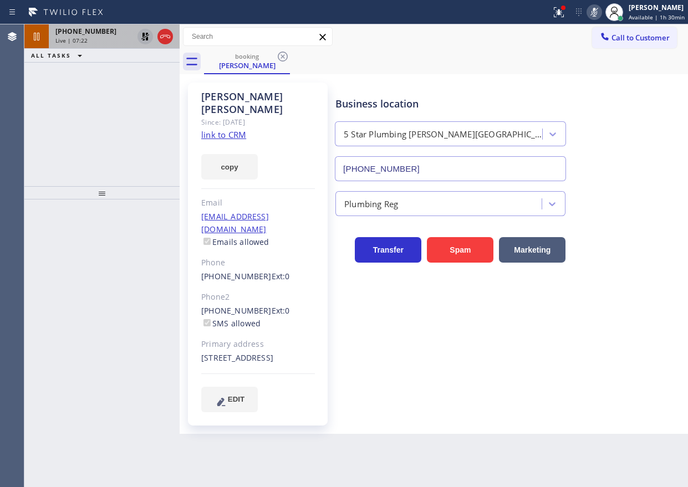
click at [146, 37] on icon at bounding box center [145, 37] width 8 height 8
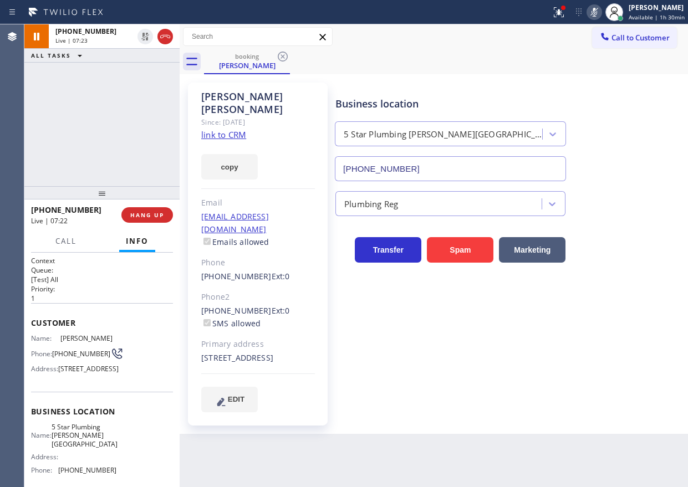
click at [594, 10] on icon at bounding box center [594, 12] width 13 height 13
click at [620, 201] on div "Plumbing Reg" at bounding box center [509, 201] width 352 height 29
click at [75, 357] on span "[PHONE_NUMBER]" at bounding box center [81, 354] width 58 height 8
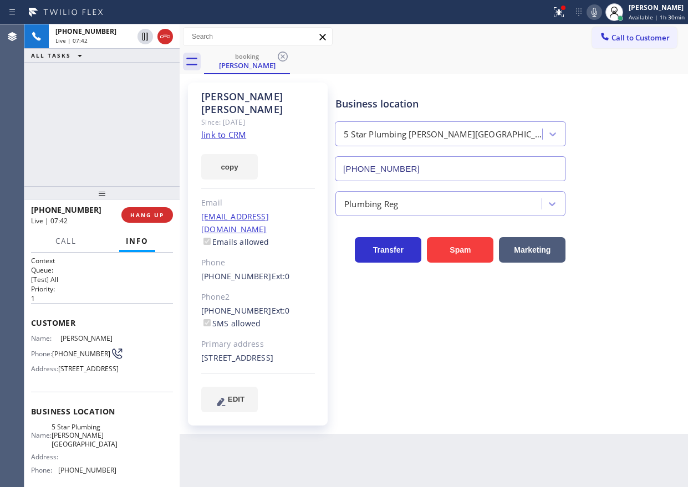
click at [624, 345] on div "Business location 5 Star Plumbing [PERSON_NAME][GEOGRAPHIC_DATA] [PHONE_NUMBER]…" at bounding box center [509, 247] width 352 height 324
click at [151, 218] on span "HANG UP" at bounding box center [147, 215] width 34 height 8
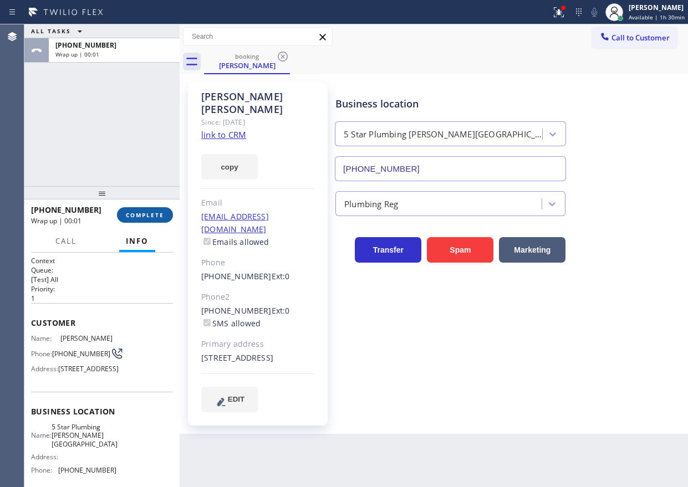
click at [144, 216] on span "COMPLETE" at bounding box center [145, 215] width 38 height 8
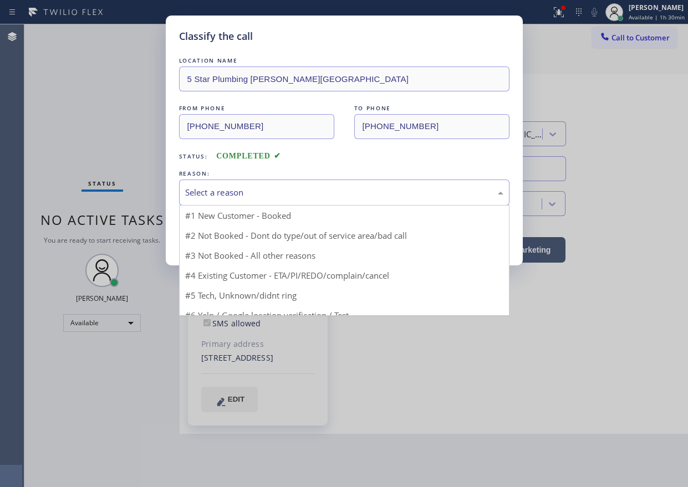
click at [302, 196] on div "Select a reason" at bounding box center [344, 192] width 318 height 13
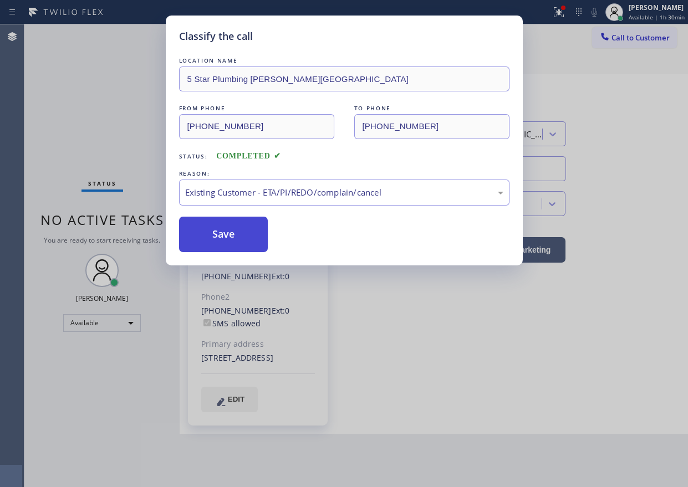
click at [229, 225] on button "Save" at bounding box center [223, 234] width 89 height 35
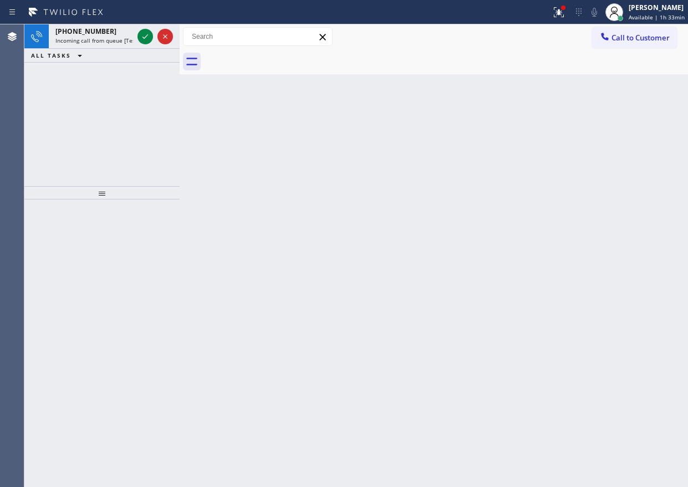
drag, startPoint x: 623, startPoint y: 206, endPoint x: 166, endPoint y: 54, distance: 480.7
click at [623, 206] on div "Back to Dashboard Change Sender ID Customers Technicians Select a contact Outbo…" at bounding box center [434, 255] width 508 height 463
click at [142, 33] on icon at bounding box center [145, 36] width 13 height 13
drag, startPoint x: 581, startPoint y: 183, endPoint x: 425, endPoint y: 154, distance: 159.1
click at [581, 183] on div "Back to Dashboard Change Sender ID Customers Technicians Select a contact Outbo…" at bounding box center [434, 255] width 508 height 463
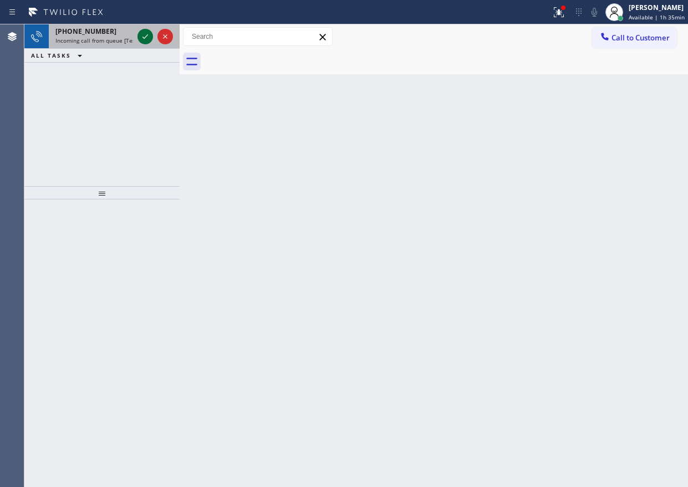
click at [142, 41] on icon at bounding box center [145, 36] width 13 height 13
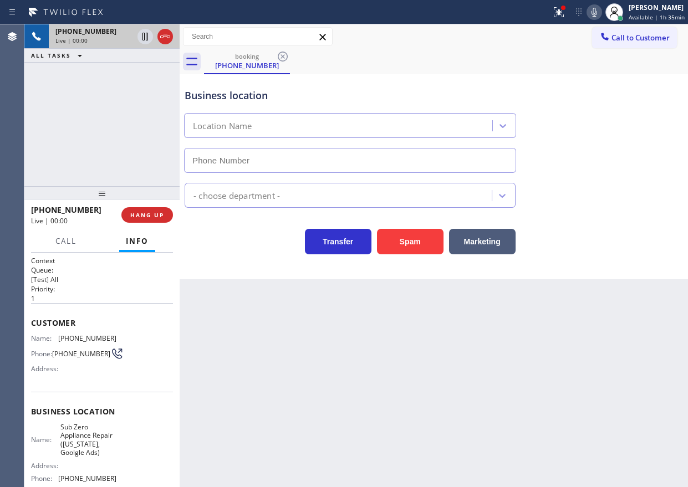
type input "[PHONE_NUMBER]"
click at [83, 450] on span "Sub Zero Appliance Repair ([US_STATE], Goolgle Ads)" at bounding box center [87, 440] width 55 height 34
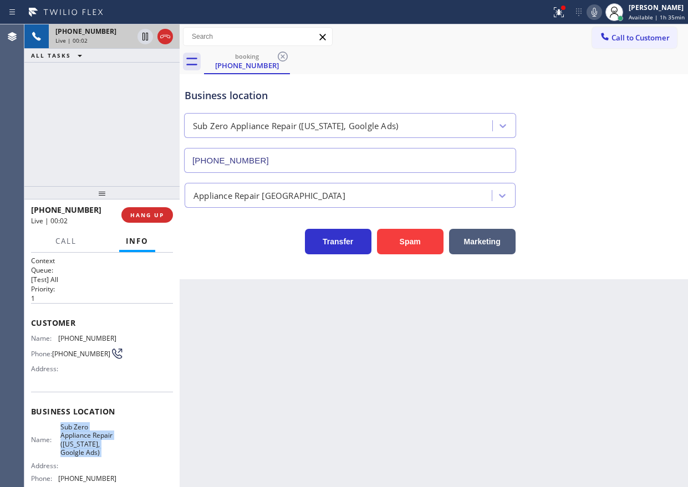
click at [83, 450] on span "Sub Zero Appliance Repair ([US_STATE], Goolgle Ads)" at bounding box center [87, 440] width 55 height 34
click at [288, 165] on input "[PHONE_NUMBER]" at bounding box center [350, 160] width 332 height 25
click at [84, 339] on span "[PHONE_NUMBER]" at bounding box center [87, 338] width 58 height 8
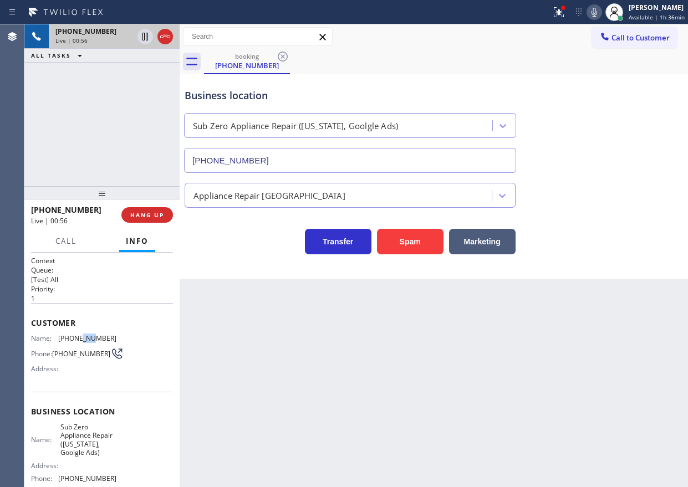
click at [84, 339] on span "[PHONE_NUMBER]" at bounding box center [87, 338] width 58 height 8
click at [161, 215] on span "HANG UP" at bounding box center [147, 215] width 34 height 8
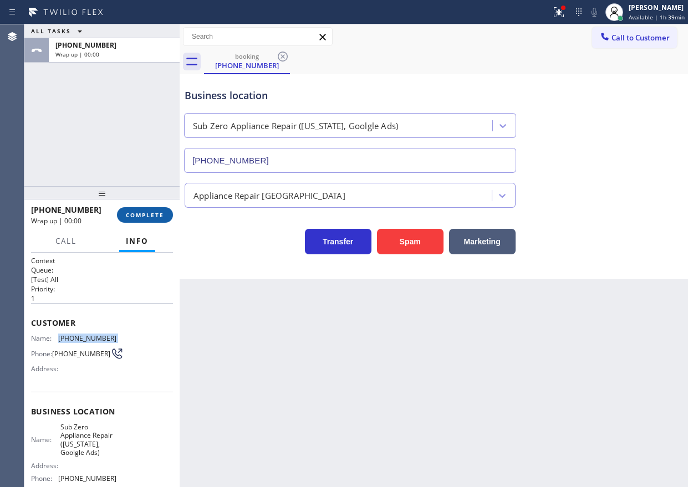
click at [161, 215] on span "COMPLETE" at bounding box center [145, 215] width 38 height 8
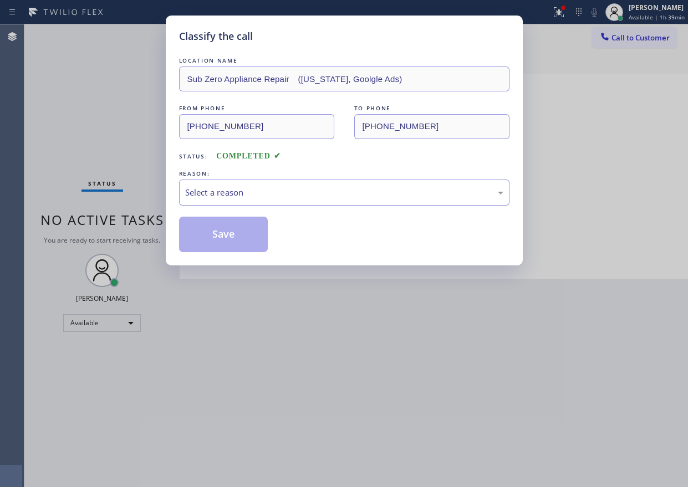
click at [255, 194] on div "Select a reason" at bounding box center [344, 192] width 318 height 13
click at [230, 226] on button "Save" at bounding box center [223, 234] width 89 height 35
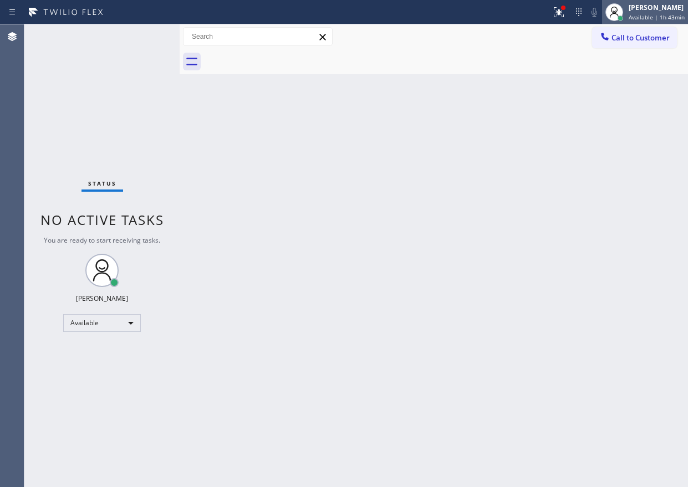
click at [633, 17] on span "Available | 1h 43min" at bounding box center [657, 17] width 56 height 8
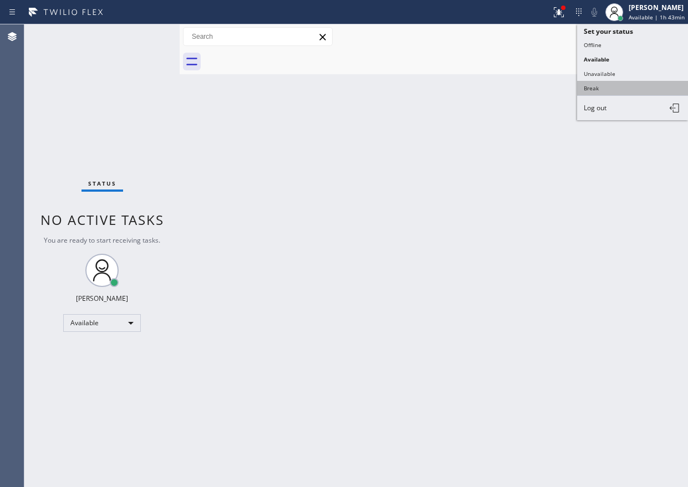
click at [614, 91] on button "Break" at bounding box center [632, 88] width 111 height 14
